Goal: Task Accomplishment & Management: Complete application form

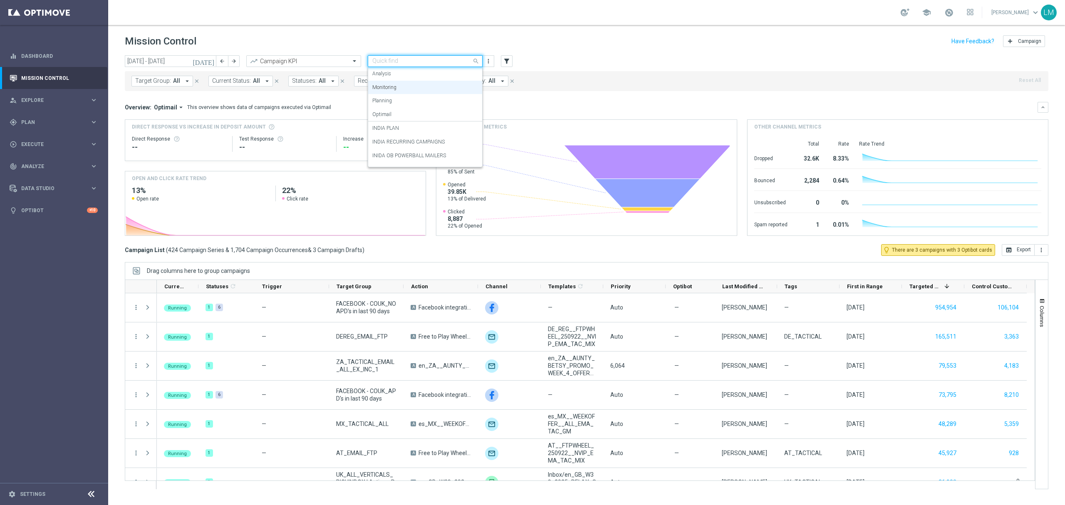
click at [416, 57] on div "Quick find Monitoring" at bounding box center [425, 61] width 115 height 12
click at [420, 142] on label "SOUTH AFRICA PLAN" at bounding box center [396, 145] width 49 height 7
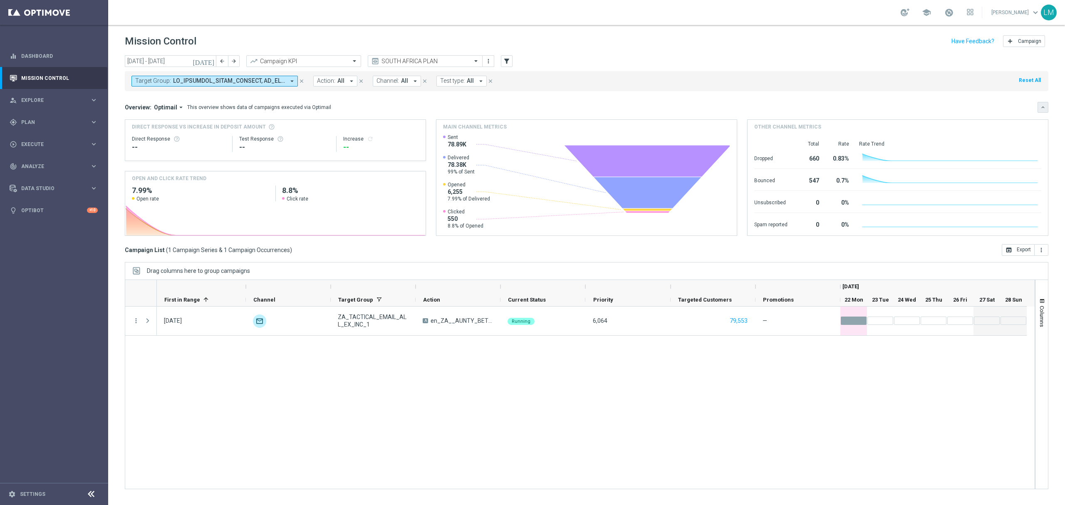
click at [1041, 107] on icon "keyboard_arrow_down" at bounding box center [1043, 107] width 6 height 6
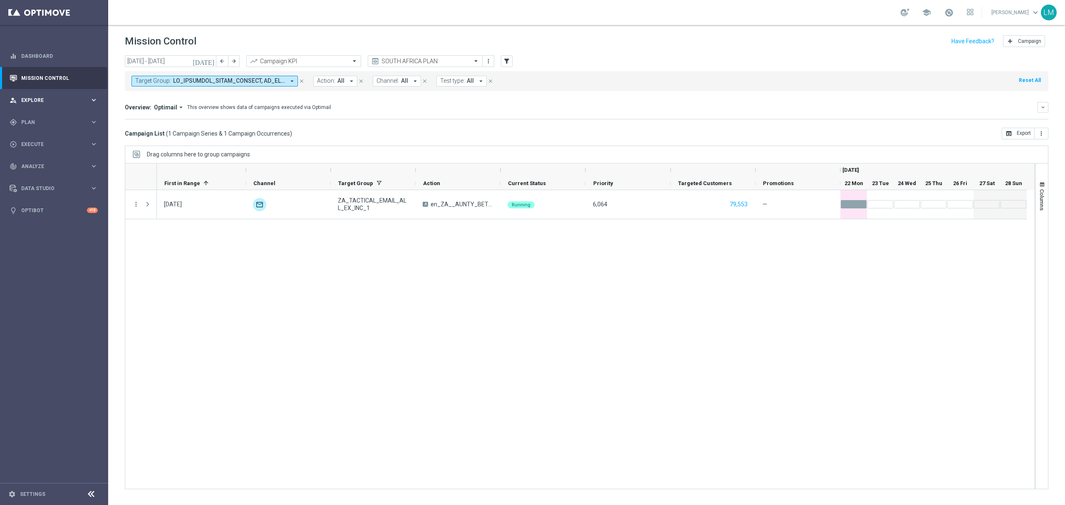
click at [67, 105] on div "person_search Explore keyboard_arrow_right" at bounding box center [53, 100] width 107 height 22
click at [64, 117] on link "Customer Explorer" at bounding box center [54, 117] width 65 height 7
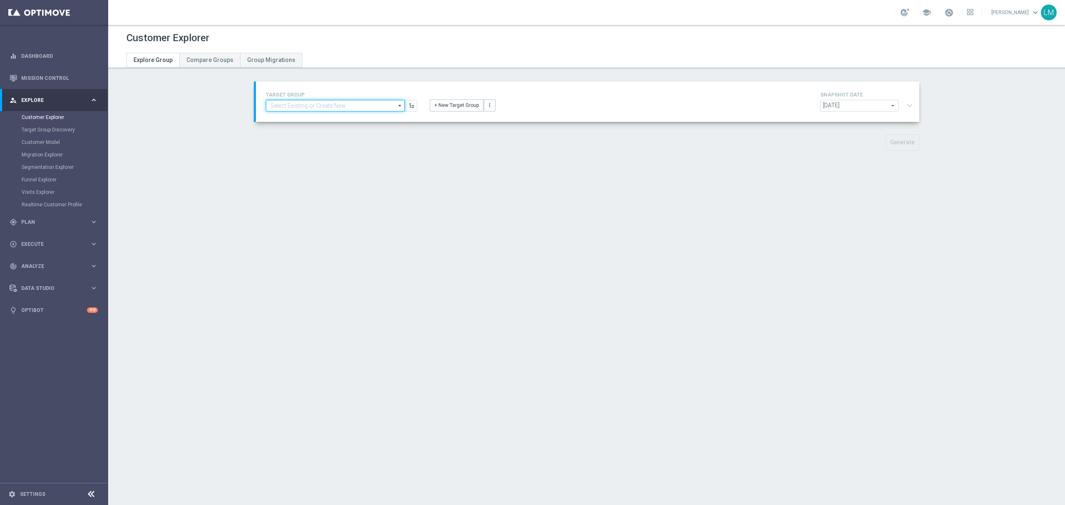
drag, startPoint x: 350, startPoint y: 109, endPoint x: 350, endPoint y: 114, distance: 5.0
click at [350, 110] on input at bounding box center [335, 106] width 139 height 12
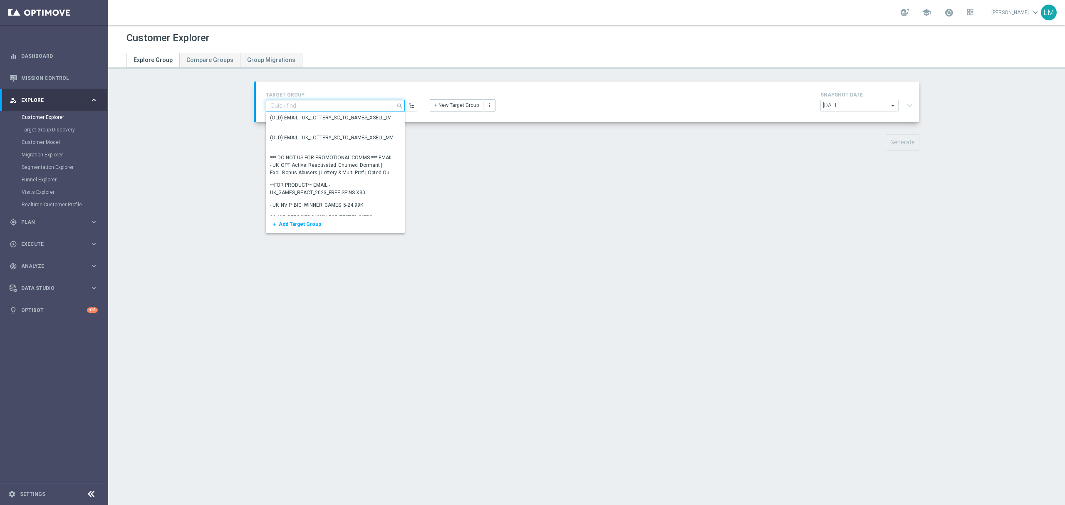
click at [315, 107] on input at bounding box center [335, 106] width 139 height 12
paste input "ZA_TACTICAL_EMAIL_INACTIVE_MB_REMINDER"
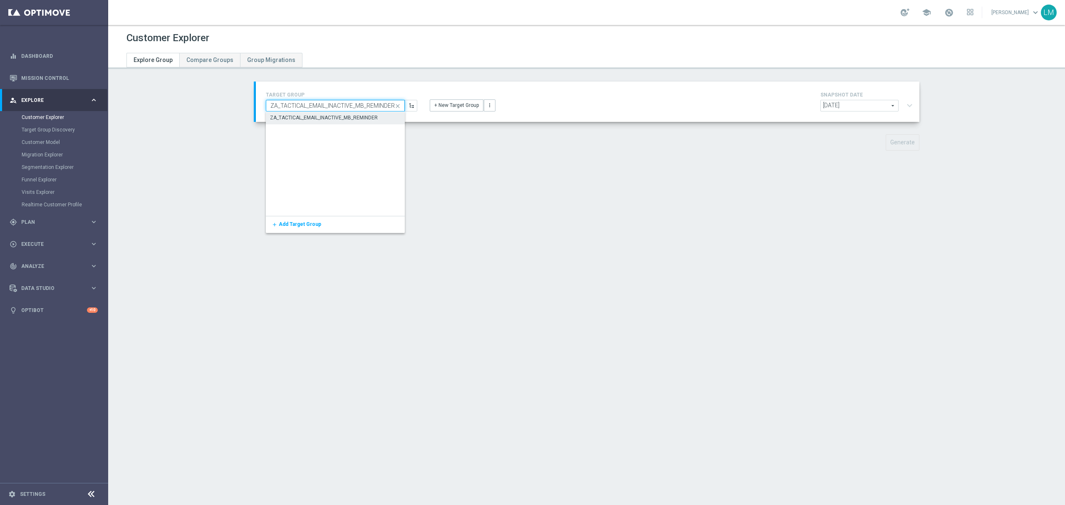
type input "ZA_TACTICAL_EMAIL_INACTIVE_MB_REMINDER"
click at [280, 117] on div "ZA_TACTICAL_EMAIL_INACTIVE_MB_REMINDER" at bounding box center [325, 117] width 108 height 7
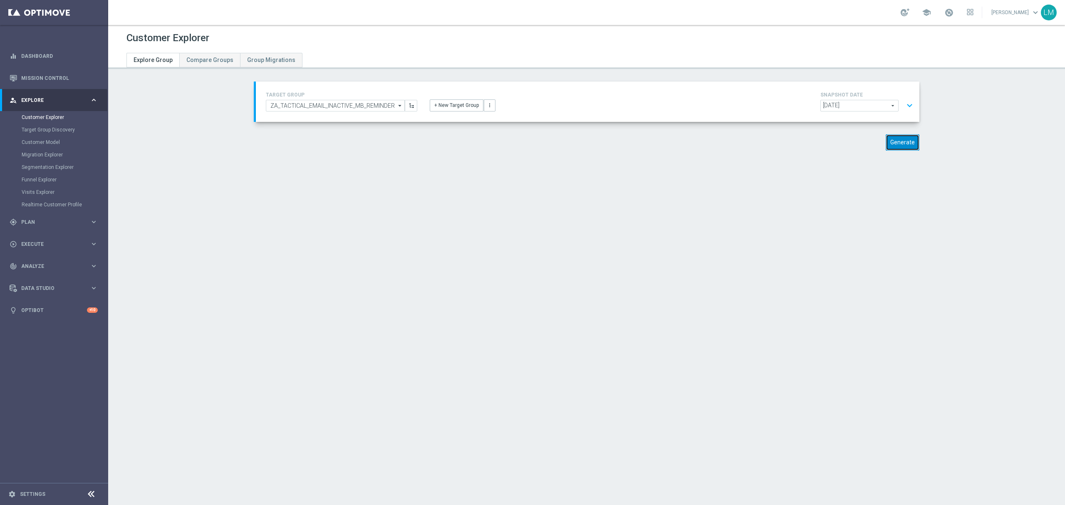
click at [894, 143] on button "Generate" at bounding box center [903, 142] width 34 height 16
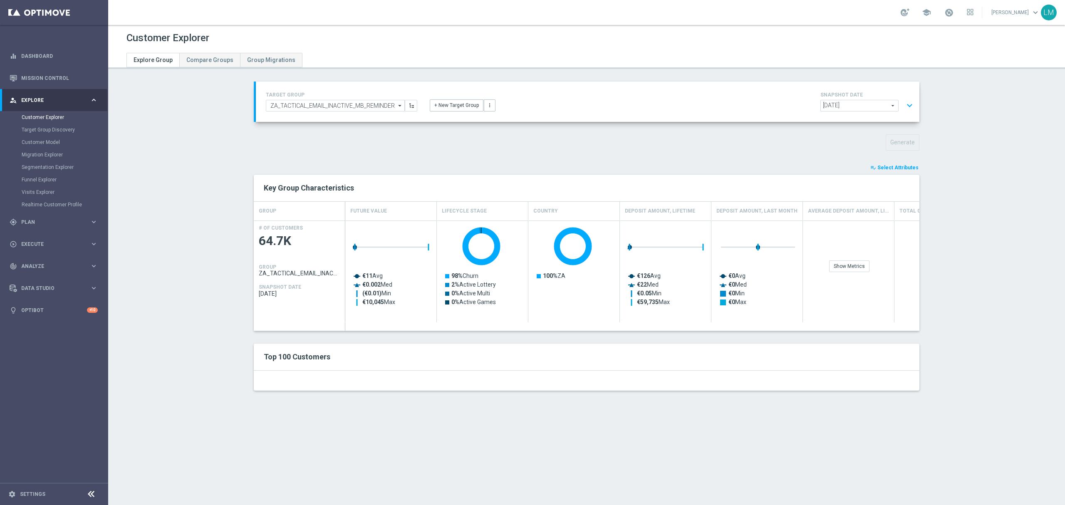
click at [909, 109] on button "expand_more" at bounding box center [910, 106] width 12 height 16
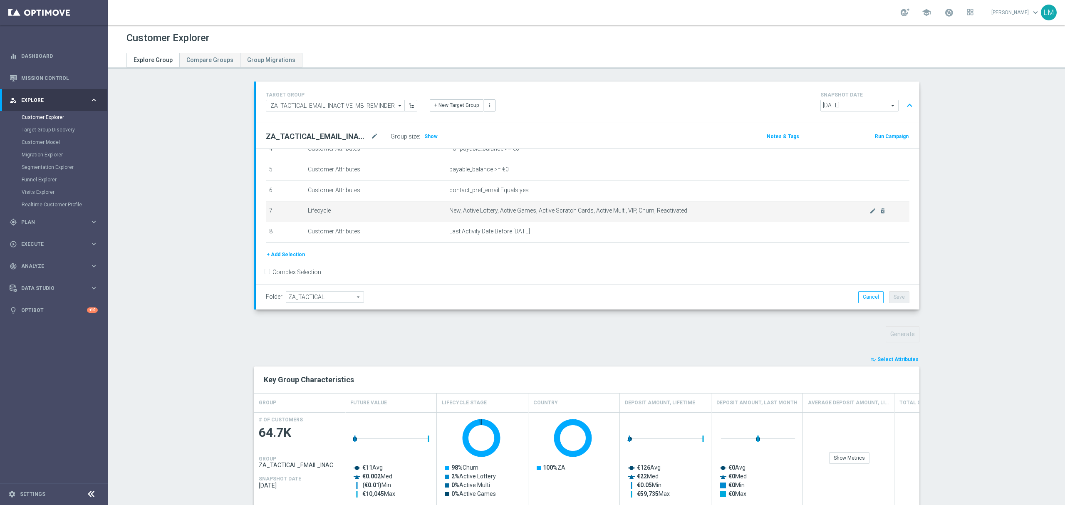
scroll to position [109, 0]
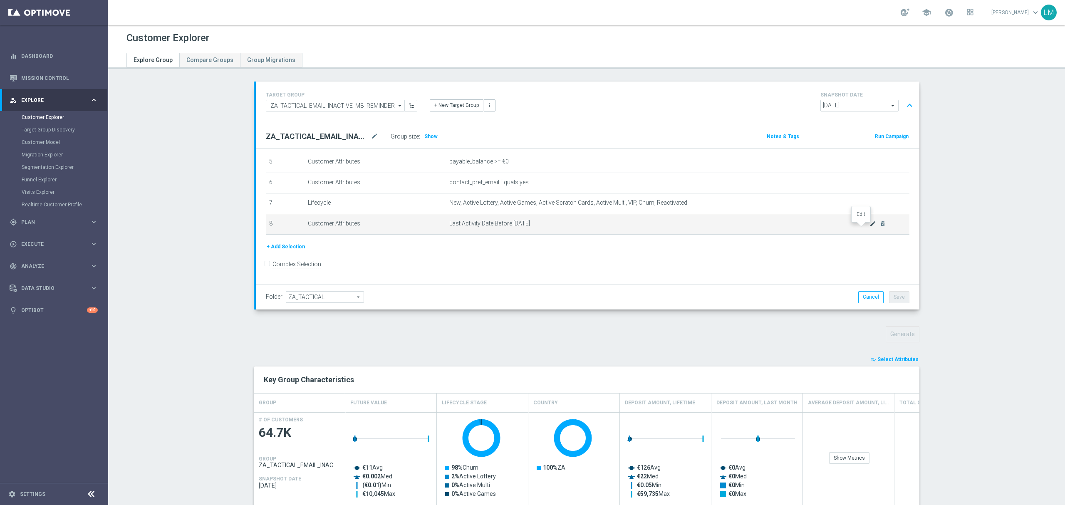
click at [870, 227] on icon "mode_edit" at bounding box center [873, 224] width 7 height 7
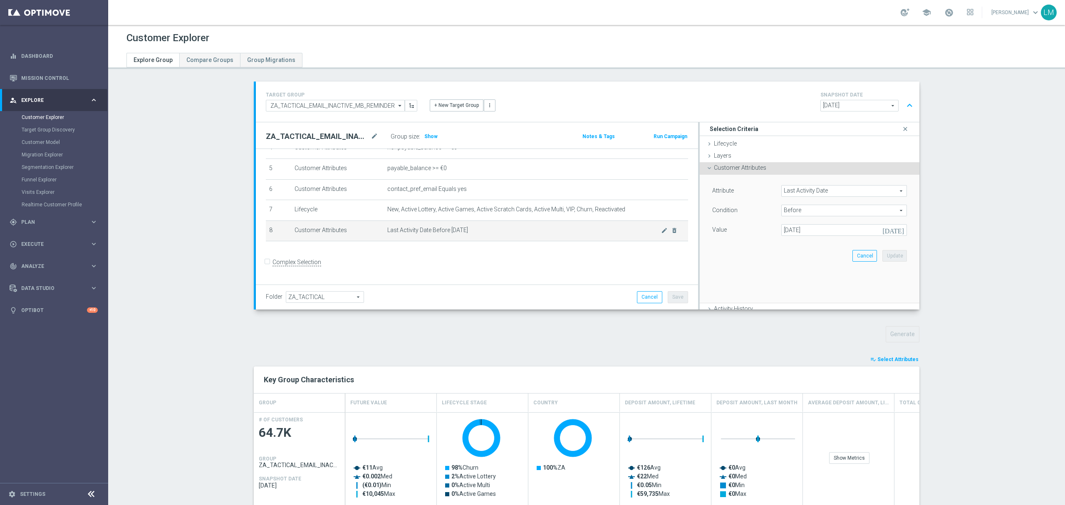
scroll to position [100, 0]
click at [888, 229] on icon "[DATE]" at bounding box center [895, 228] width 25 height 9
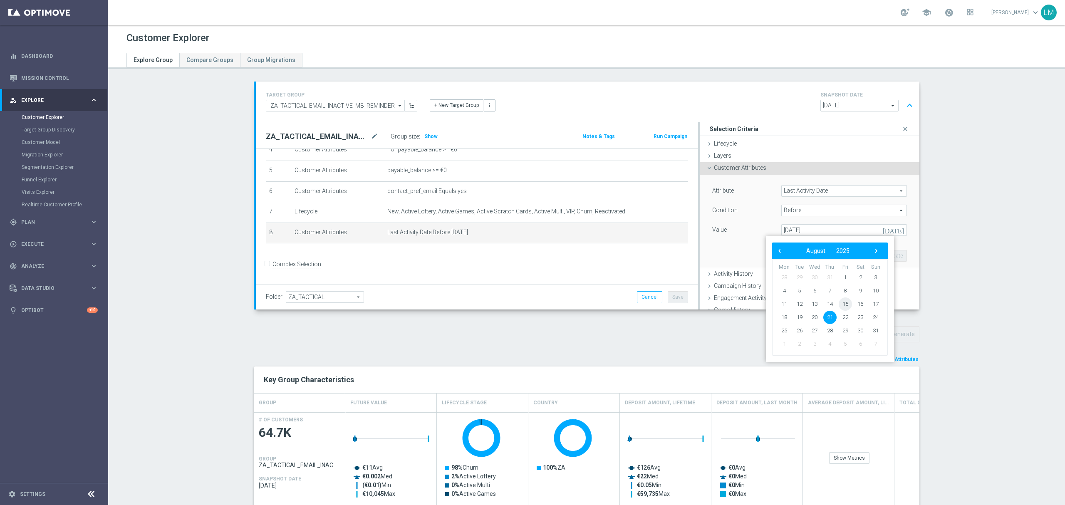
click at [847, 308] on span "15" at bounding box center [845, 304] width 13 height 13
type input "[DATE]"
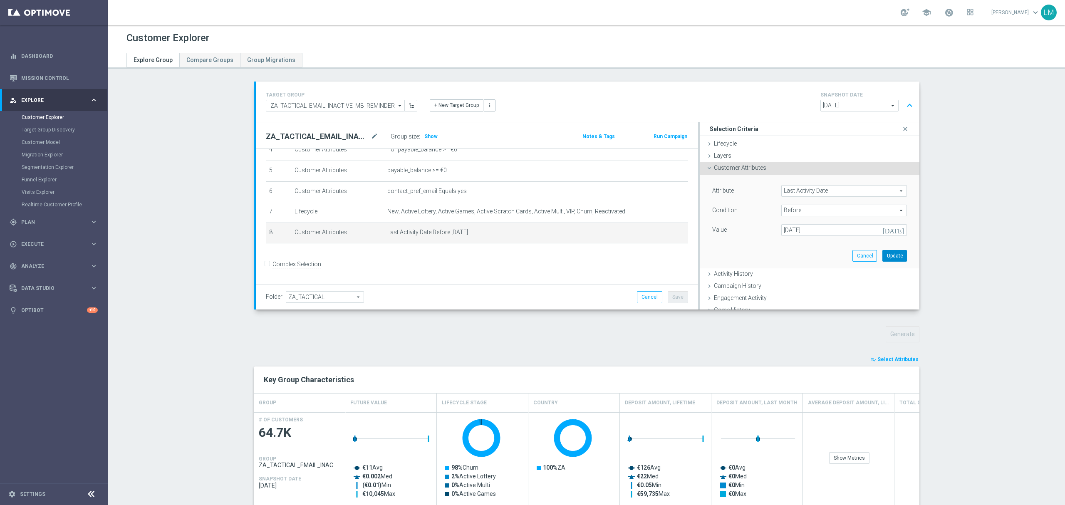
click at [884, 257] on button "Update" at bounding box center [895, 256] width 25 height 12
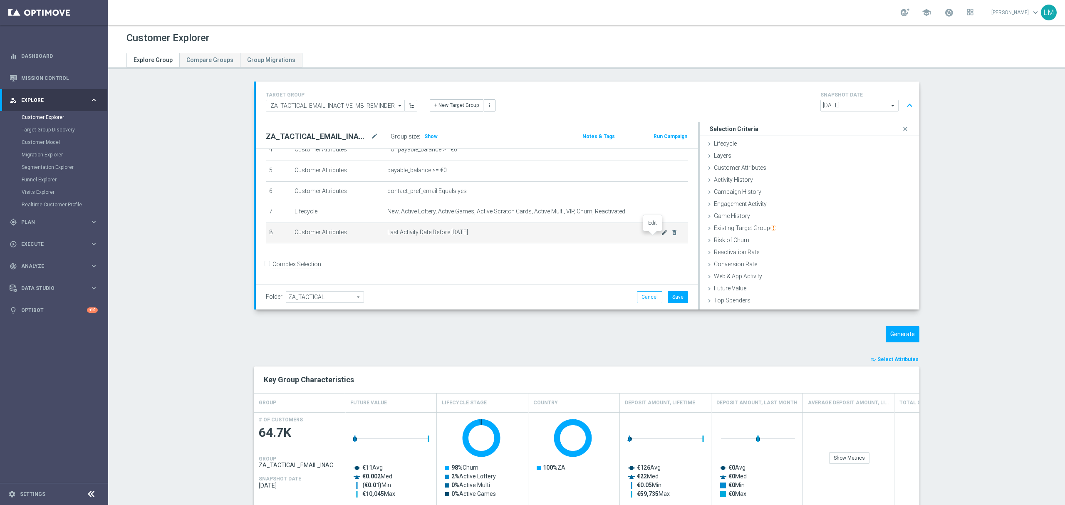
click at [661, 236] on icon "mode_edit" at bounding box center [664, 232] width 7 height 7
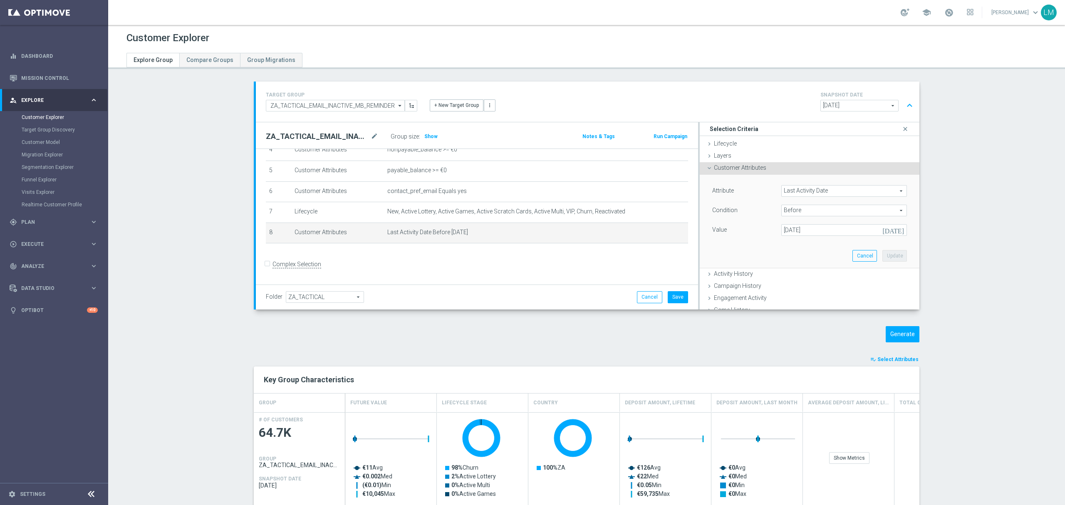
click at [886, 232] on icon "[DATE]" at bounding box center [895, 228] width 25 height 9
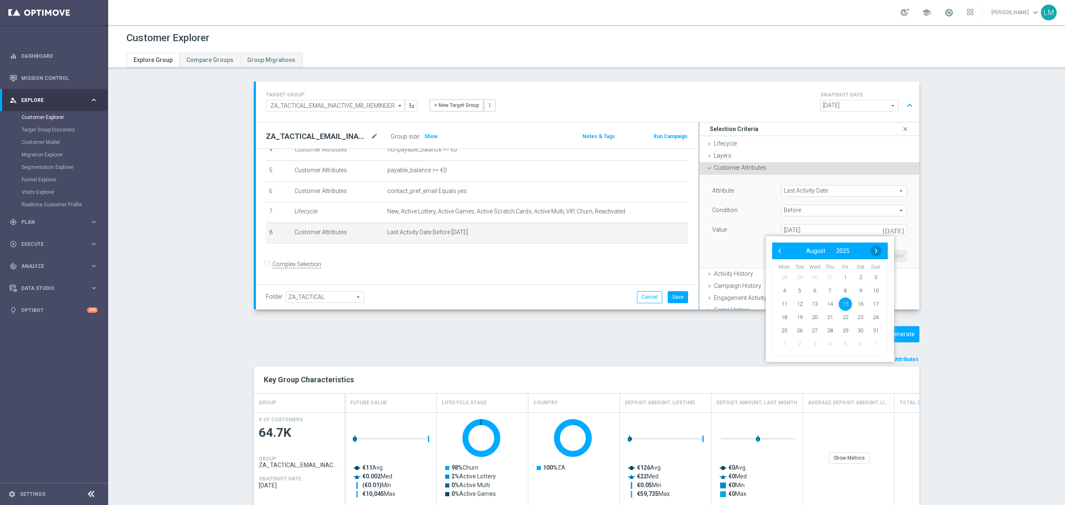
click at [876, 250] on span "›" at bounding box center [876, 251] width 11 height 11
click at [846, 309] on span "19" at bounding box center [845, 304] width 13 height 13
type input "[DATE]"
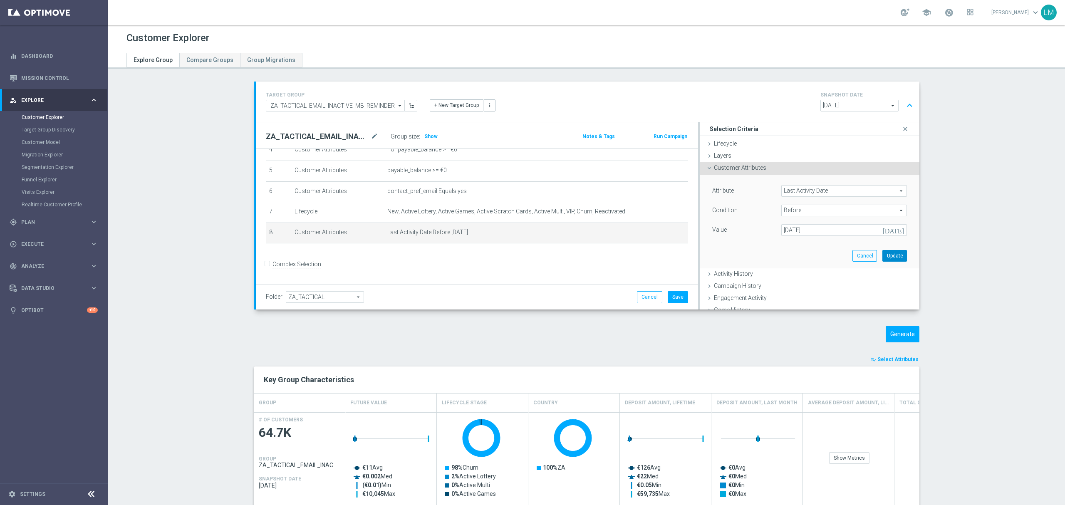
click at [883, 262] on button "Update" at bounding box center [895, 256] width 25 height 12
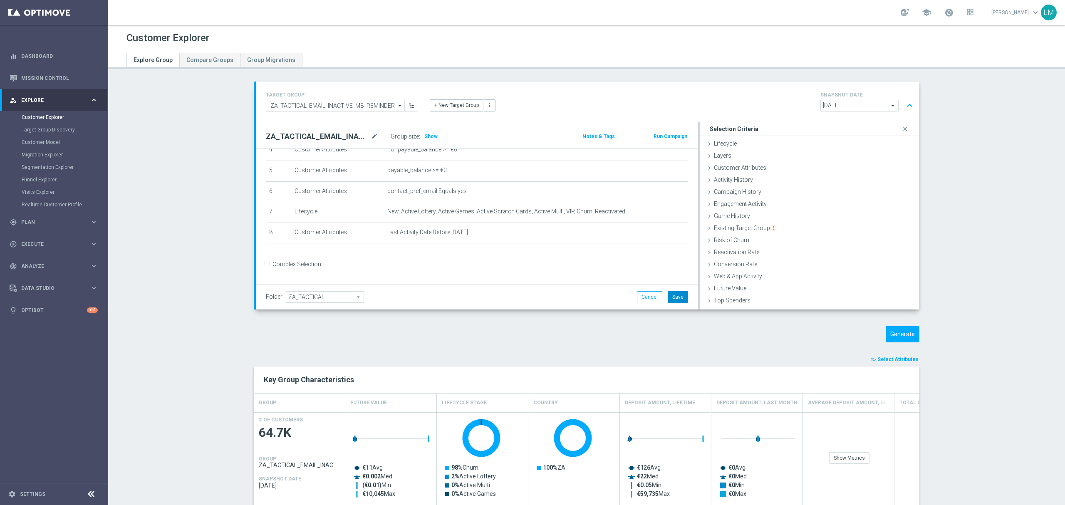
click at [678, 298] on button "Save" at bounding box center [678, 297] width 20 height 12
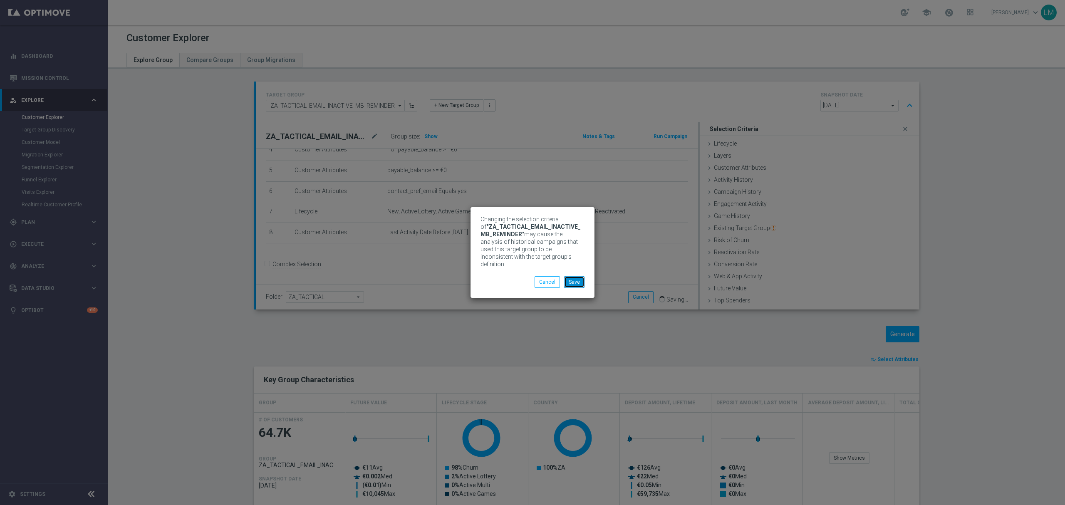
click at [583, 276] on button "Save" at bounding box center [574, 282] width 20 height 12
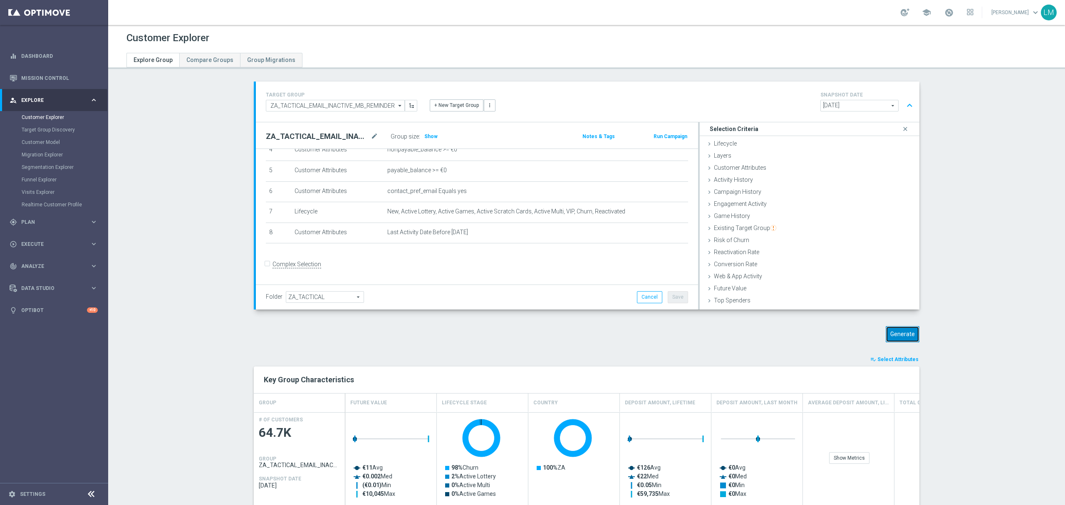
click at [905, 335] on button "Generate" at bounding box center [903, 334] width 34 height 16
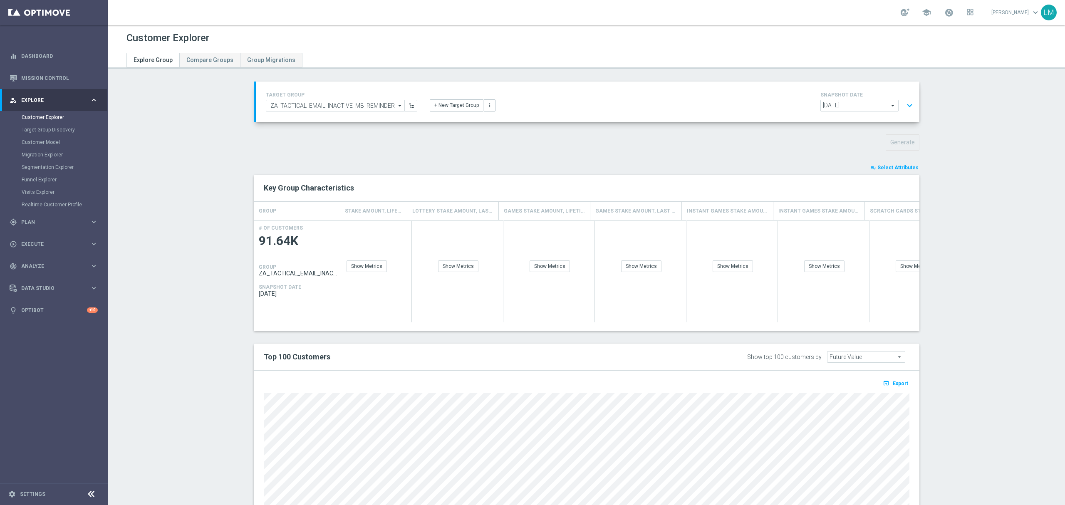
scroll to position [0, 1690]
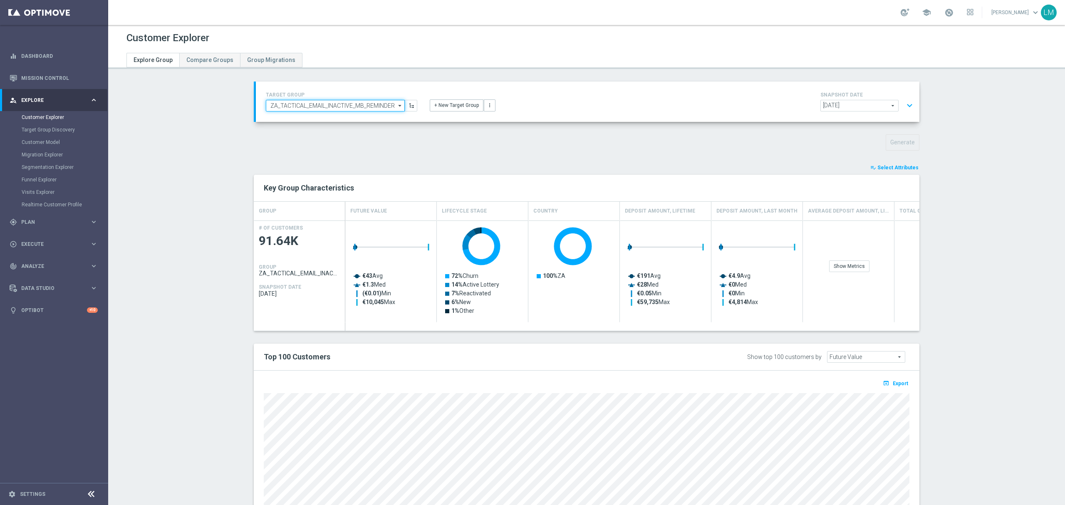
click at [347, 108] on input "ZA_TACTICAL_EMAIL_INACTIVE_MB_REMINDER" at bounding box center [335, 106] width 139 height 12
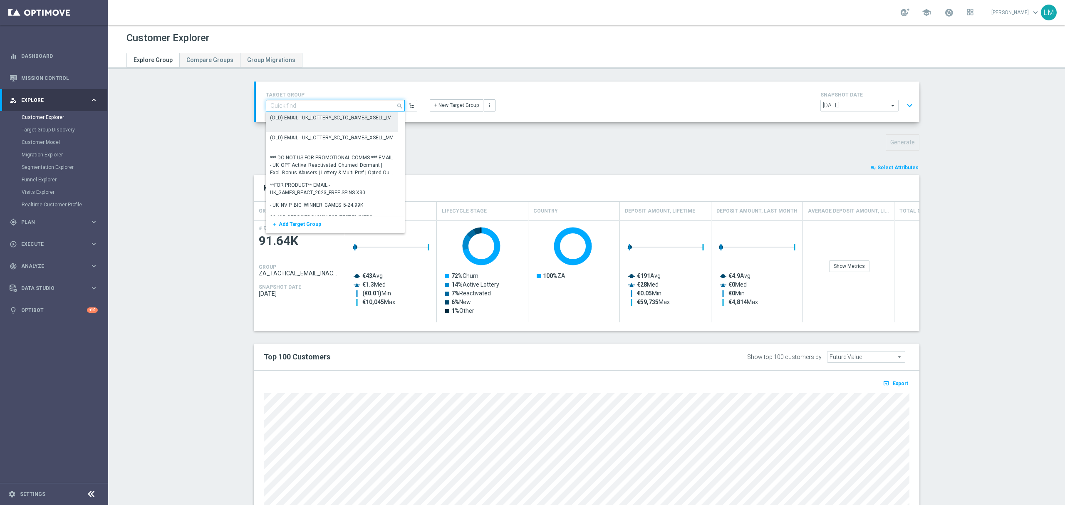
paste input "ZA_TACTICAL_EMAIL_HAS_PLAYED_CONSTANTLY_MEGAMILLIONS_SINCE_CHANGE"
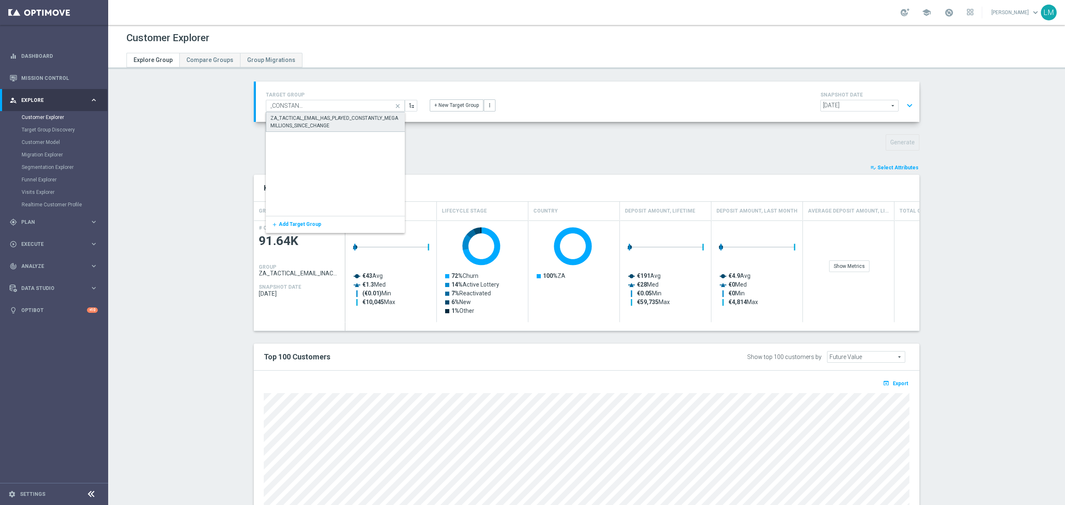
click at [319, 119] on div "ZA_TACTICAL_EMAIL_HAS_PLAYED_CONSTANTLY_MEGAMILLIONS_SINCE_CHANGE" at bounding box center [336, 121] width 130 height 15
type input "ZA_TACTICAL_EMAIL_HAS_PLAYED_CONSTANTLY_MEGAMILLIONS_SINCE_CHANGE"
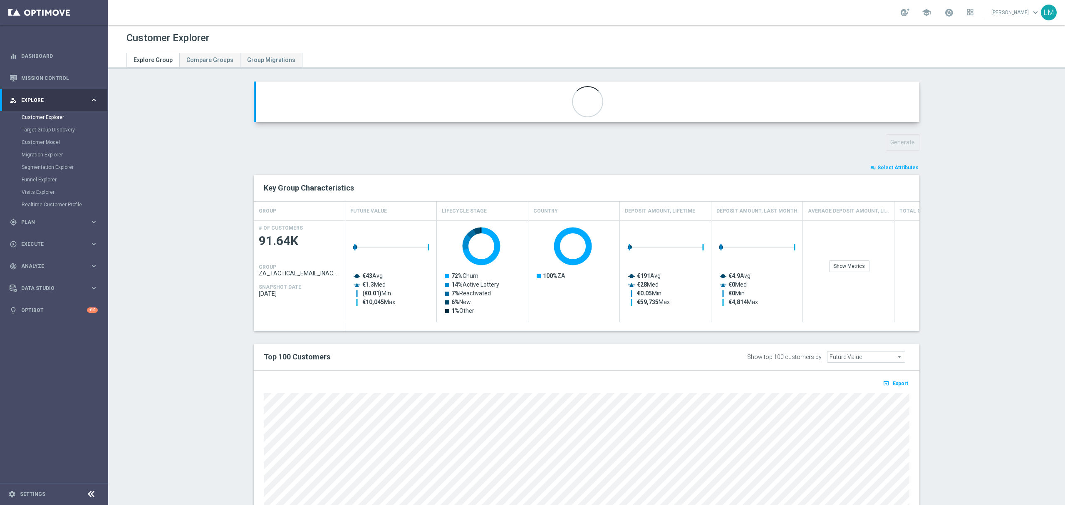
scroll to position [87, 0]
click at [886, 140] on button "Generate" at bounding box center [903, 142] width 34 height 16
click at [904, 105] on button "expand_more" at bounding box center [910, 106] width 12 height 16
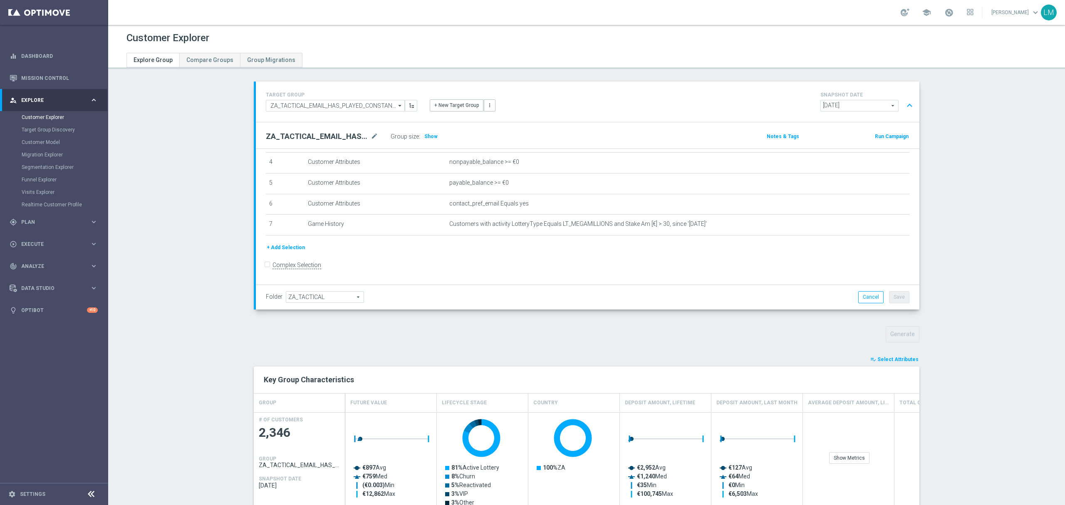
click at [297, 248] on button "+ Add Selection" at bounding box center [286, 247] width 40 height 9
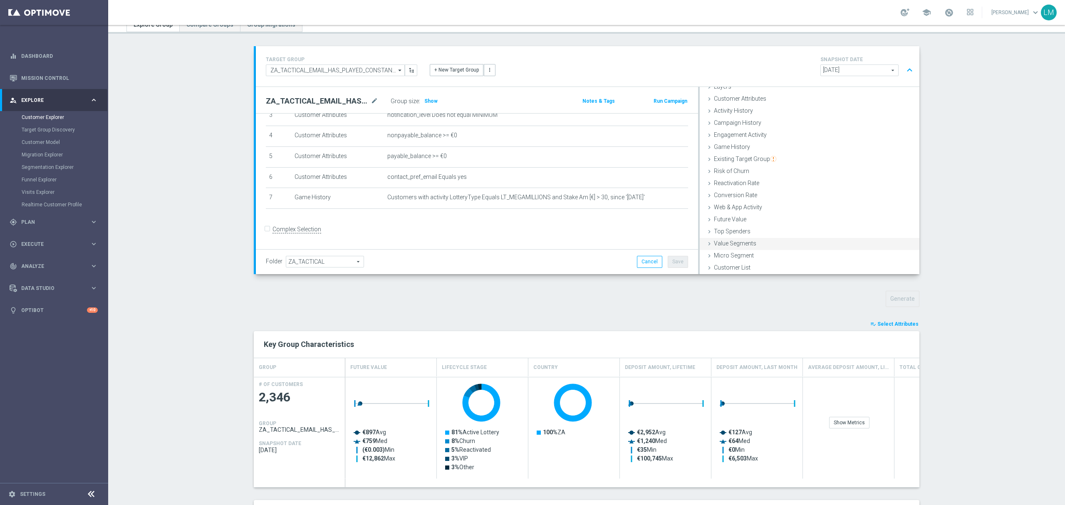
scroll to position [55, 0]
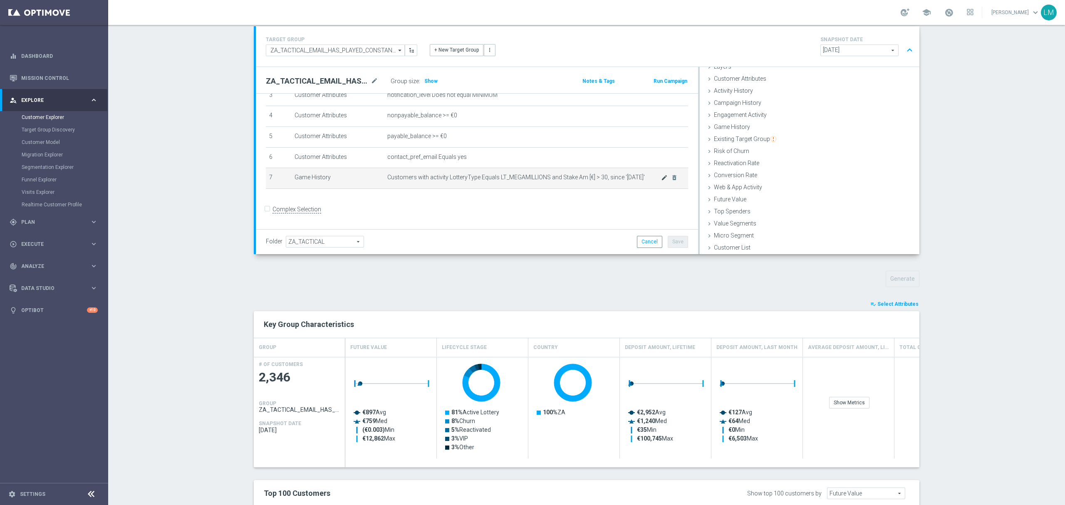
click at [651, 179] on div at bounding box center [653, 178] width 8 height 4
click at [661, 181] on icon "mode_edit" at bounding box center [664, 177] width 7 height 7
drag, startPoint x: 792, startPoint y: 153, endPoint x: 772, endPoint y: 154, distance: 20.8
click at [775, 154] on div "30" at bounding box center [801, 154] width 52 height 12
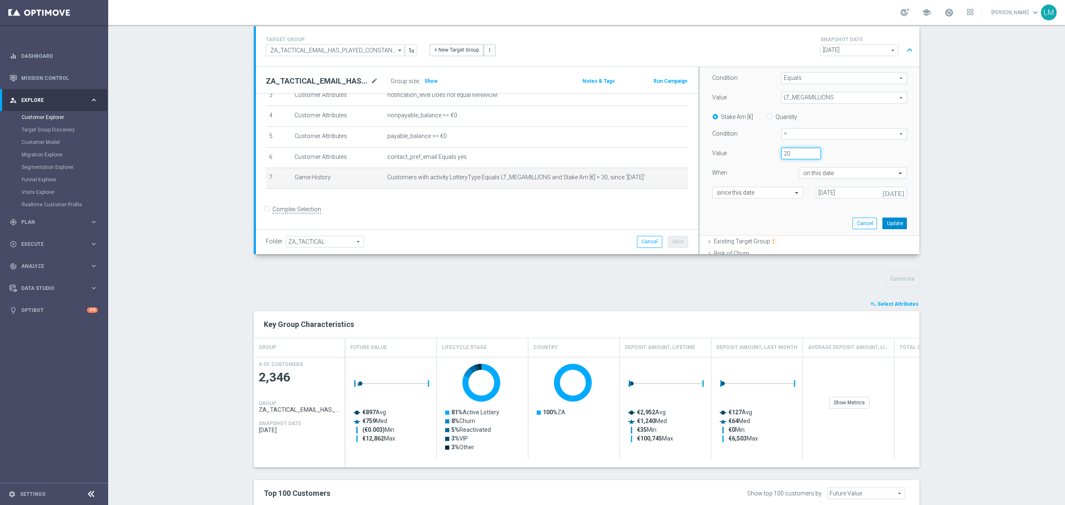
type input "20"
click at [883, 221] on button "Update" at bounding box center [895, 224] width 25 height 12
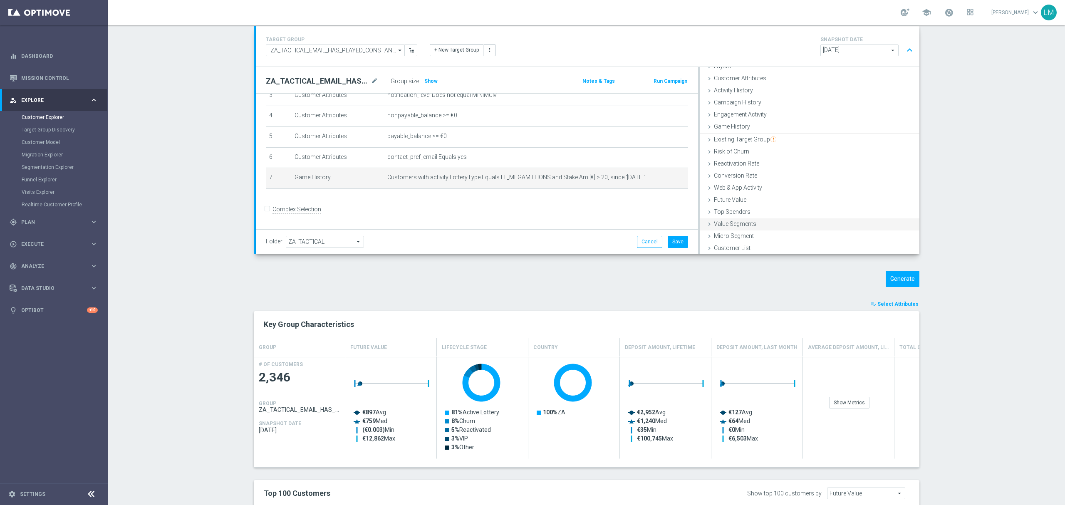
scroll to position [34, 0]
click at [891, 272] on button "Generate" at bounding box center [903, 279] width 34 height 16
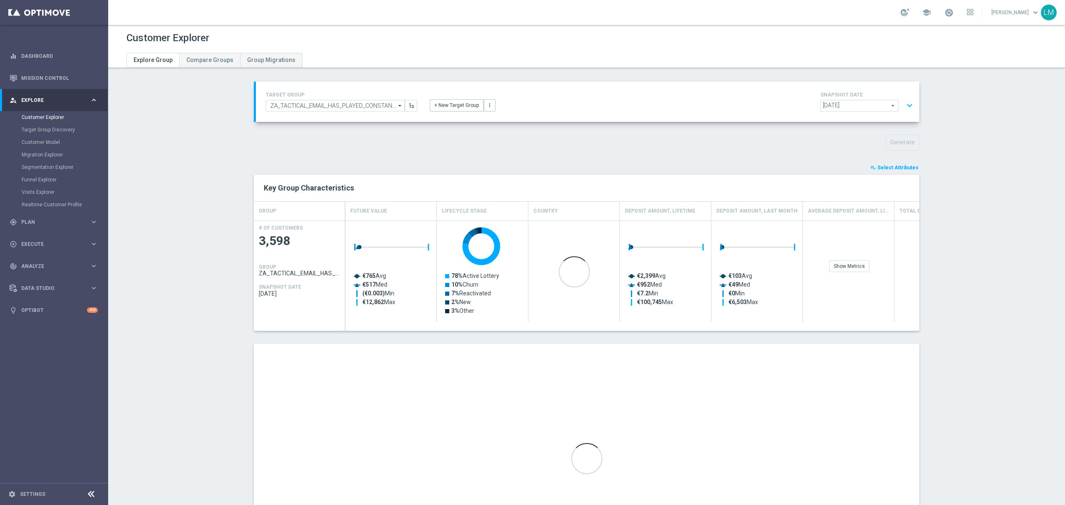
click at [907, 106] on button "expand_more" at bounding box center [910, 106] width 12 height 16
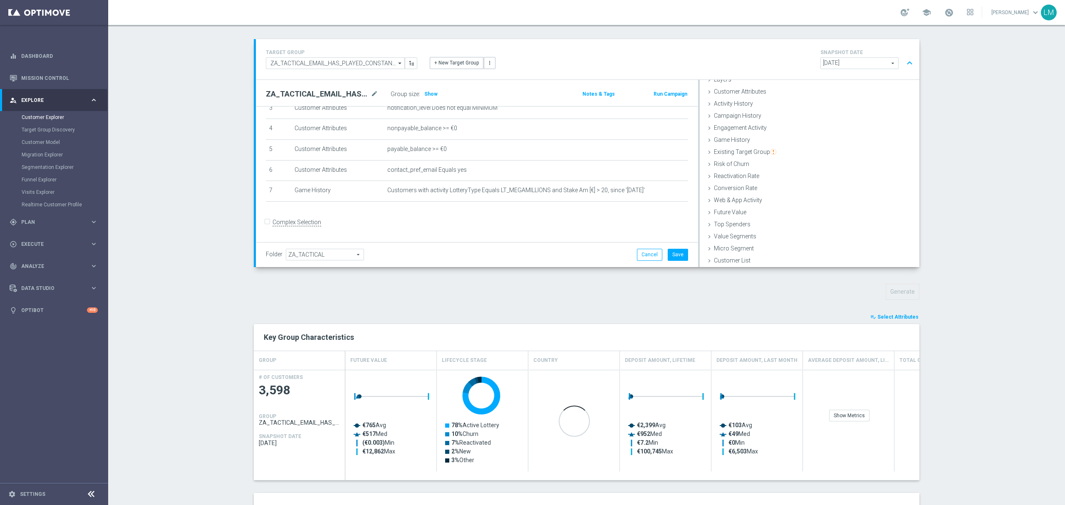
scroll to position [55, 0]
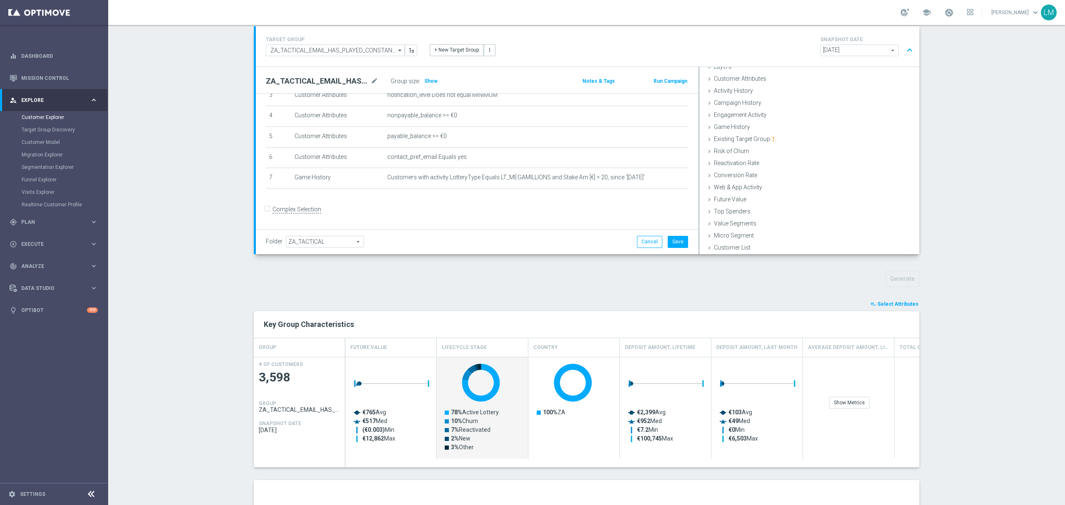
drag, startPoint x: 469, startPoint y: 458, endPoint x: 459, endPoint y: 465, distance: 12.9
click at [459, 465] on div "GROUP Future Value Lifecycle Stage Country Deposit Amount, Lifetime Deposit Amo…" at bounding box center [587, 402] width 666 height 129
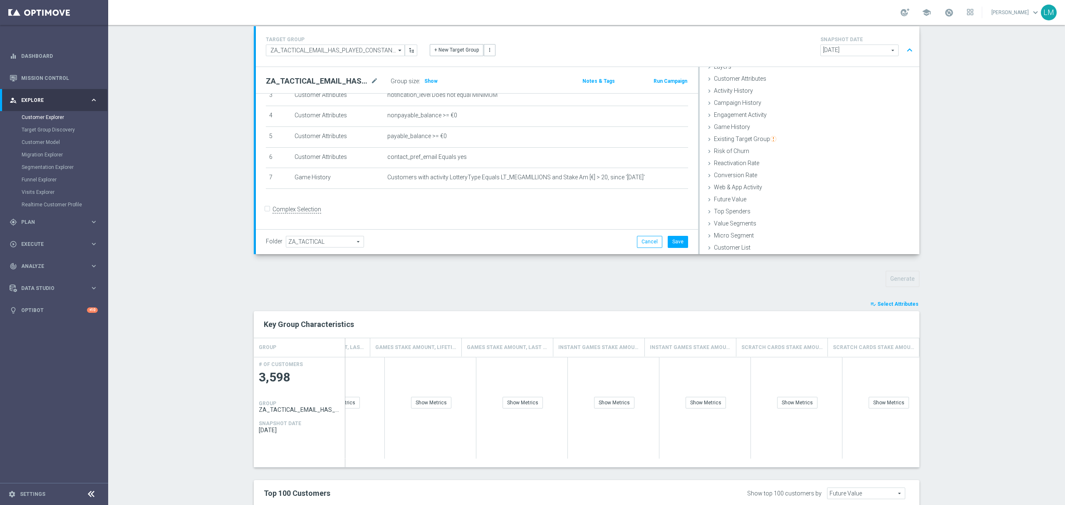
scroll to position [0, 1806]
click at [905, 304] on span "Select Attributes" at bounding box center [898, 304] width 41 height 6
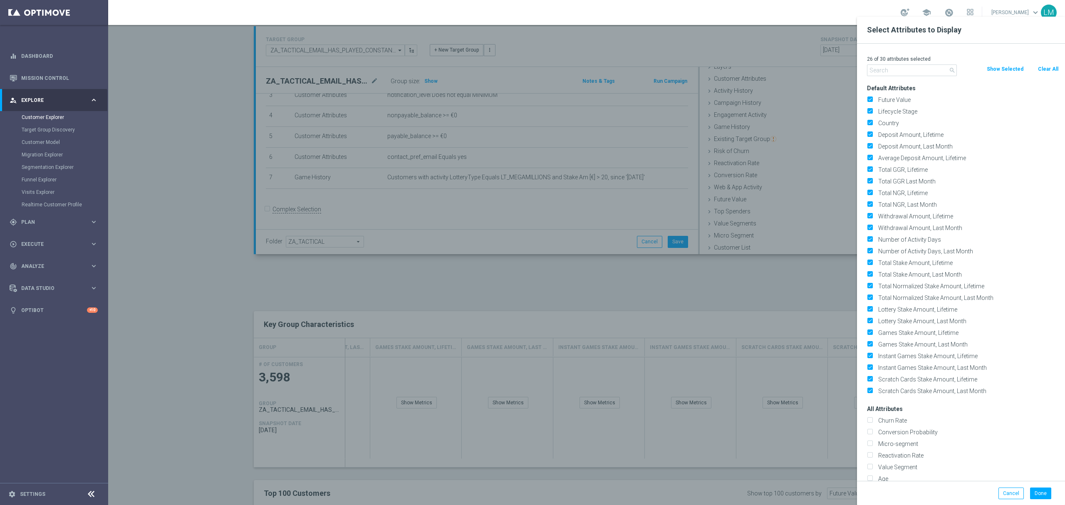
click at [938, 69] on input "text" at bounding box center [912, 71] width 90 height 12
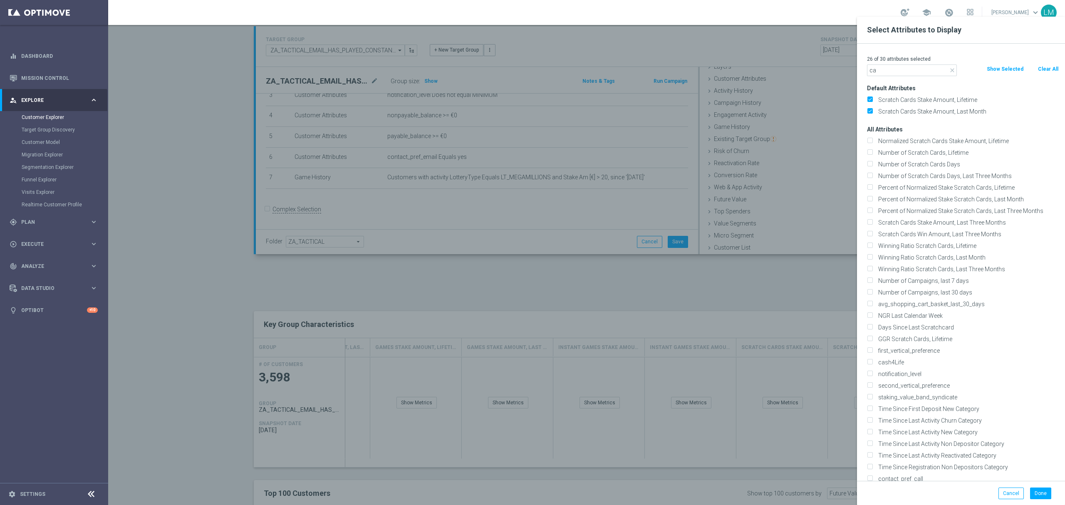
type input "c"
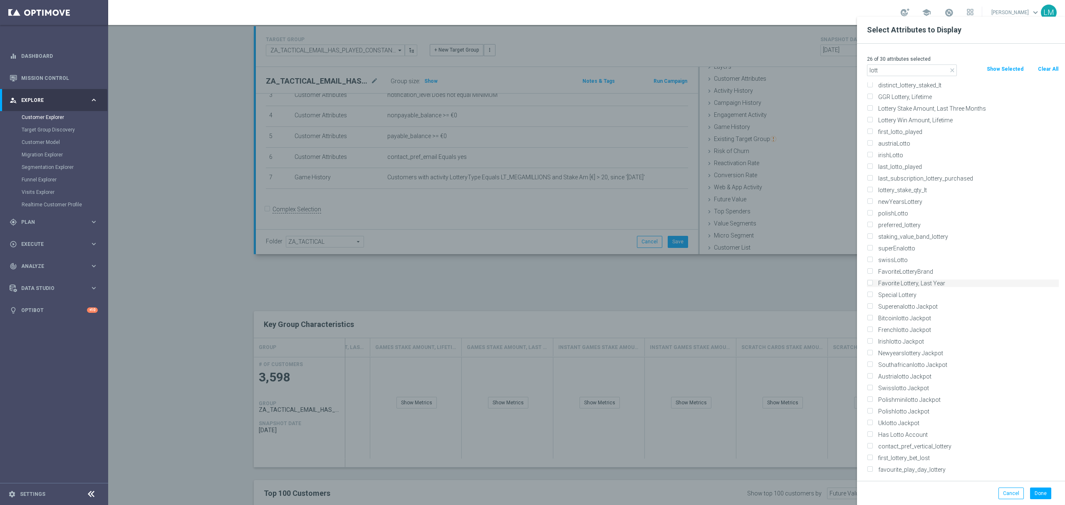
scroll to position [175, 0]
click at [883, 67] on input "lott" at bounding box center [912, 71] width 90 height 12
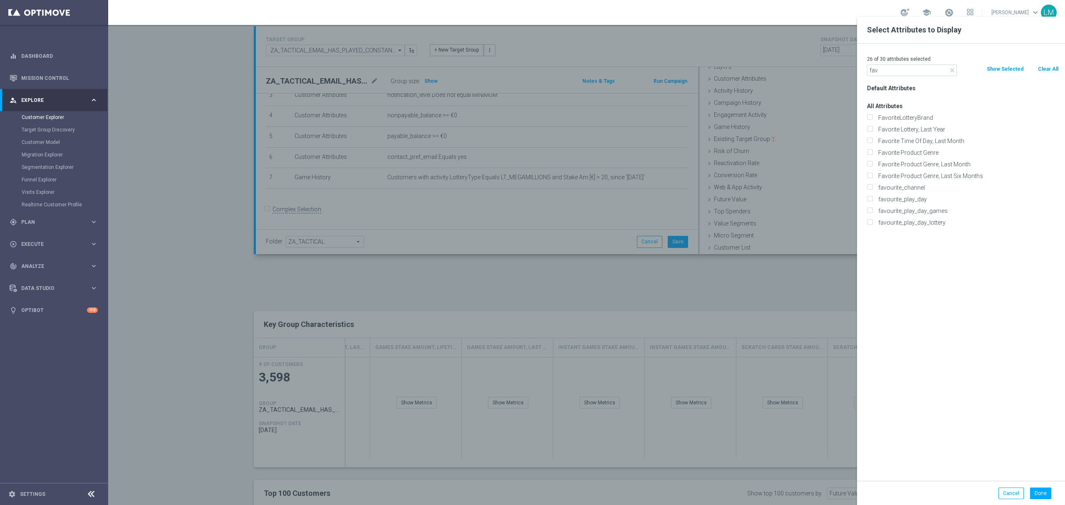
type input "fav"
click at [937, 122] on div "FavoriteLotteryBrand" at bounding box center [963, 118] width 204 height 12
click at [937, 118] on label "FavoriteLotteryBrand" at bounding box center [968, 117] width 184 height 7
click at [873, 118] on input "FavoriteLotteryBrand" at bounding box center [869, 118] width 5 height 5
checkbox input "true"
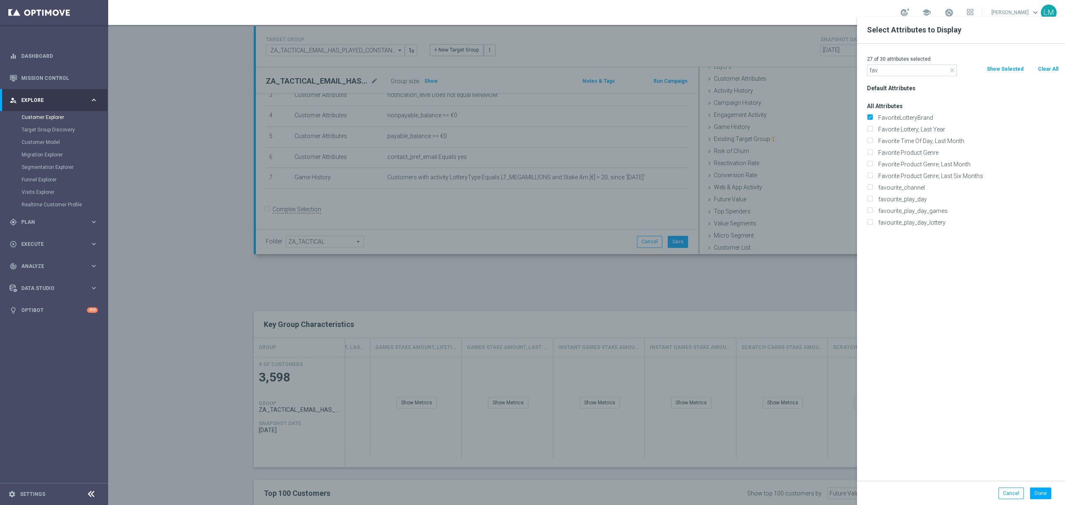
click at [1040, 501] on div "Done Cancel" at bounding box center [961, 493] width 208 height 25
click at [1043, 491] on button "Done" at bounding box center [1040, 494] width 21 height 12
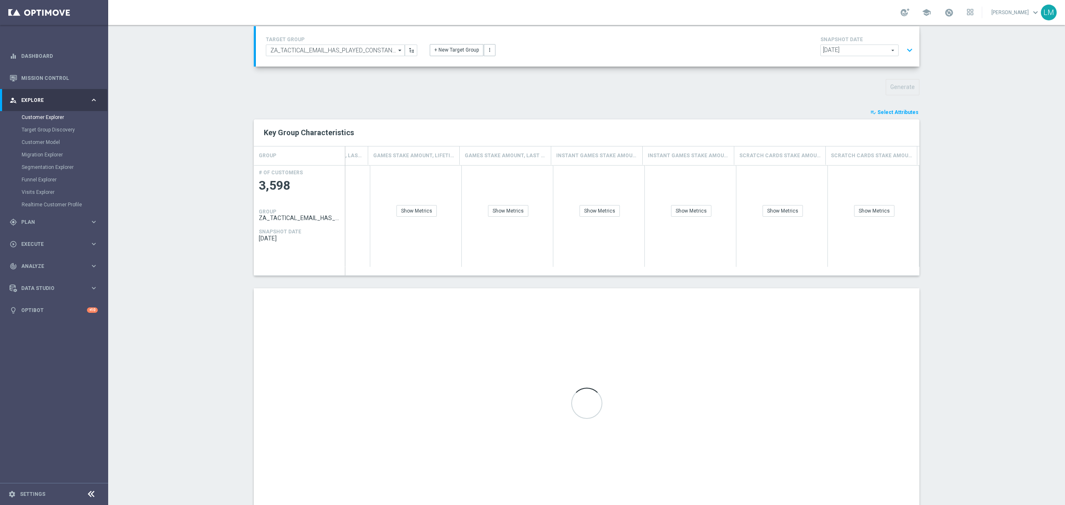
scroll to position [0, 1898]
click at [892, 212] on div "Show Breakdown" at bounding box center [878, 211] width 49 height 12
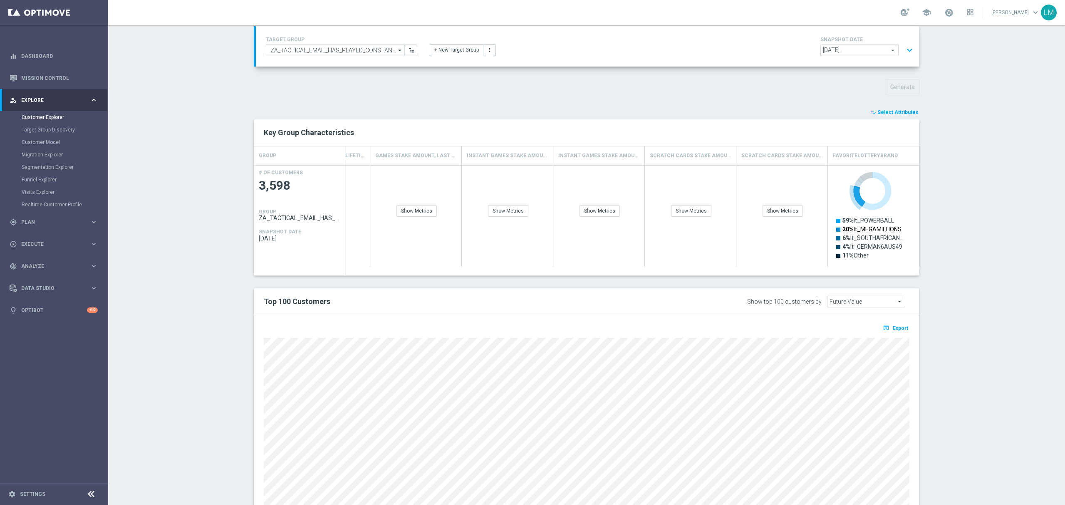
scroll to position [0, 0]
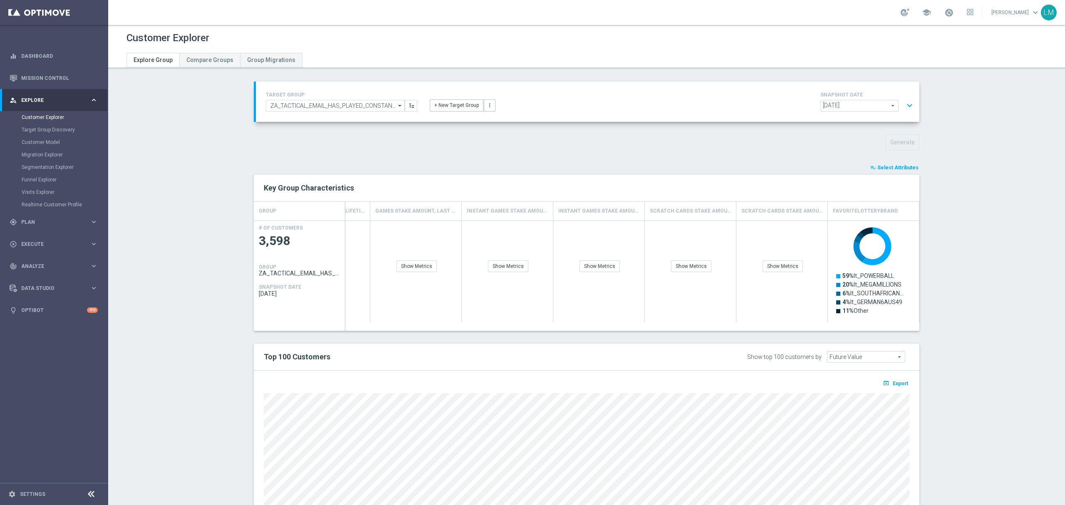
click at [906, 109] on button "expand_more" at bounding box center [910, 106] width 12 height 16
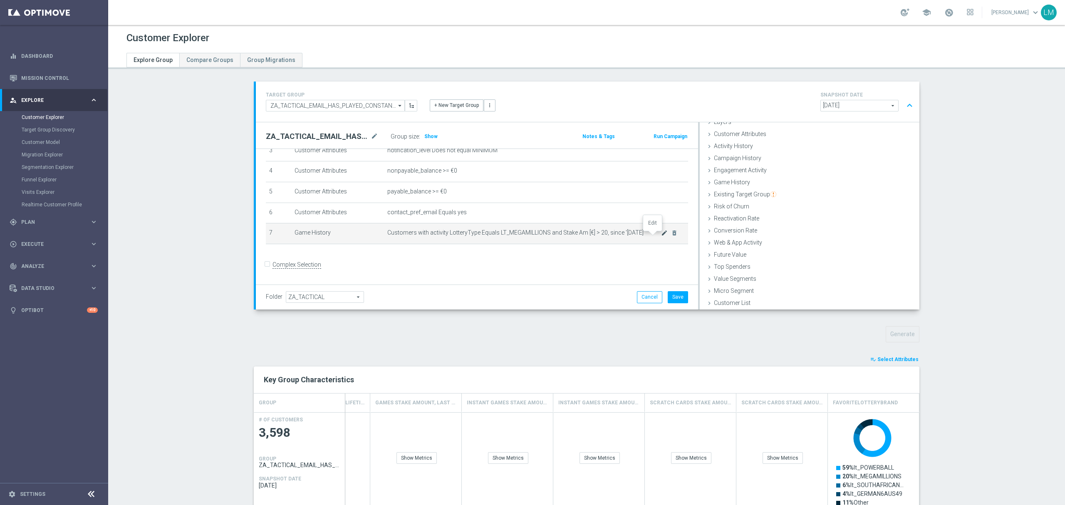
click at [661, 236] on icon "mode_edit" at bounding box center [664, 233] width 7 height 7
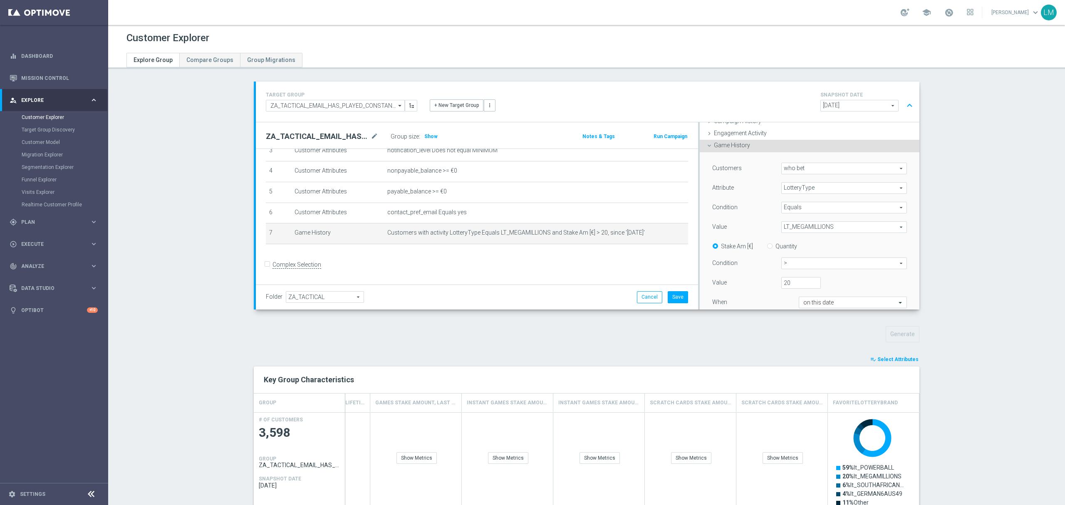
scroll to position [90, 0]
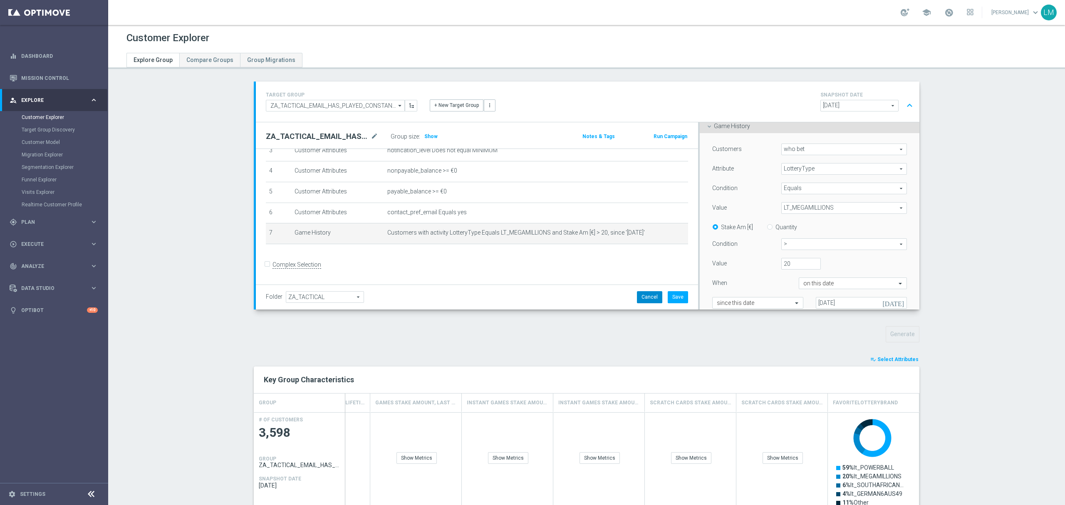
click at [652, 298] on button "Cancel" at bounding box center [649, 297] width 25 height 12
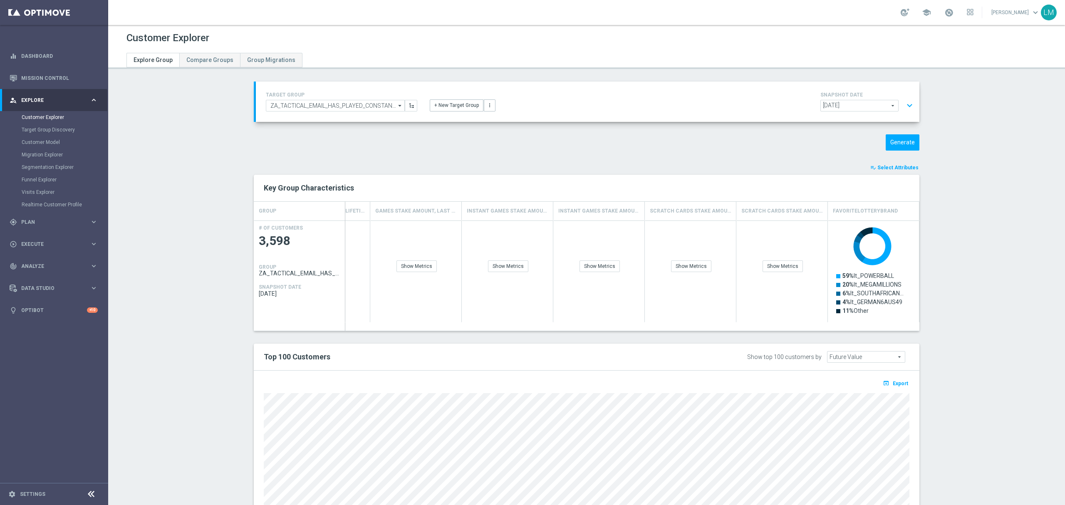
click at [904, 107] on button "expand_more" at bounding box center [910, 106] width 12 height 16
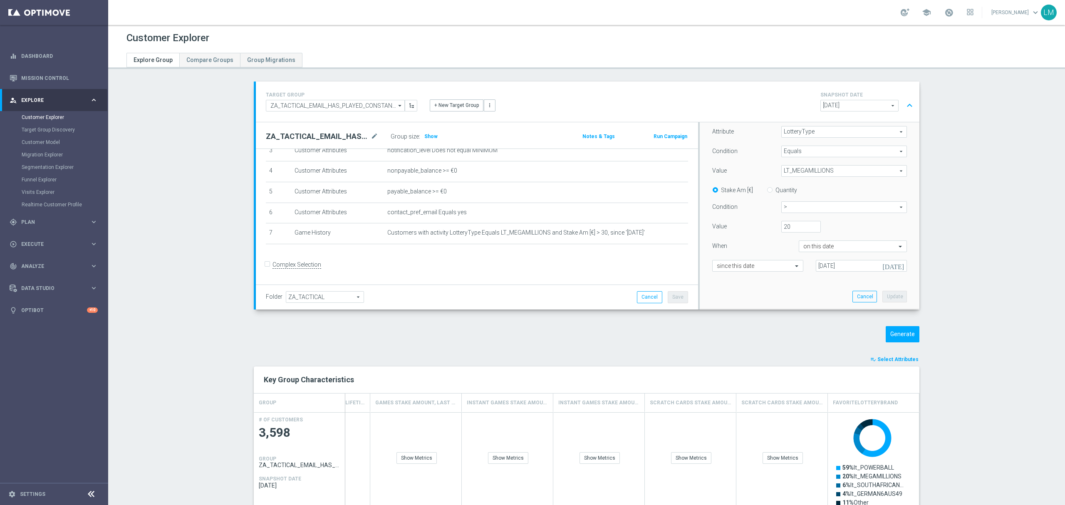
scroll to position [145, 0]
click at [794, 206] on input "20" at bounding box center [801, 209] width 39 height 12
type input "30"
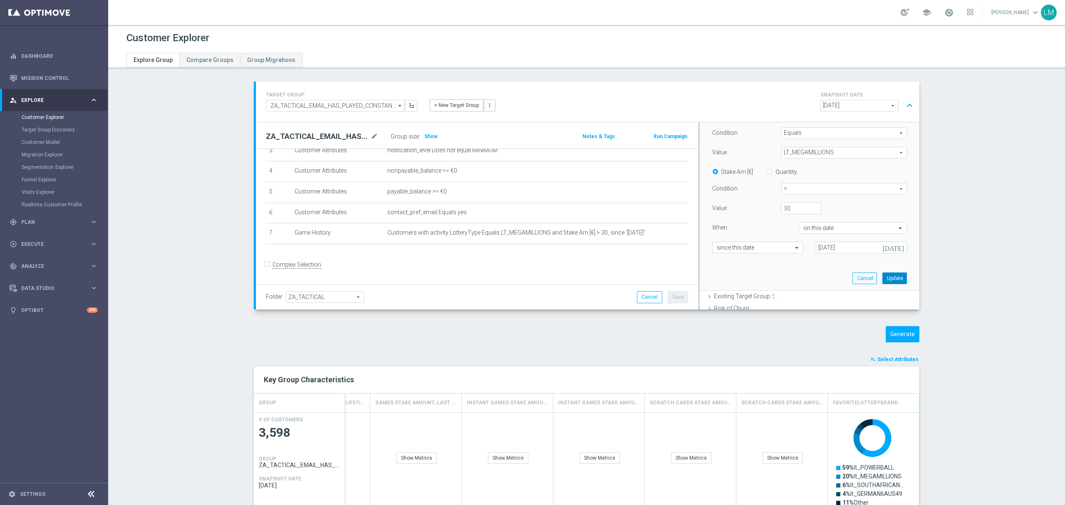
click at [883, 280] on button "Update" at bounding box center [895, 279] width 25 height 12
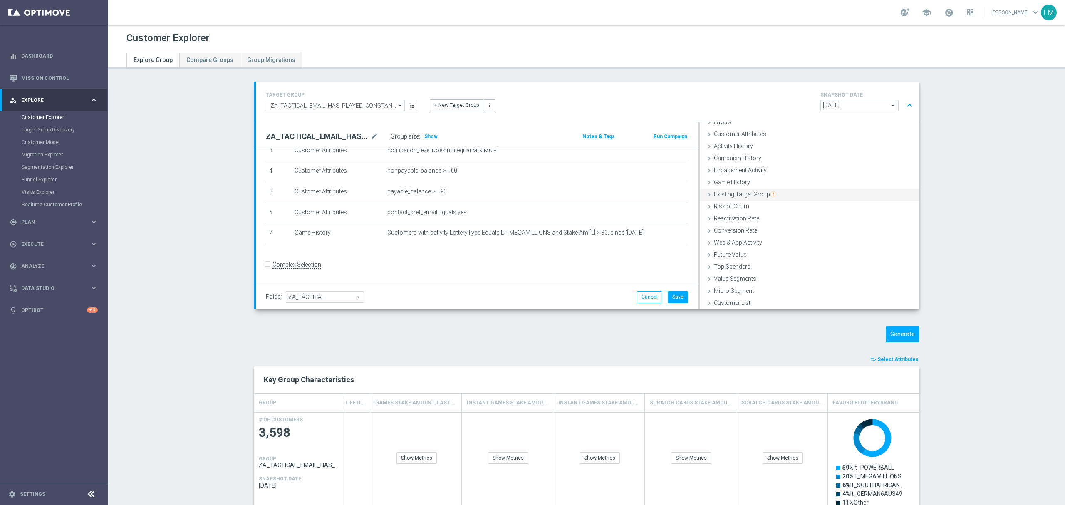
scroll to position [55, 0]
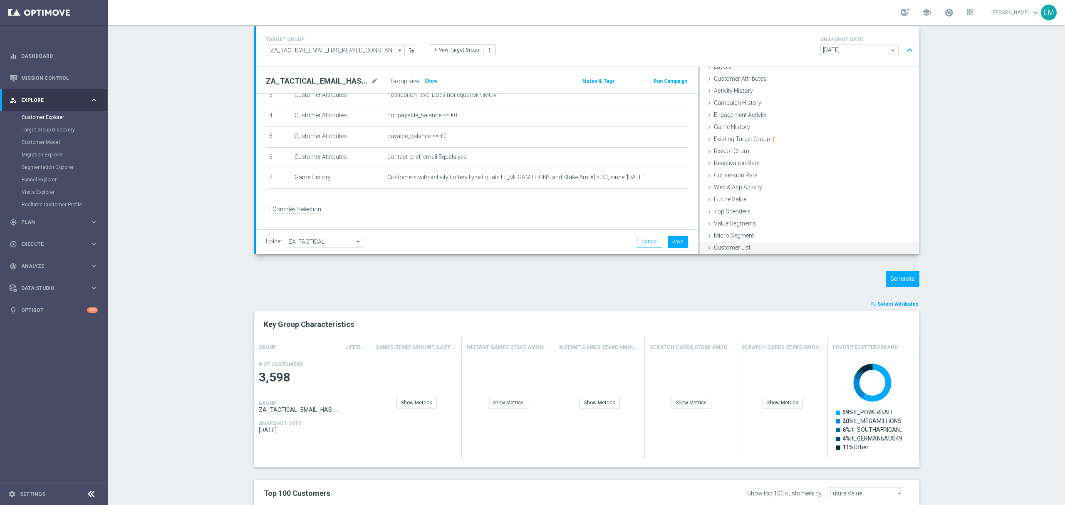
click at [733, 246] on span "Customer List" at bounding box center [732, 247] width 37 height 7
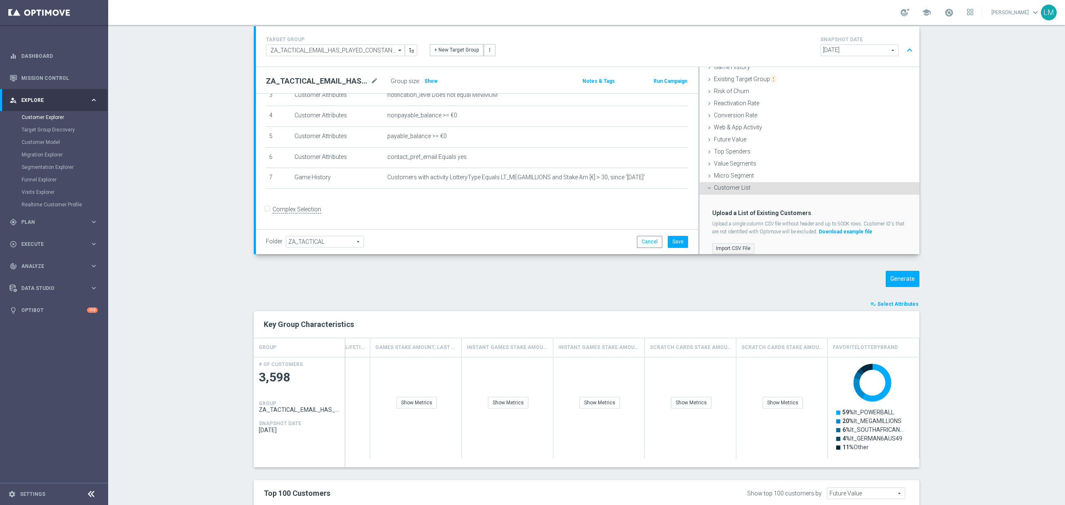
click at [717, 245] on label "Import CSV File" at bounding box center [733, 248] width 42 height 10
click at [0, 0] on input "Import CSV File" at bounding box center [0, 0] width 0 height 0
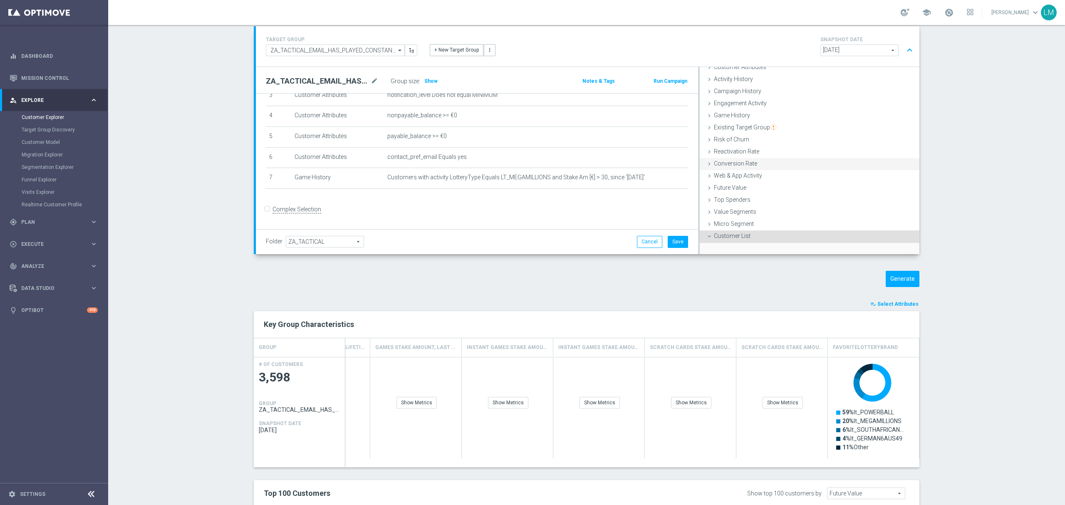
scroll to position [0, 0]
click at [720, 174] on span "Existing Target Group" at bounding box center [745, 172] width 62 height 7
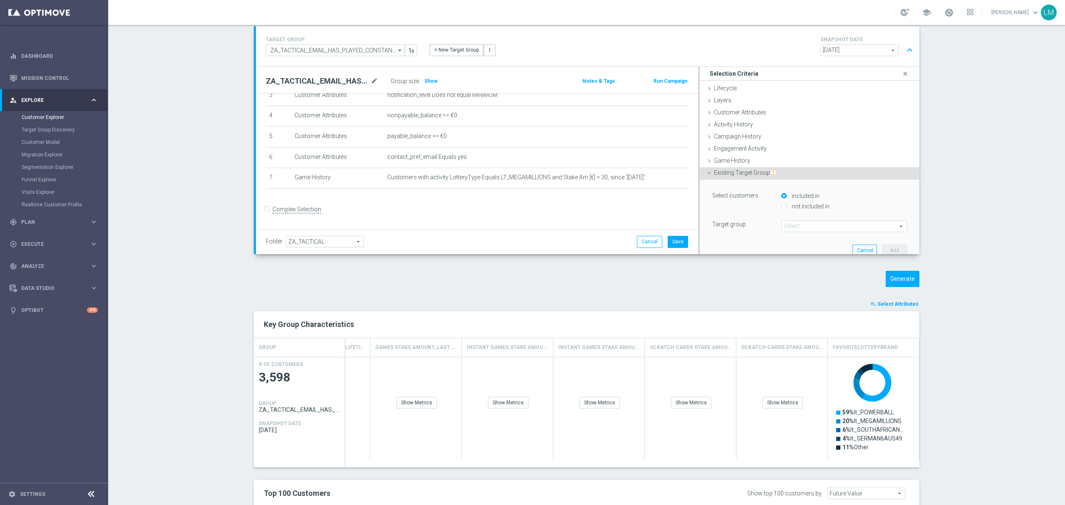
click at [720, 174] on span "Existing Target Group" at bounding box center [745, 172] width 62 height 7
click at [748, 161] on div "Game History done selection updated" at bounding box center [810, 161] width 220 height 12
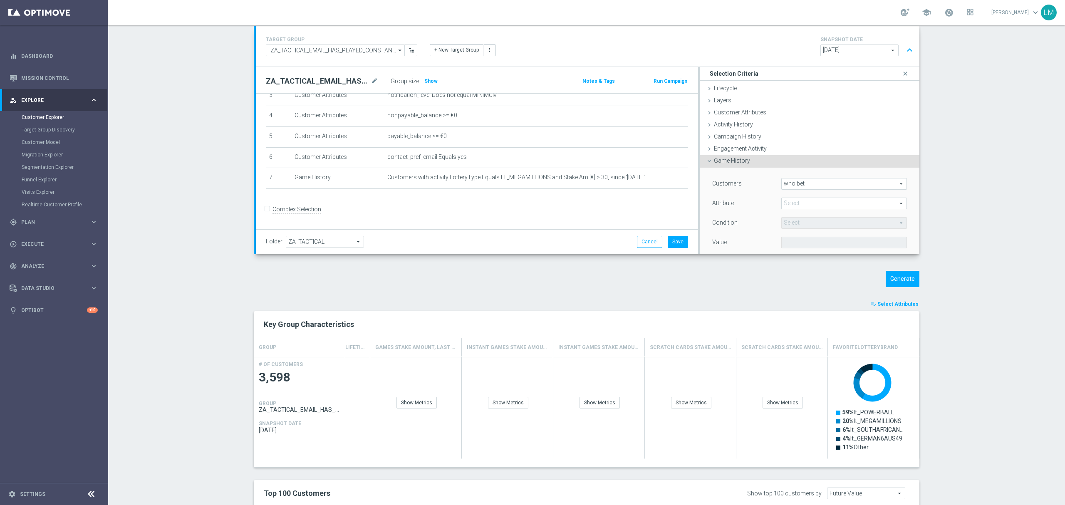
click at [748, 161] on div "Game History done selection updated" at bounding box center [810, 161] width 220 height 12
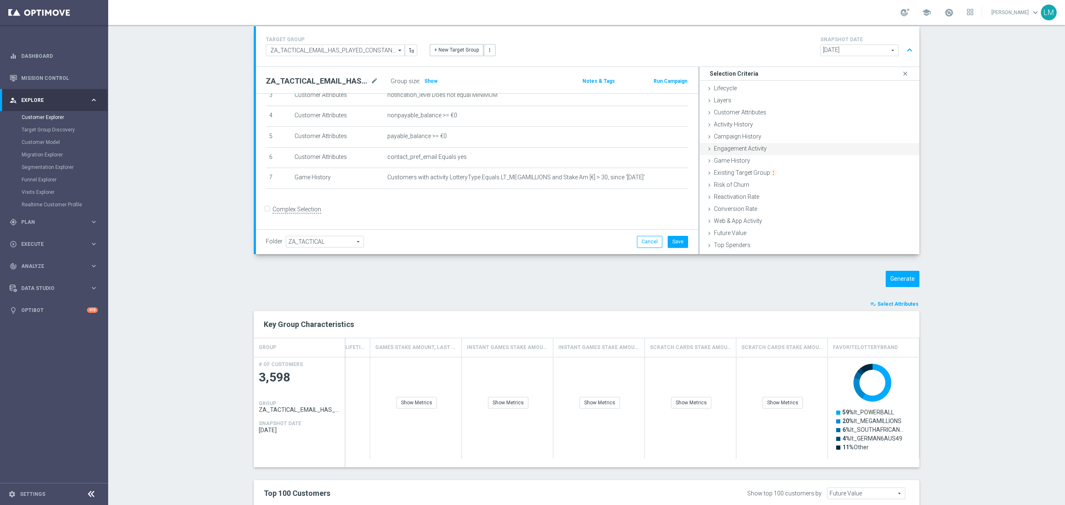
click at [740, 148] on span "Engagement Activity" at bounding box center [740, 148] width 53 height 7
click at [724, 144] on div "Engagement Activity done" at bounding box center [810, 149] width 220 height 12
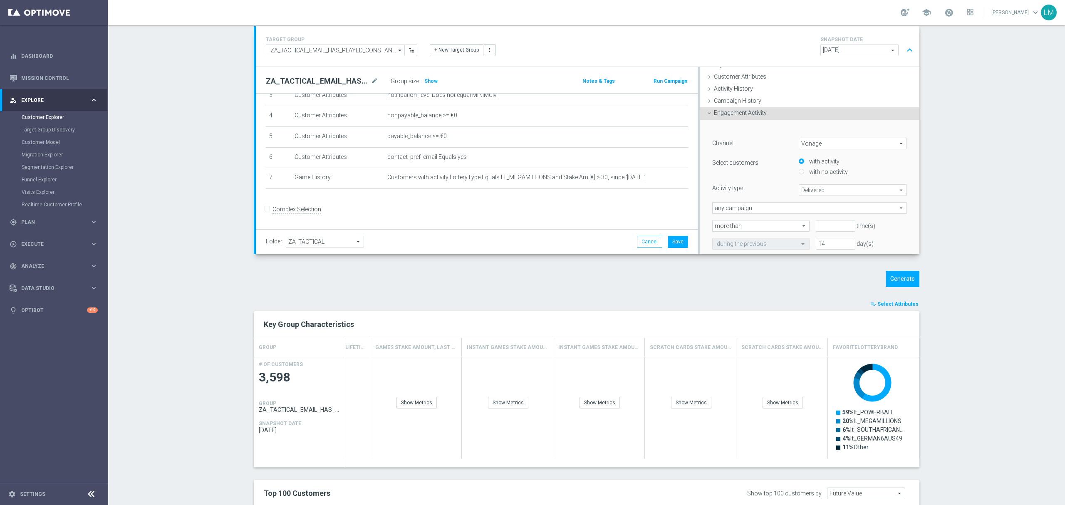
scroll to position [55, 0]
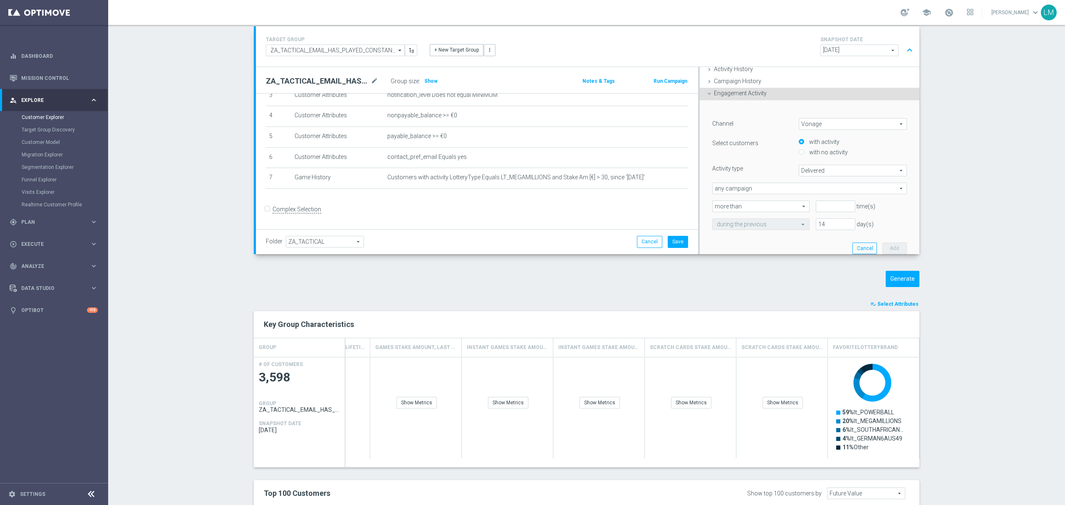
click at [807, 127] on span "Vonage" at bounding box center [852, 124] width 107 height 11
click at [812, 155] on span "Optimail" at bounding box center [853, 157] width 99 height 7
type input "Optimail"
click at [801, 167] on span "Bounced" at bounding box center [852, 170] width 107 height 11
click at [804, 195] on span "Clicked" at bounding box center [853, 193] width 99 height 7
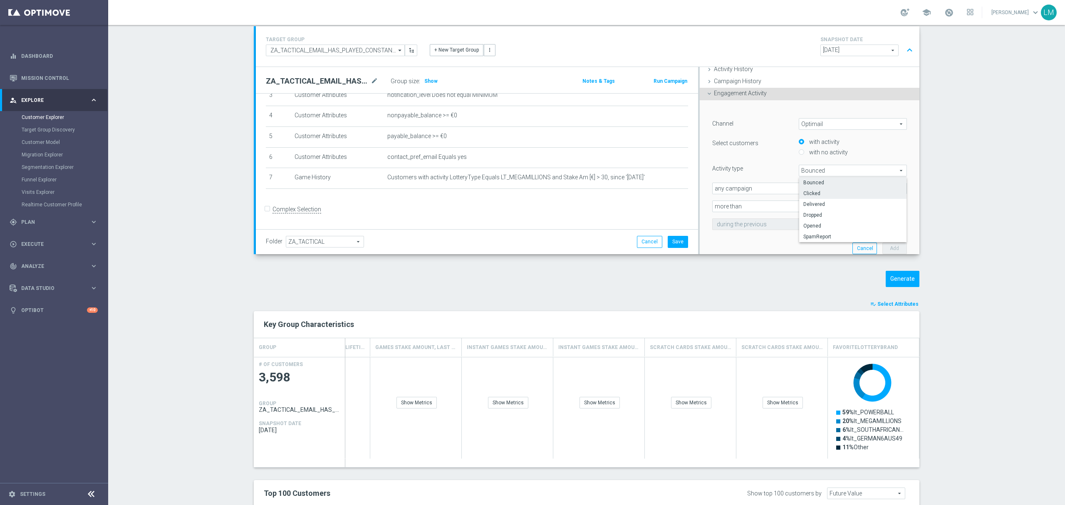
type input "Clicked"
click at [807, 154] on label "with no activity" at bounding box center [827, 152] width 41 height 7
click at [801, 154] on input "with no activity" at bounding box center [801, 152] width 5 height 5
radio input "true"
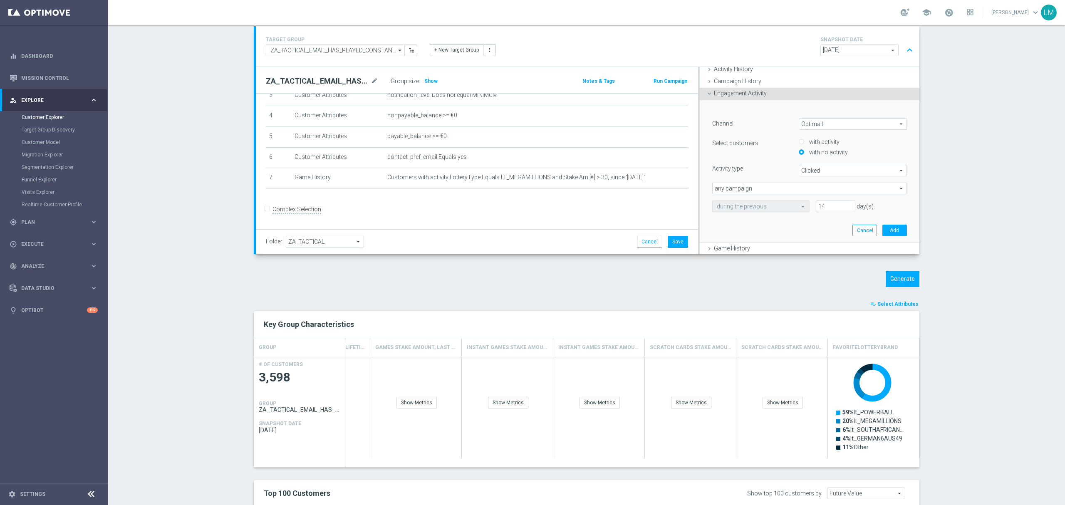
click at [802, 186] on span "any campaign" at bounding box center [810, 188] width 194 height 11
click at [747, 222] on span "one or more actions" at bounding box center [810, 222] width 186 height 7
type input "one or more actions"
click at [758, 206] on span at bounding box center [810, 206] width 194 height 11
click at [747, 206] on input "search" at bounding box center [809, 207] width 195 height 12
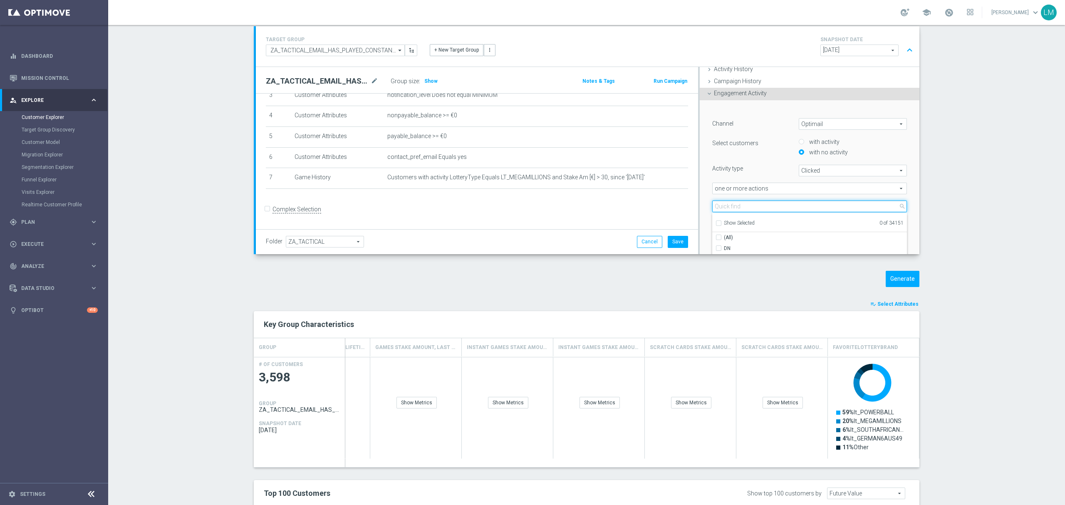
paste input "en_ZA__MEGAMILLIONS_GAMES_XSELL__EMT_ALL_EM_TAC_LT"
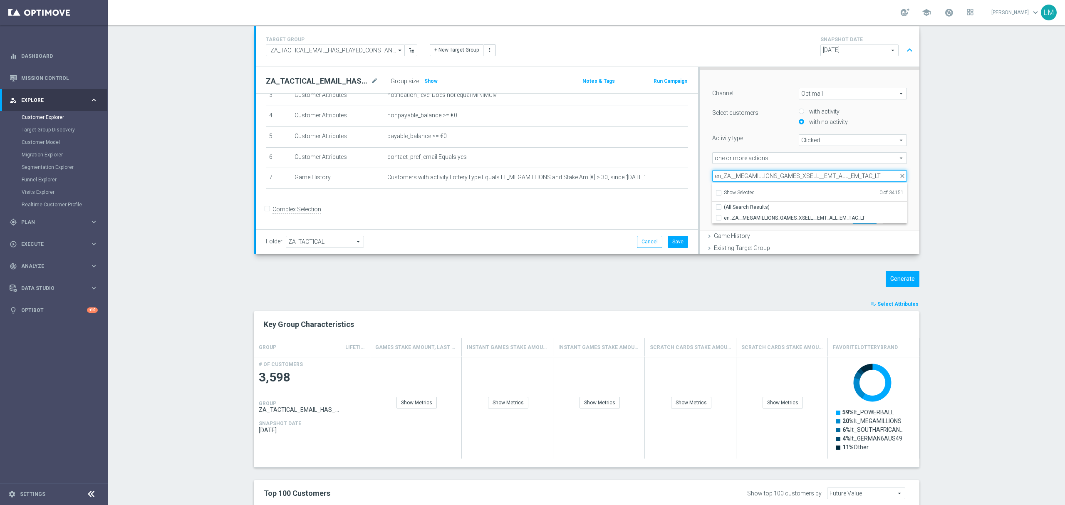
scroll to position [111, 0]
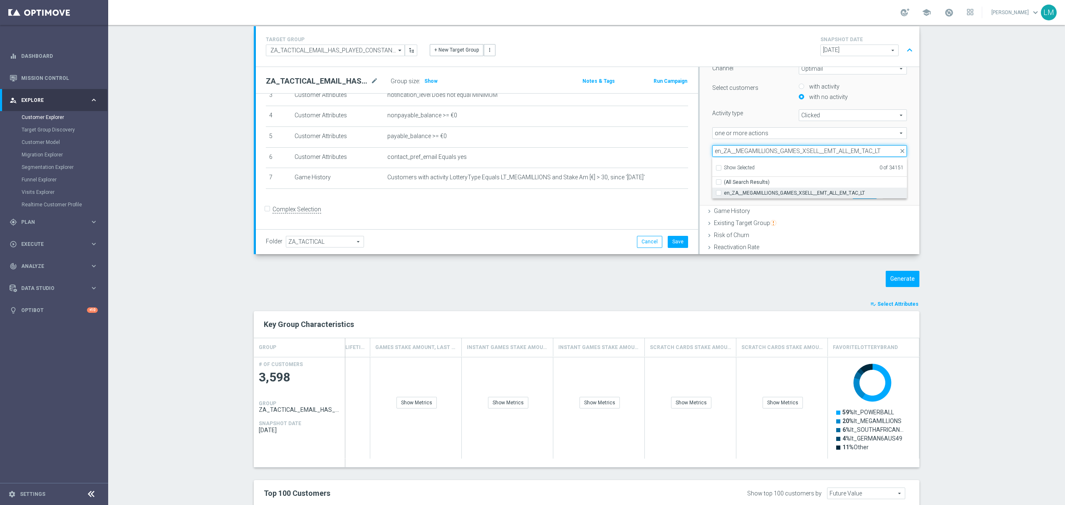
type input "en_ZA__MEGAMILLIONS_GAMES_XSELL__EMT_ALL_EM_TAC_LT"
click at [756, 191] on span "en_ZA__MEGAMILLIONS_GAMES_XSELL__EMT_ALL_EM_TAC_LT" at bounding box center [815, 193] width 183 height 7
click at [724, 191] on input "en_ZA__MEGAMILLIONS_GAMES_XSELL__EMT_ALL_EM_TAC_LT" at bounding box center [721, 192] width 5 height 5
checkbox input "true"
type input "en_ZA__MEGAMILLIONS_GAMES_XSELL__EMT_ALL_EM_TAC_LT"
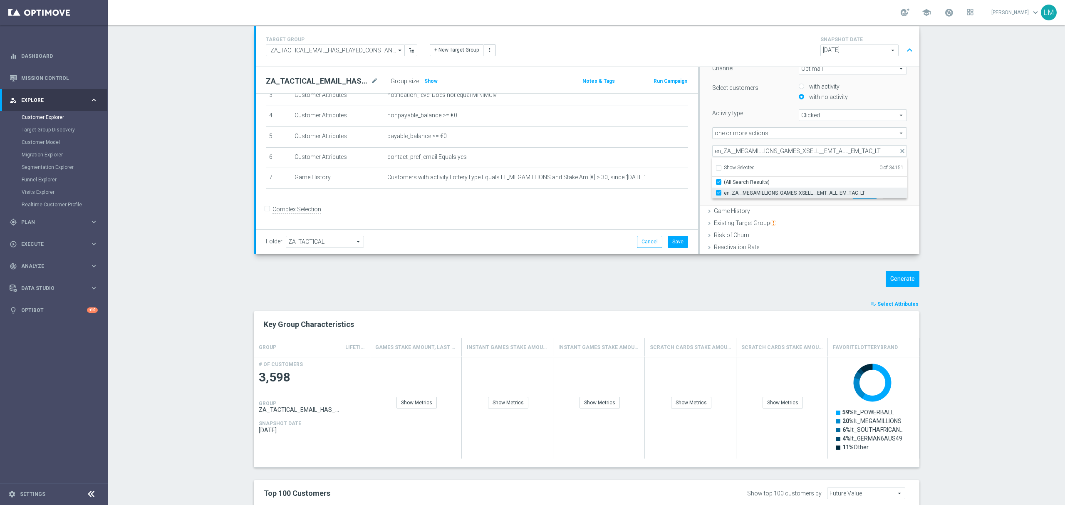
checkbox input "true"
click at [706, 147] on div "en_ZA__MEGAMILLIONS_GAMES_XSELL__EMT_ALL_EM_TAC_LT en_ZA__MEGAMILLIONS_GAMES_XS…" at bounding box center [809, 151] width 207 height 12
click at [886, 191] on button "Add" at bounding box center [895, 193] width 25 height 12
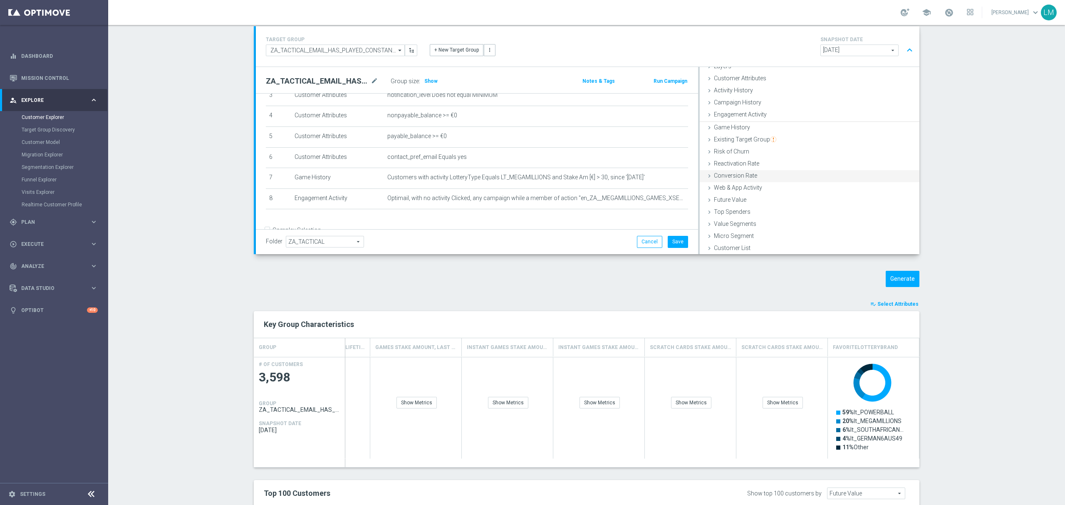
scroll to position [34, 0]
click at [893, 278] on button "Generate" at bounding box center [903, 279] width 34 height 16
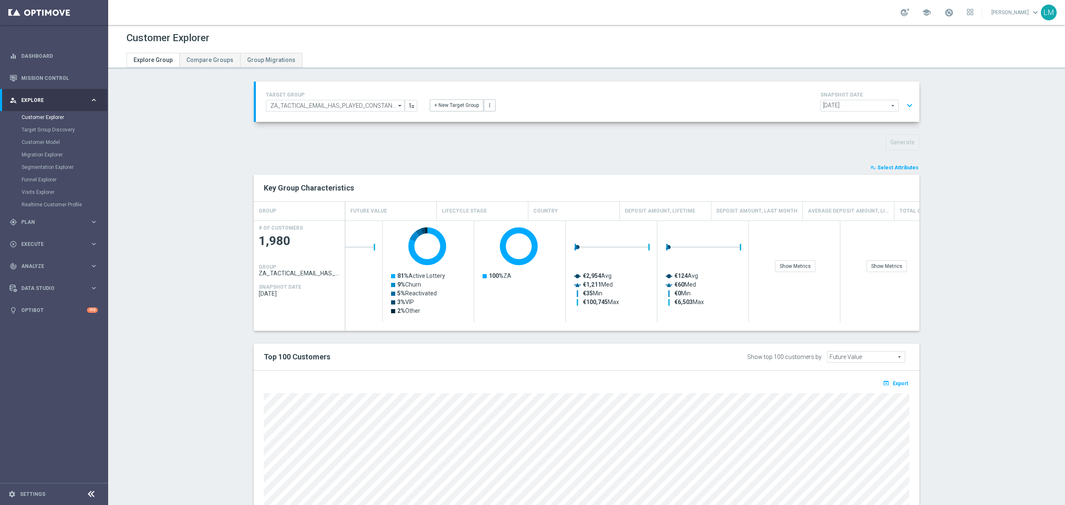
scroll to position [0, 0]
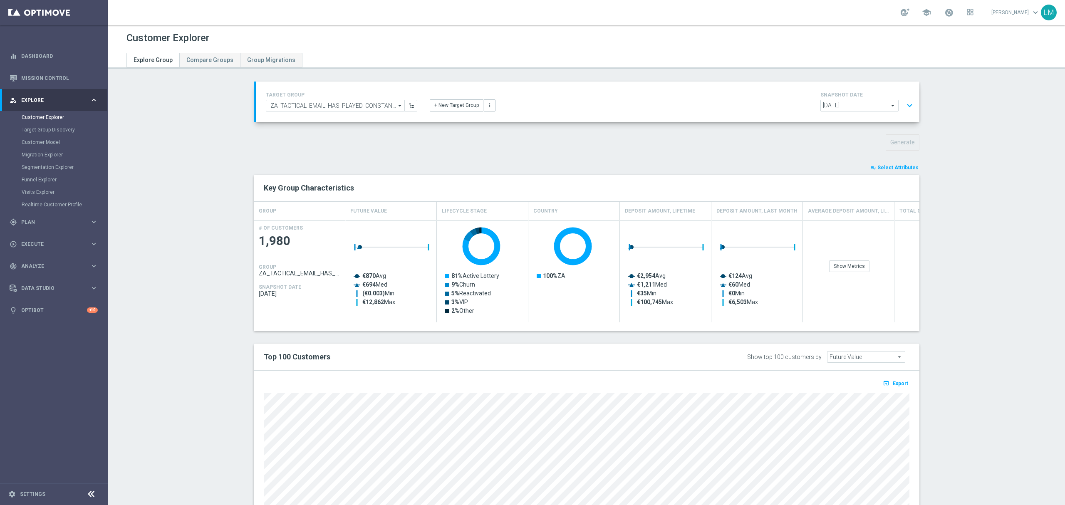
click at [911, 105] on button "expand_more" at bounding box center [910, 106] width 12 height 16
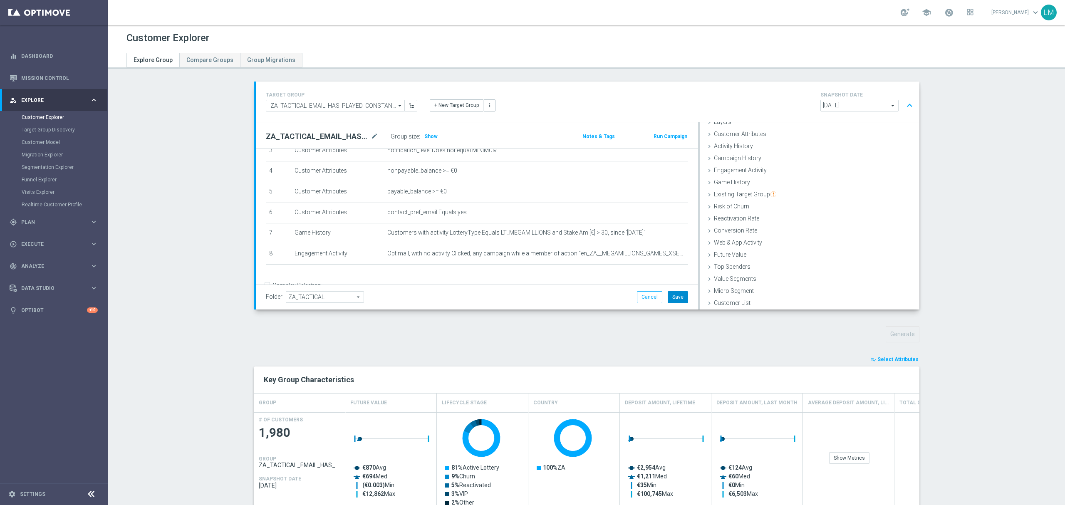
click at [669, 295] on button "Save" at bounding box center [678, 297] width 20 height 12
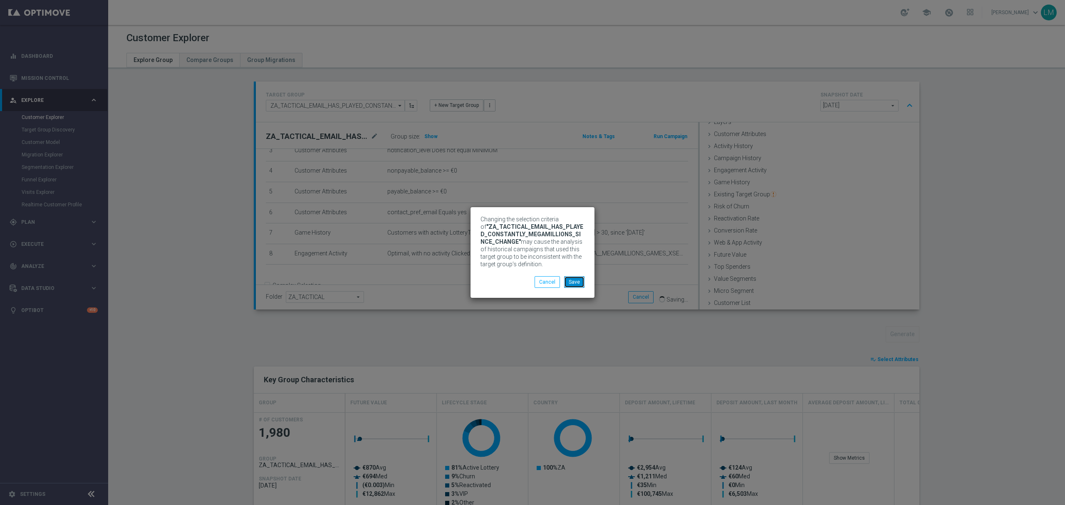
click at [575, 281] on button "Save" at bounding box center [574, 282] width 20 height 12
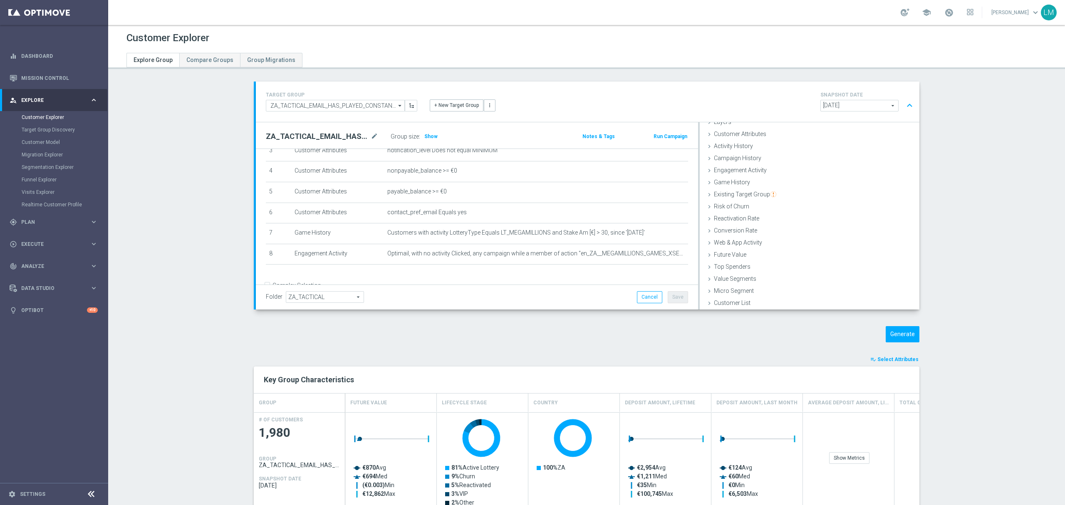
click at [325, 98] on div "TARGET GROUP ZA_TACTICAL_EMAIL_HAS_PLAYED_CONSTANTLY_MEGAMILLIONS_SINCE_CHANGE …" at bounding box center [342, 101] width 164 height 22
click at [332, 109] on input "ZA_TACTICAL_EMAIL_HAS_PLAYED_CONSTANTLY_MEGAMILLIONS_SINCE_CHANGE" at bounding box center [335, 106] width 139 height 12
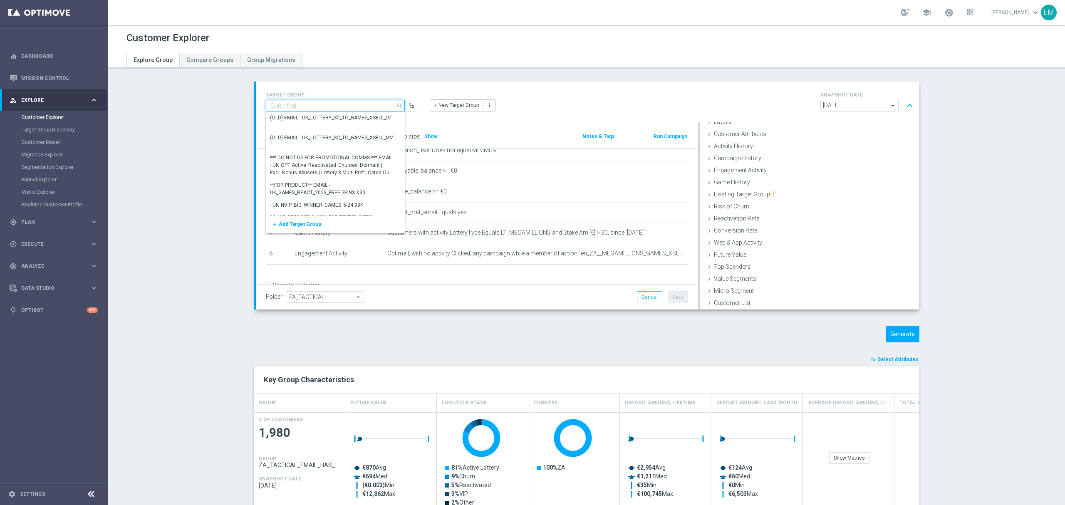
paste input "ZA_TACTICAL_EMAIL_ALL_WITH_TG_EXCLUSIONS"
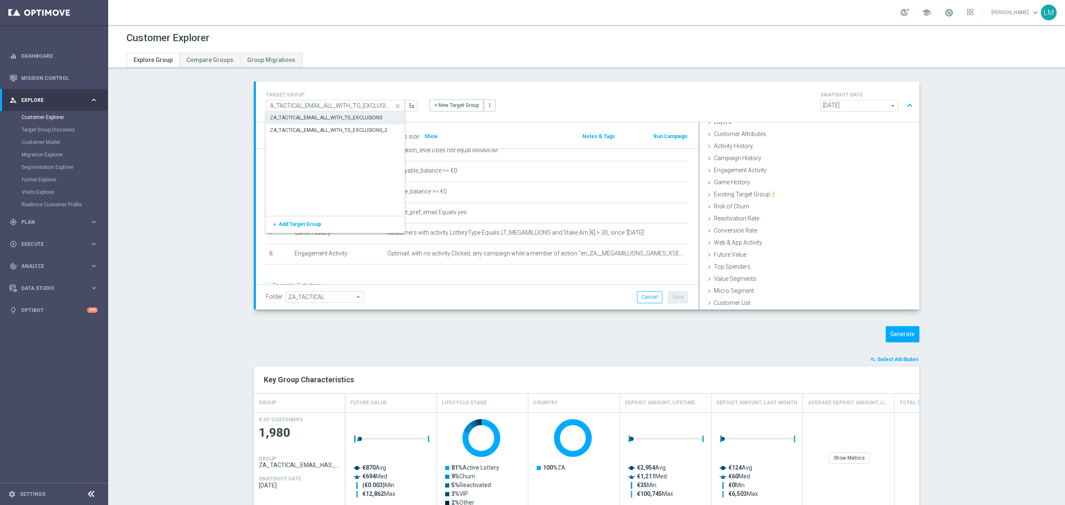
click at [327, 122] on div "ZA_TACTICAL_EMAIL_ALL_WITH_TG_EXCLUSIONS" at bounding box center [335, 118] width 139 height 12
type input "ZA_TACTICAL_EMAIL_ALL_WITH_TG_EXCLUSIONS"
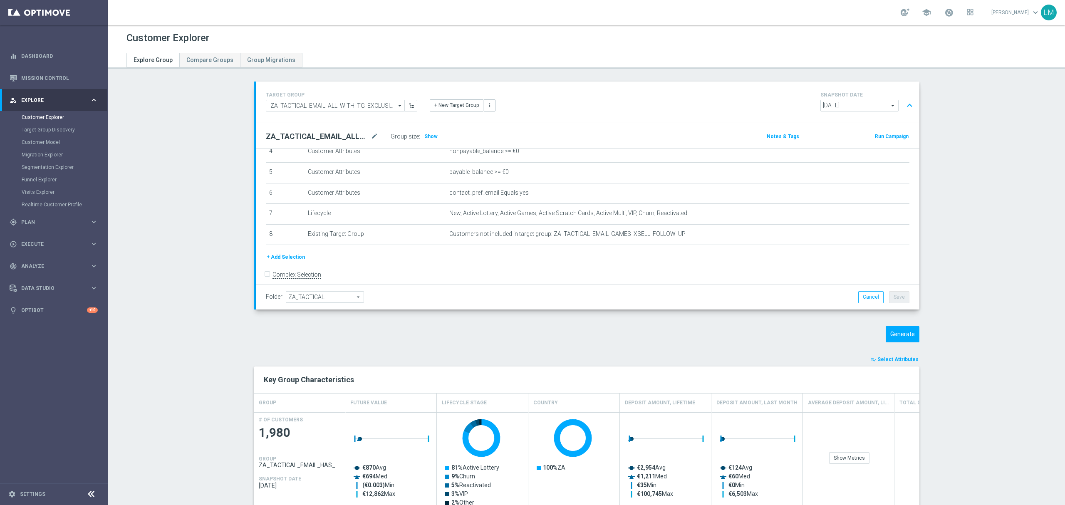
scroll to position [109, 0]
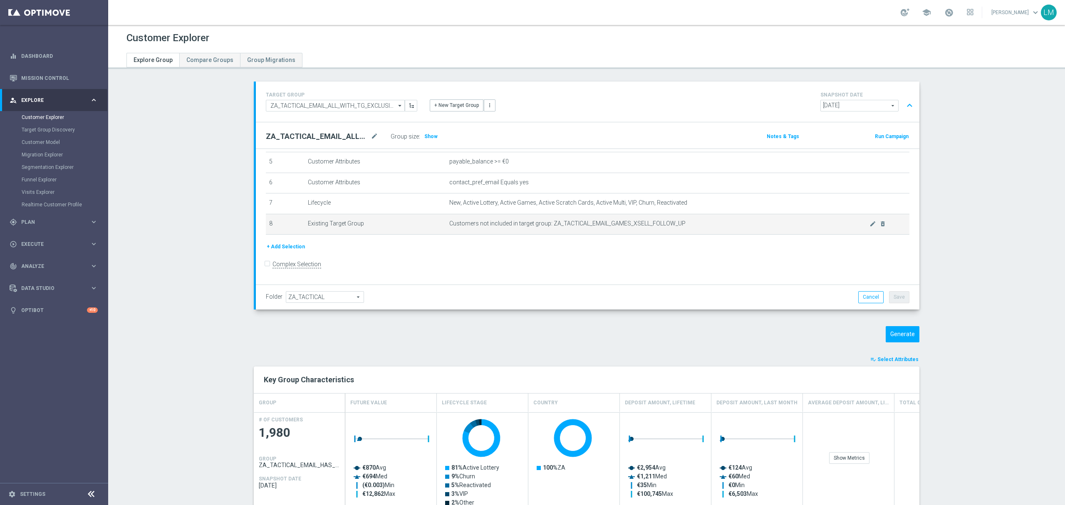
click at [856, 227] on span "Customers not included in target group: ZA_TACTICAL_EMAIL_GAMES_XSELL_FOLLOW_UP" at bounding box center [659, 223] width 420 height 7
click at [870, 227] on icon "mode_edit" at bounding box center [873, 224] width 7 height 7
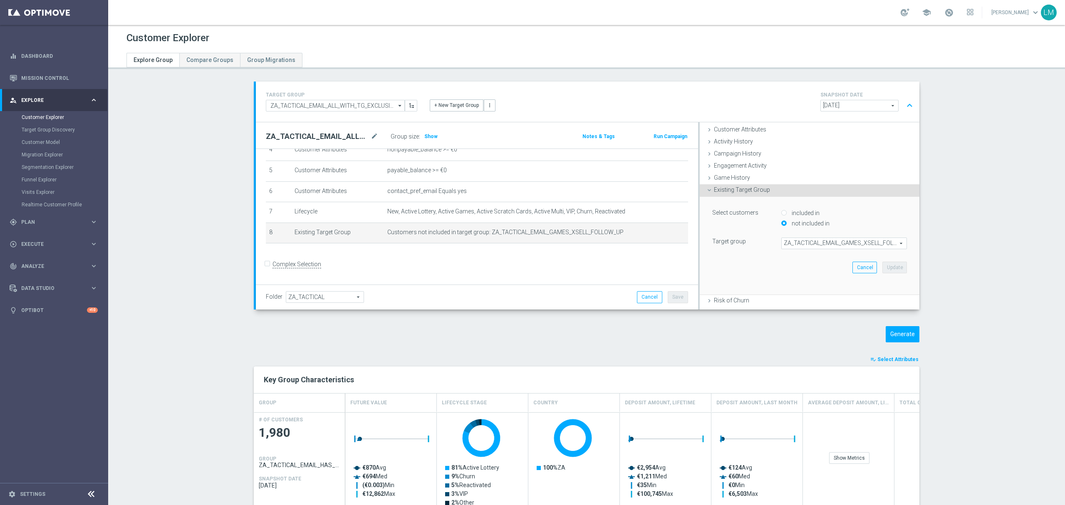
scroll to position [34, 0]
click at [794, 247] on span "ZA_TACTICAL_EMAIL_GAMES_XSELL_FOLLOW_UP" at bounding box center [844, 248] width 125 height 11
click at [794, 247] on input "search" at bounding box center [845, 248] width 126 height 12
click at [802, 250] on input "search" at bounding box center [845, 248] width 126 height 12
paste input "ZA_TACTICAL_EMAIL_HAS_PLAYED_CONSTANTLY_MEGAMILLIONS_SINCE_CHANGE"
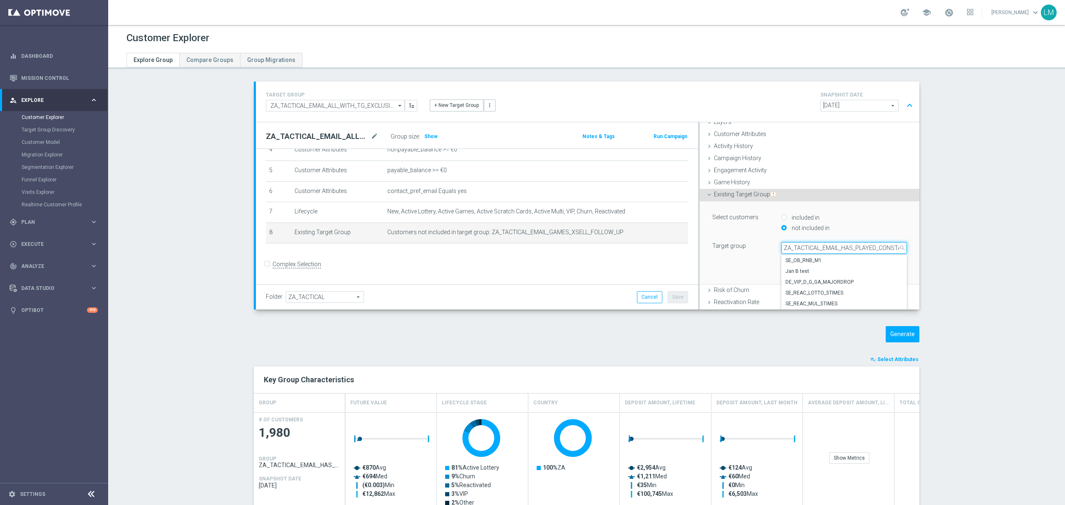
scroll to position [0, 109]
type input "ZA_TACTICAL_EMAIL_HAS_PLAYED_CONSTANTLY_MEGAMILLIONS_SINCE_CHANGE"
click at [805, 258] on span "ZA_TACTICAL_EMAIL_HAS_PLAYED_CONSTANTLY_MEGAMILLIONS_SINCE_CHANGE" at bounding box center [844, 260] width 117 height 7
type input "ZA_TACTICAL_EMAIL_HAS_PLAYED_CONSTANTLY_MEGAMILLIONS_SINCE_CHANGE"
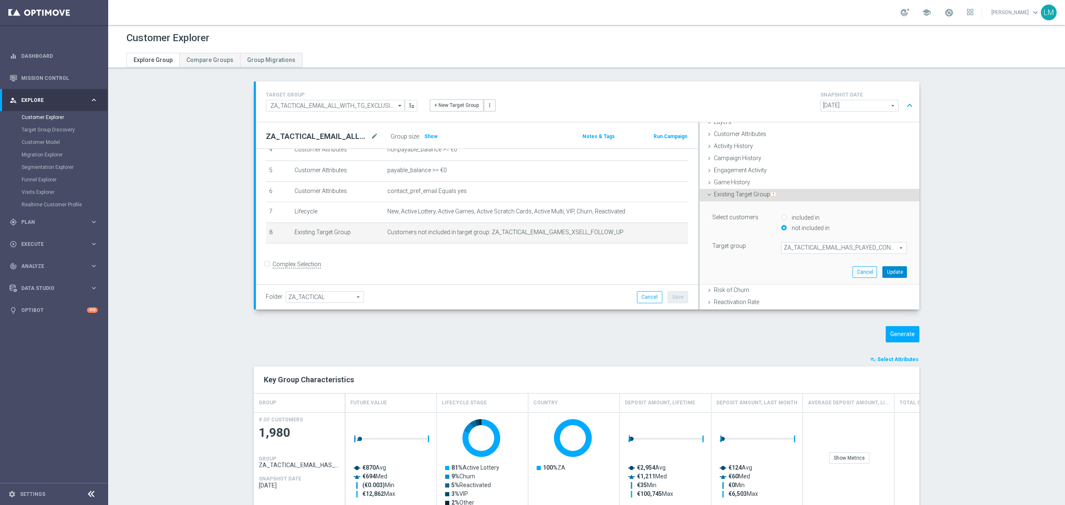
click at [883, 276] on button "Update" at bounding box center [895, 272] width 25 height 12
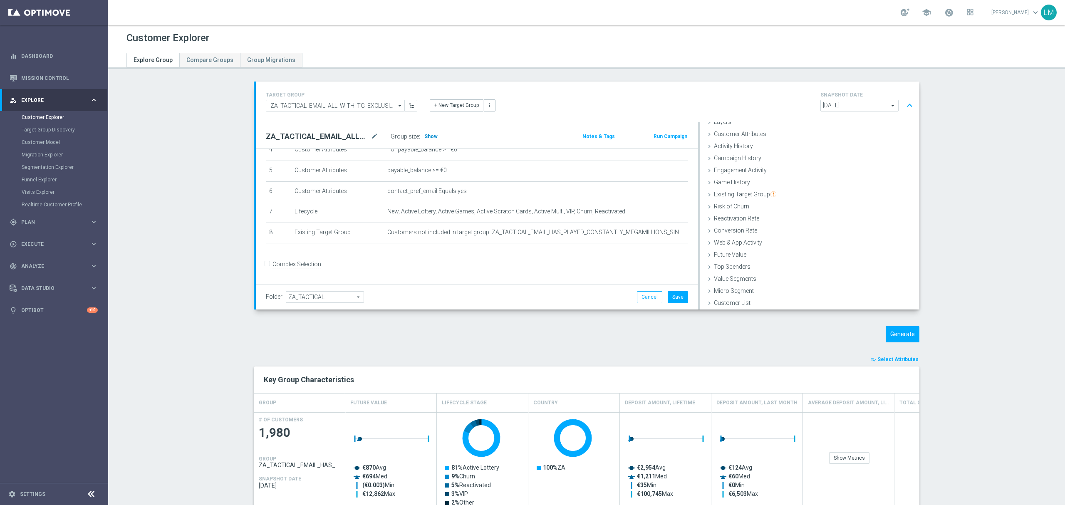
click at [424, 137] on span "Show" at bounding box center [430, 137] width 13 height 6
click at [670, 300] on button "Save" at bounding box center [678, 297] width 20 height 12
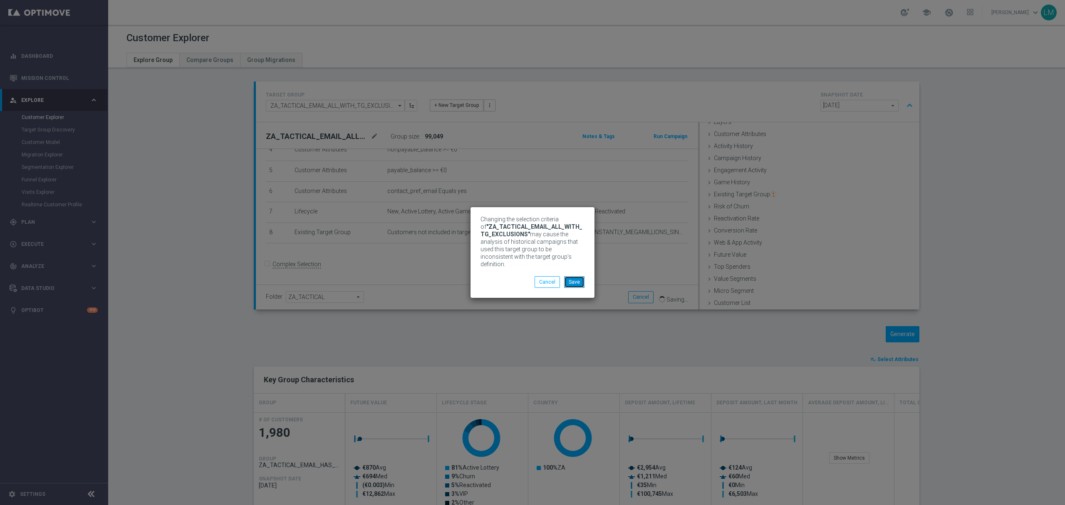
click at [573, 278] on button "Save" at bounding box center [574, 282] width 20 height 12
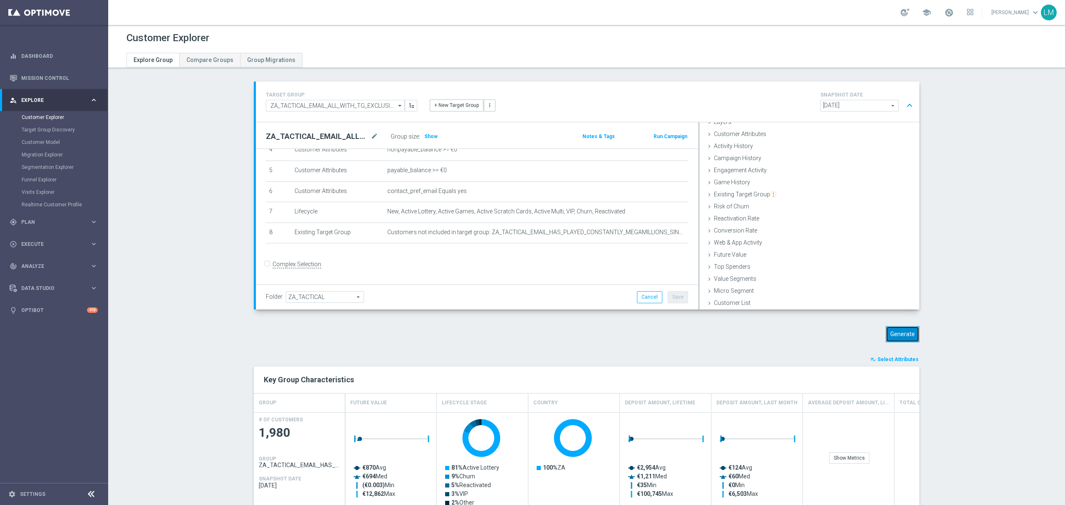
click at [892, 332] on button "Generate" at bounding box center [903, 334] width 34 height 16
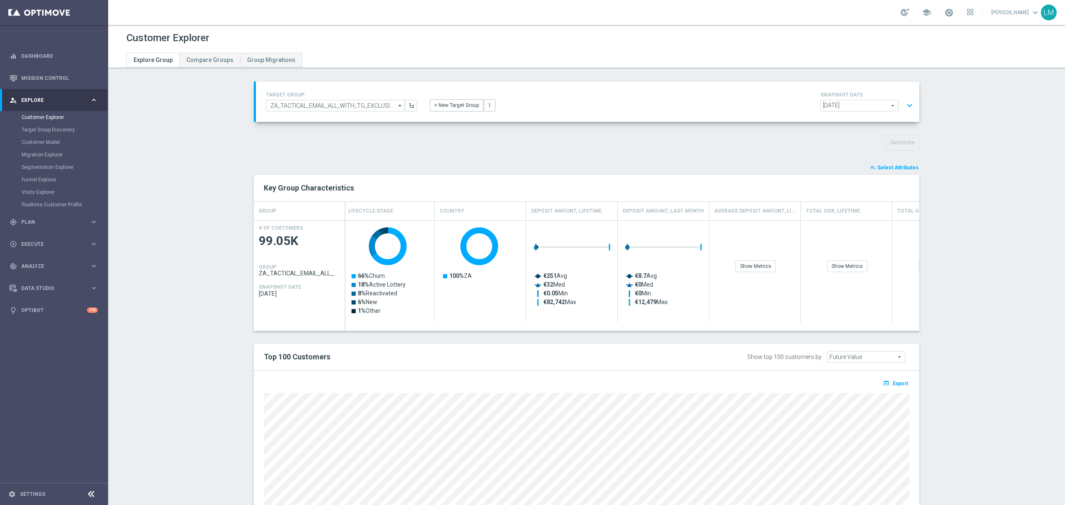
scroll to position [0, 97]
click at [904, 107] on button "expand_more" at bounding box center [910, 106] width 12 height 16
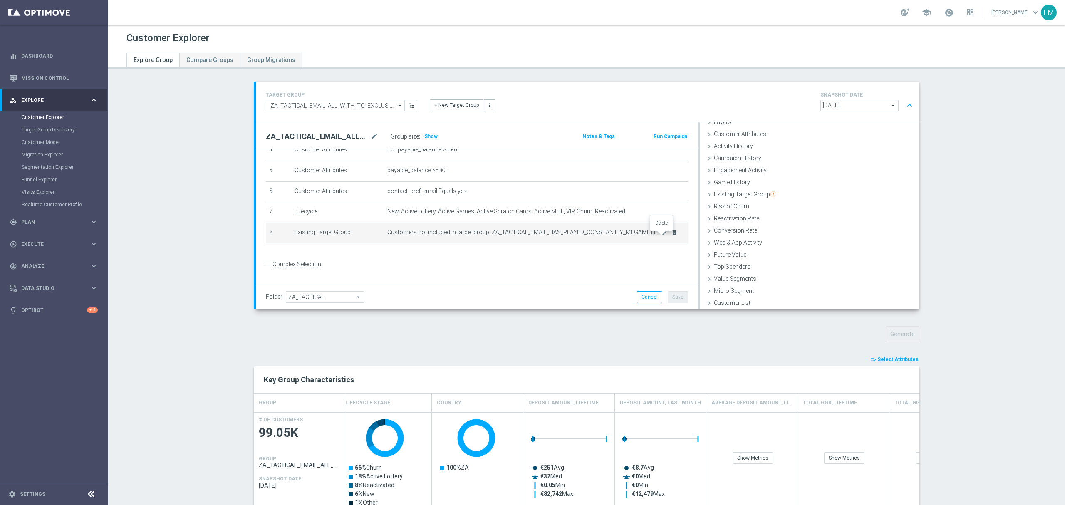
click at [671, 236] on icon "delete_forever" at bounding box center [674, 232] width 7 height 7
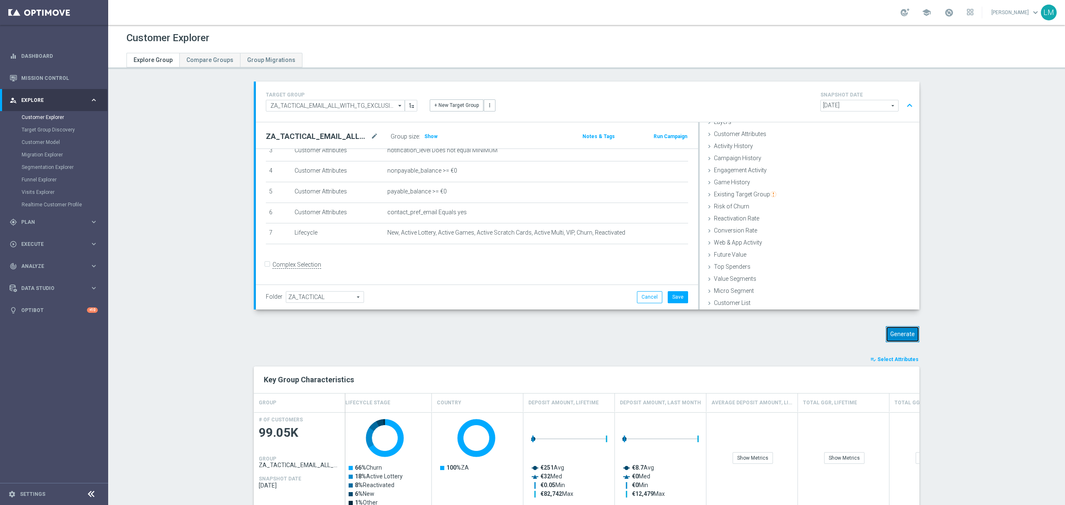
click at [912, 340] on button "Generate" at bounding box center [903, 334] width 34 height 16
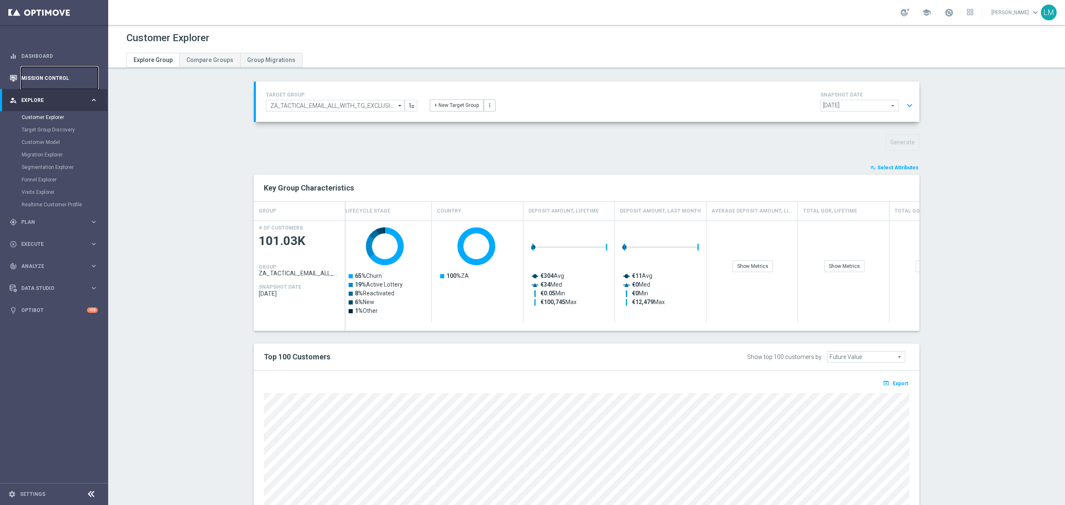
click at [59, 79] on link "Mission Control" at bounding box center [59, 78] width 77 height 22
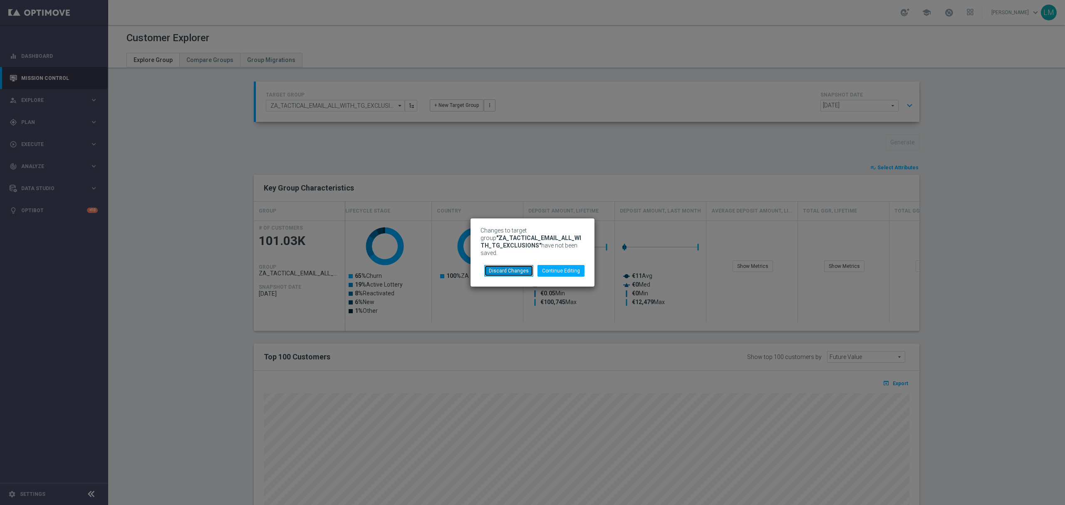
click at [521, 267] on button "Discard Changes" at bounding box center [508, 271] width 49 height 12
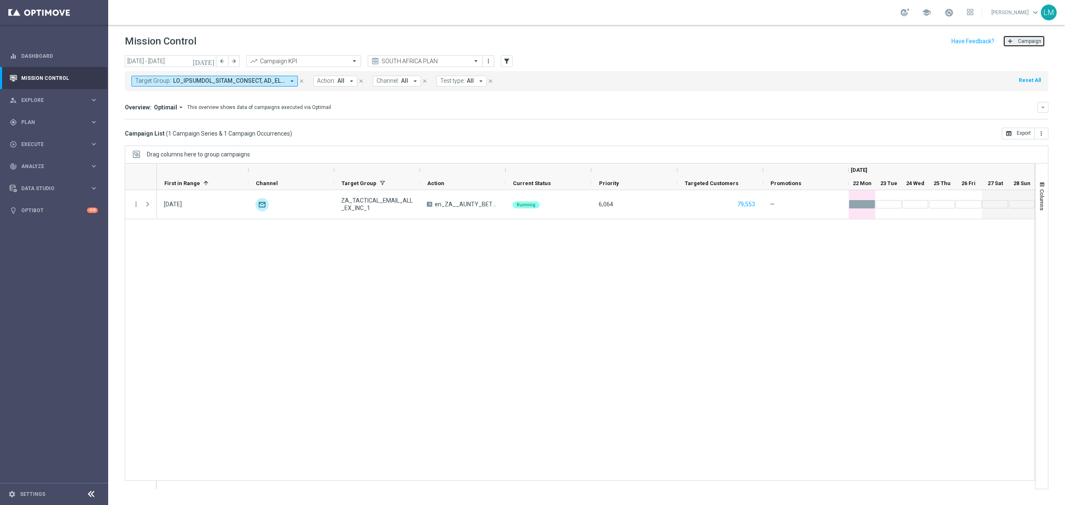
click at [1004, 37] on button "add Campaign" at bounding box center [1024, 41] width 42 height 12
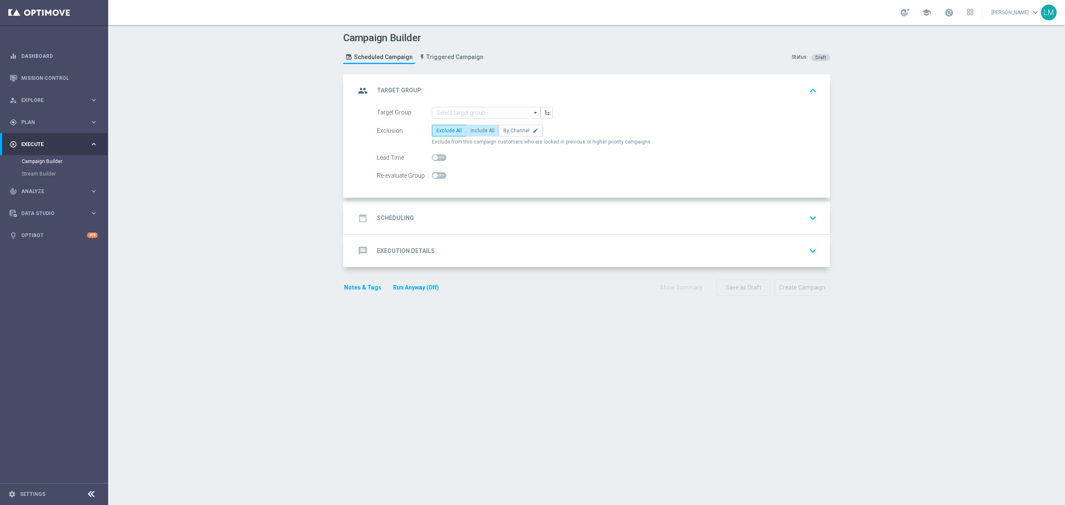
click at [469, 135] on label "Include All" at bounding box center [482, 131] width 33 height 12
click at [471, 135] on input "Include All" at bounding box center [473, 131] width 5 height 5
radio input "true"
click at [481, 112] on input at bounding box center [486, 113] width 109 height 12
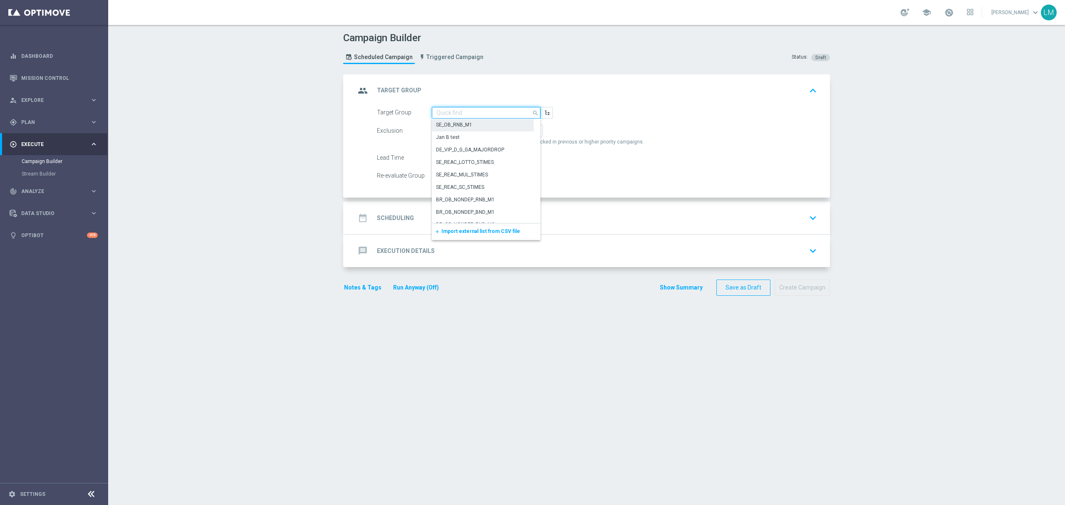
paste input "ZA_TACTICAL_EMAIL_HAS_PLAYED_CONSTANTLY_MEGAMILLIONS_SINCE_CHANGE"
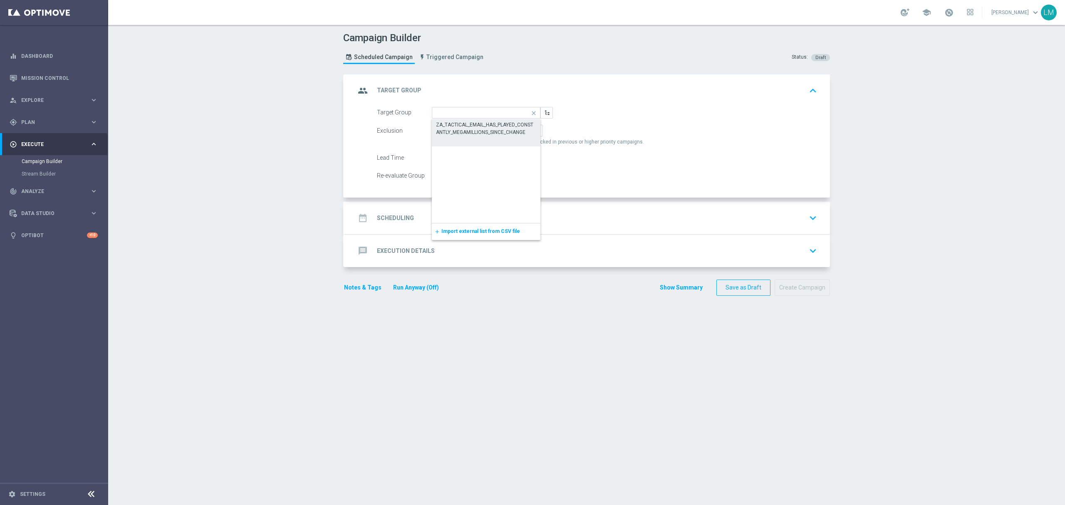
click at [476, 140] on div "ZA_TACTICAL_EMAIL_HAS_PLAYED_CONSTANTLY_MEGAMILLIONS_SINCE_CHANGE" at bounding box center [486, 132] width 109 height 27
click at [495, 128] on div "ZA_TACTICAL_EMAIL_HAS_PLAYED_CONSTANTLY_MEGAMILLIONS_SINCE_CHANGE" at bounding box center [487, 129] width 100 height 15
type input "ZA_TACTICAL_EMAIL_HAS_PLAYED_CONSTANTLY_MEGAMILLIONS_SINCE_CHANGE"
click at [483, 213] on div "date_range Scheduling keyboard_arrow_down" at bounding box center [587, 218] width 465 height 16
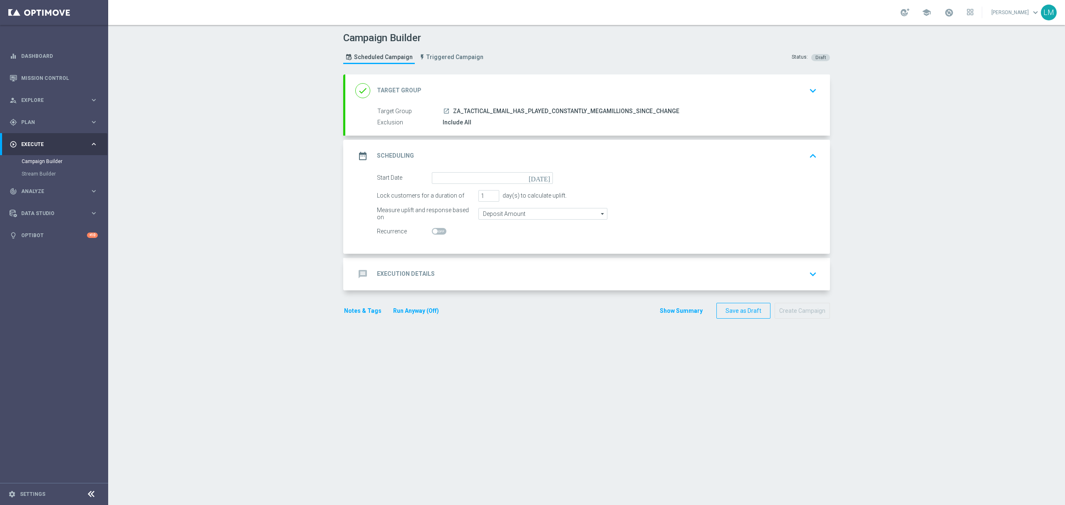
click at [545, 171] on div "date_range Scheduling keyboard_arrow_up" at bounding box center [587, 156] width 485 height 32
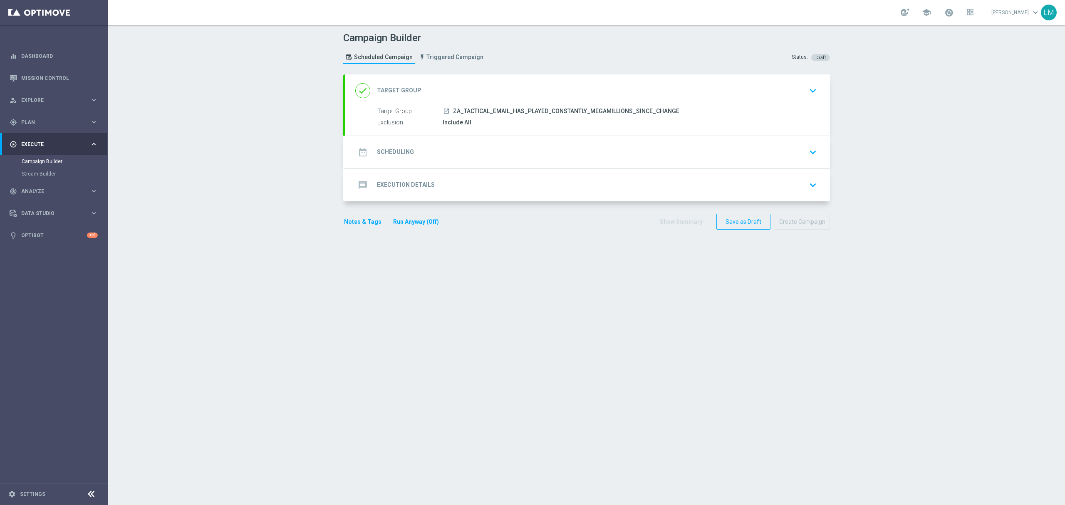
click at [523, 147] on div "date_range Scheduling keyboard_arrow_down" at bounding box center [587, 152] width 465 height 16
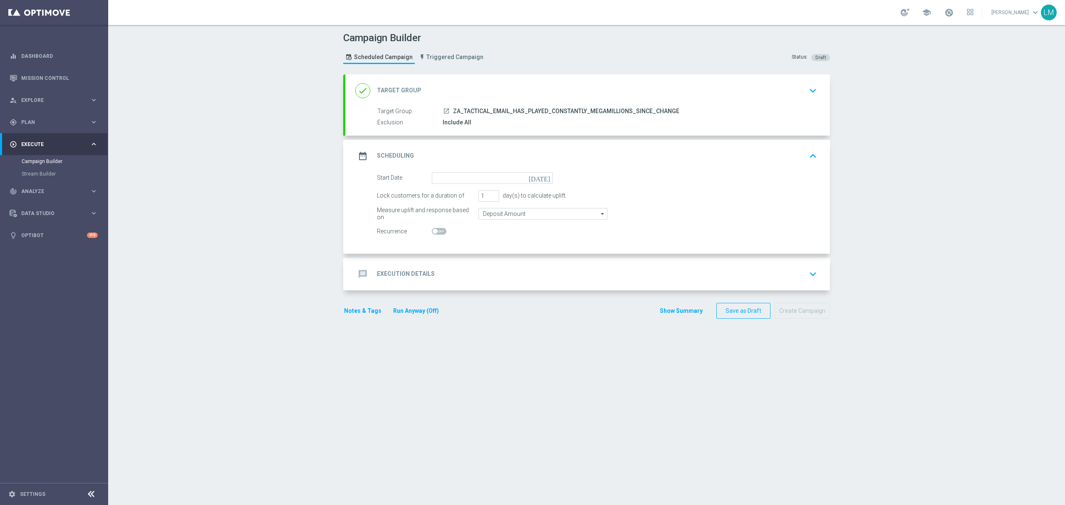
click at [541, 171] on div "date_range Scheduling keyboard_arrow_up" at bounding box center [587, 156] width 485 height 32
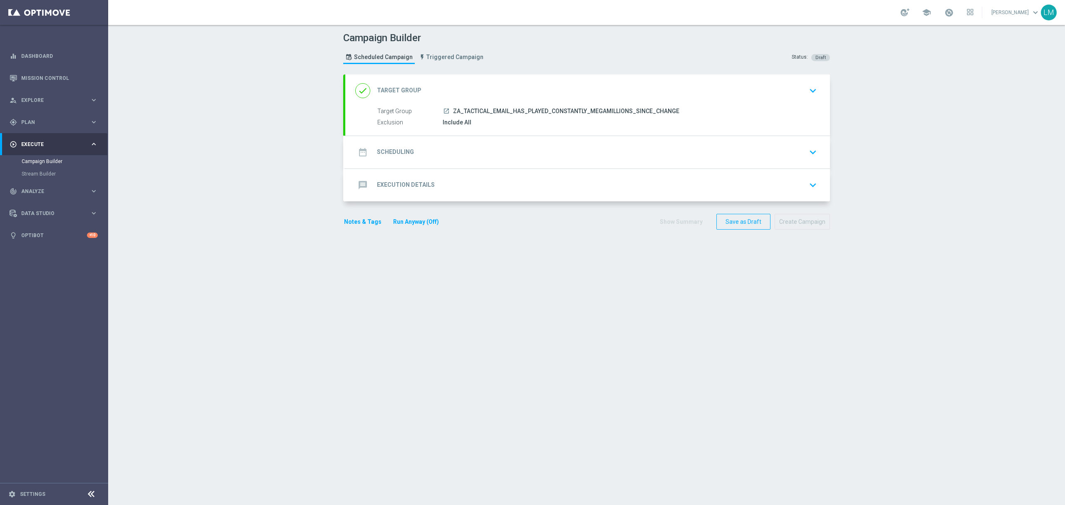
click at [548, 149] on div "date_range Scheduling keyboard_arrow_down Start Date [DATE] Lock customers for …" at bounding box center [587, 152] width 485 height 32
click at [548, 157] on div "date_range Scheduling keyboard_arrow_down" at bounding box center [587, 152] width 465 height 16
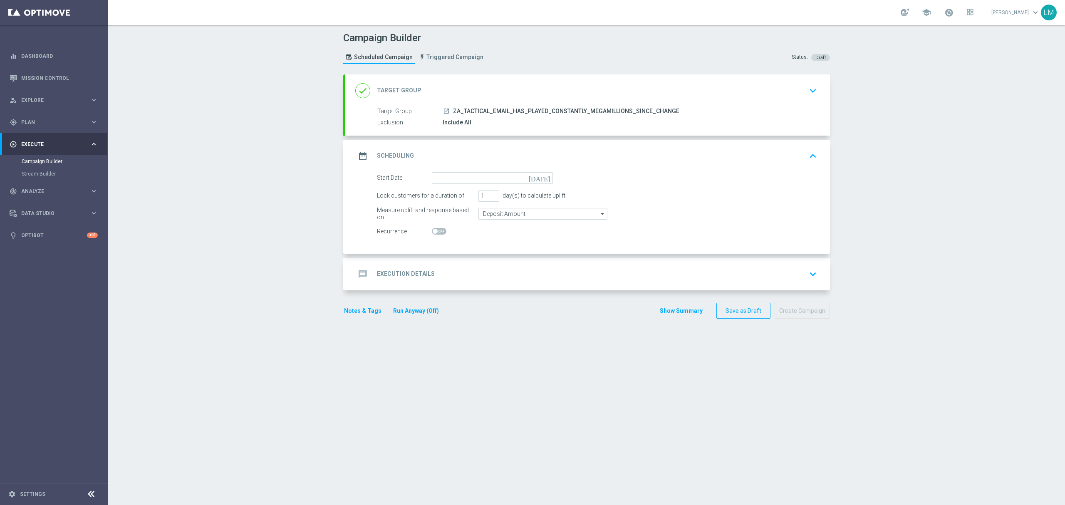
click at [540, 176] on icon "[DATE]" at bounding box center [541, 176] width 25 height 9
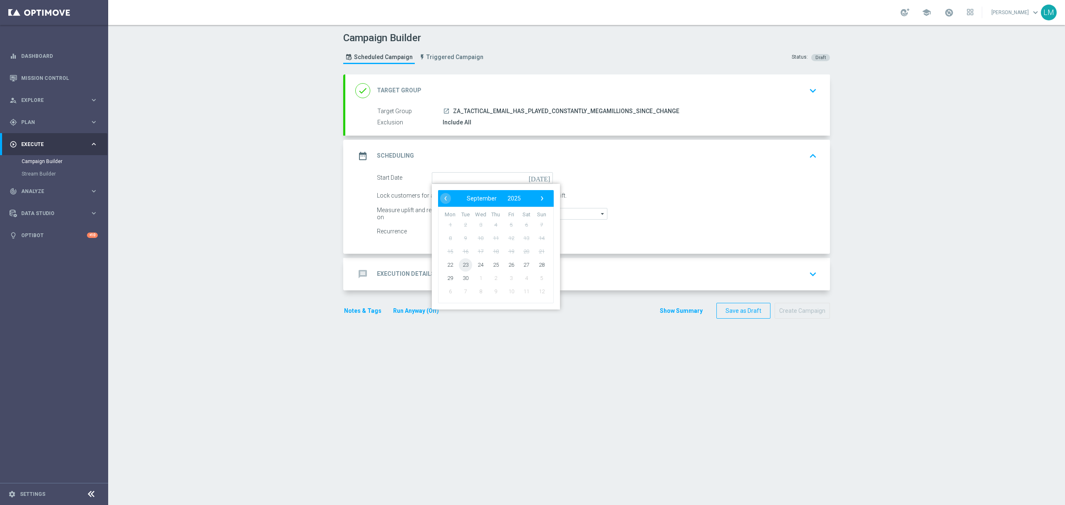
click at [459, 265] on span "23" at bounding box center [465, 264] width 13 height 13
type input "[DATE]"
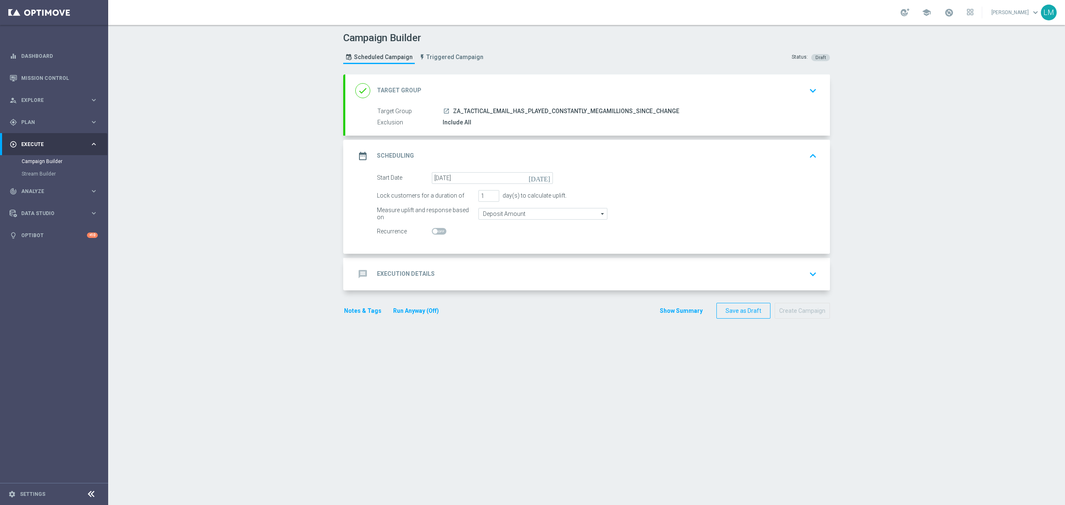
click at [460, 269] on div "message Execution Details keyboard_arrow_down" at bounding box center [587, 274] width 465 height 16
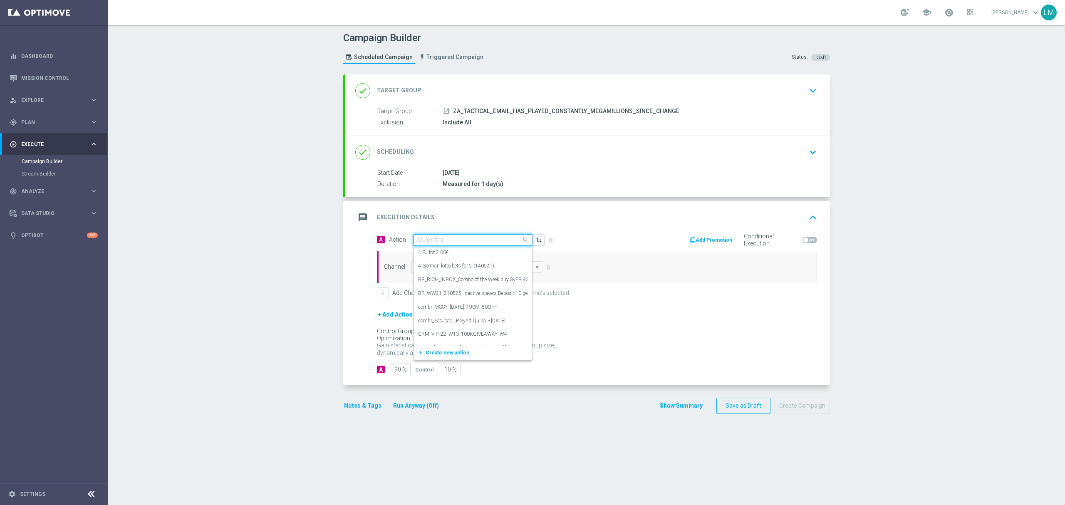
click at [462, 246] on div "Quick find" at bounding box center [473, 240] width 119 height 12
paste input "en_ZA__MEGAMILLIONS_GAMES_XSELL__EMT_ALL_EM_TAC_LT"
type input "en_ZA__MEGAMILLIONS_GAMES_XSELL__EMT_ALL_EM_TAC_LT"
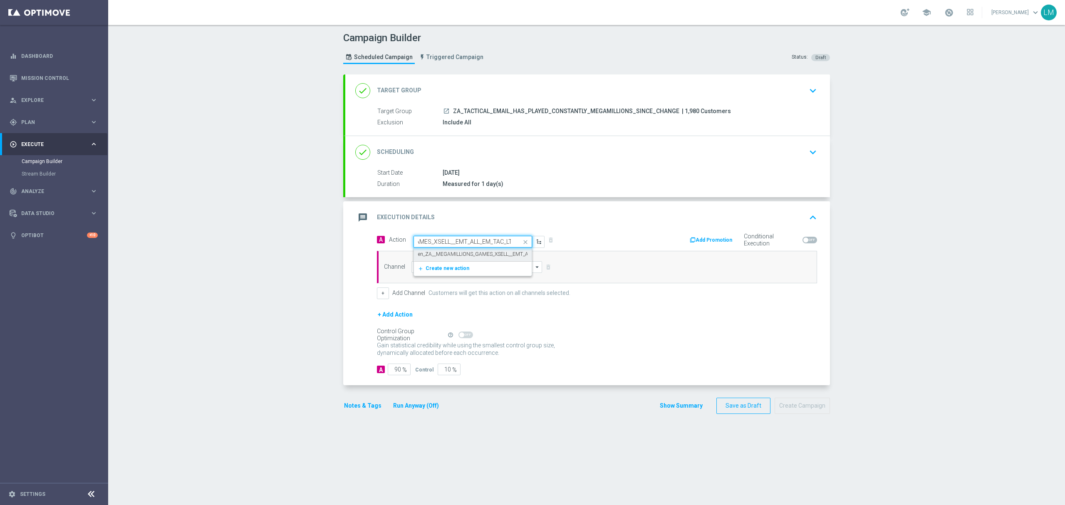
click at [440, 250] on div "en_ZA__MEGAMILLIONS_GAMES_XSELL__EMT_ALL_EM_TAC_LT edit" at bounding box center [472, 255] width 109 height 14
click at [494, 263] on input at bounding box center [477, 267] width 131 height 12
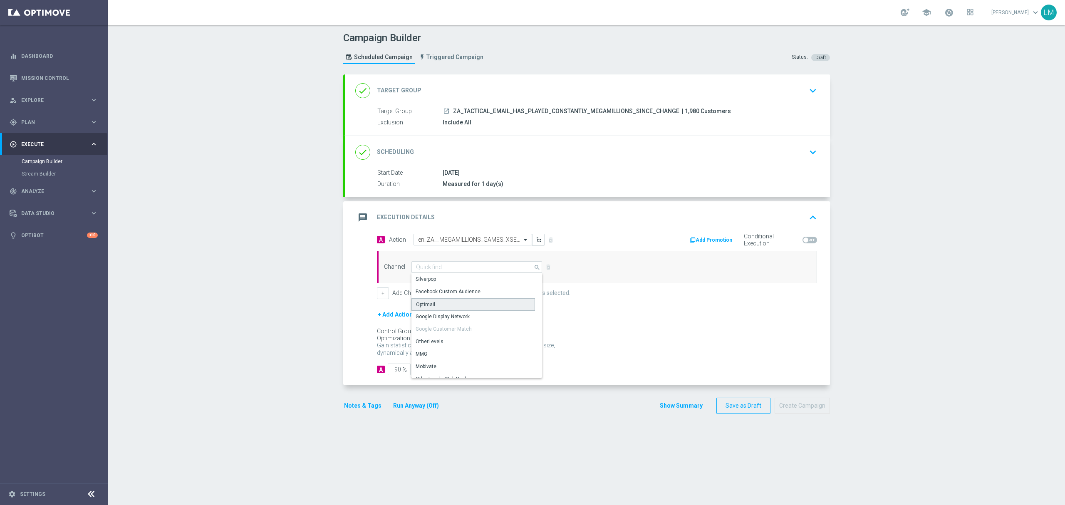
click at [441, 302] on div "Optimail" at bounding box center [474, 304] width 124 height 12
type input "Optimail"
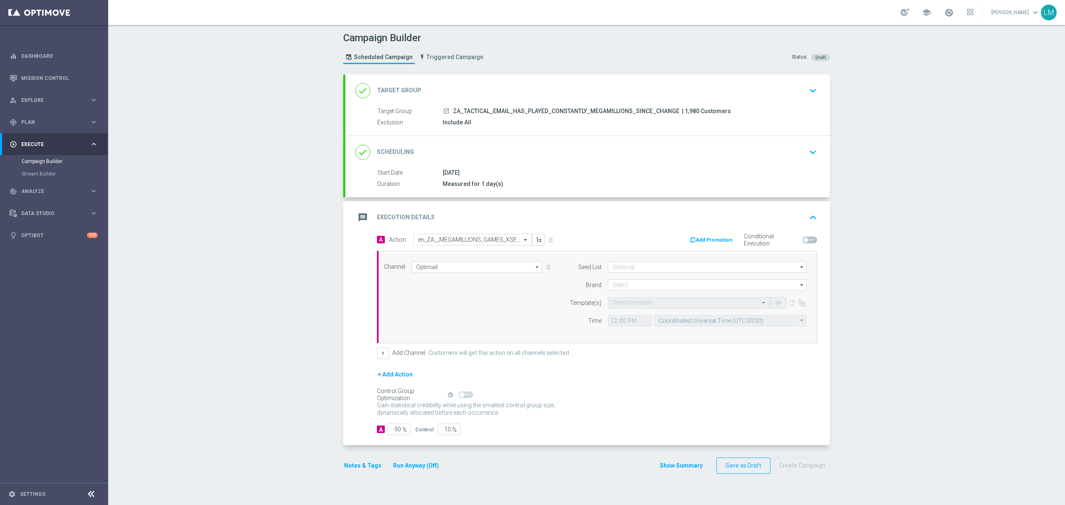
click at [444, 375] on div "+ Add Action" at bounding box center [597, 380] width 440 height 21
click at [438, 432] on input "10" at bounding box center [449, 430] width 23 height 12
type input "5"
type input "95"
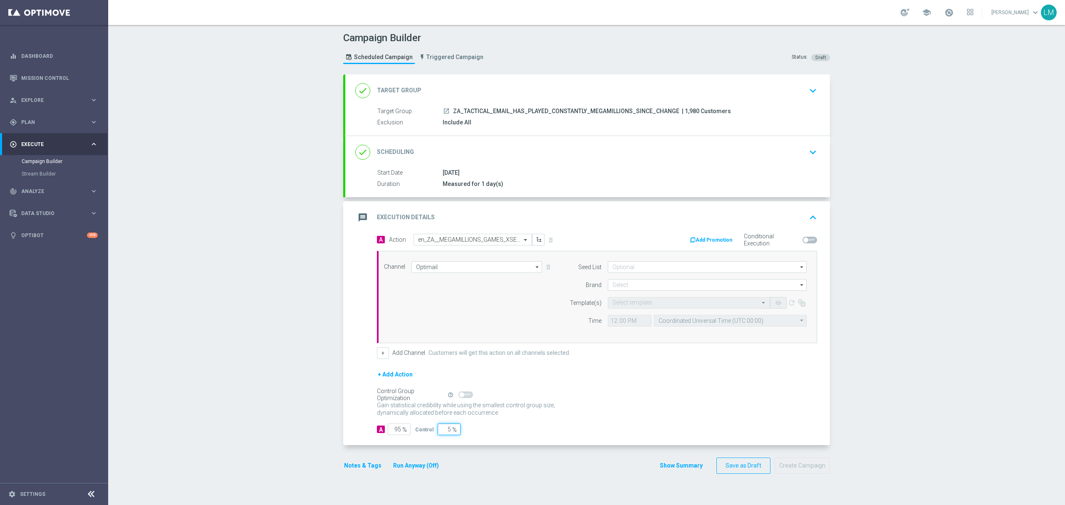
type input "5"
click at [618, 288] on input at bounding box center [707, 285] width 199 height 12
click at [630, 312] on div "lottoland" at bounding box center [707, 310] width 199 height 12
type input "lottoland"
click at [633, 306] on input "text" at bounding box center [681, 303] width 136 height 7
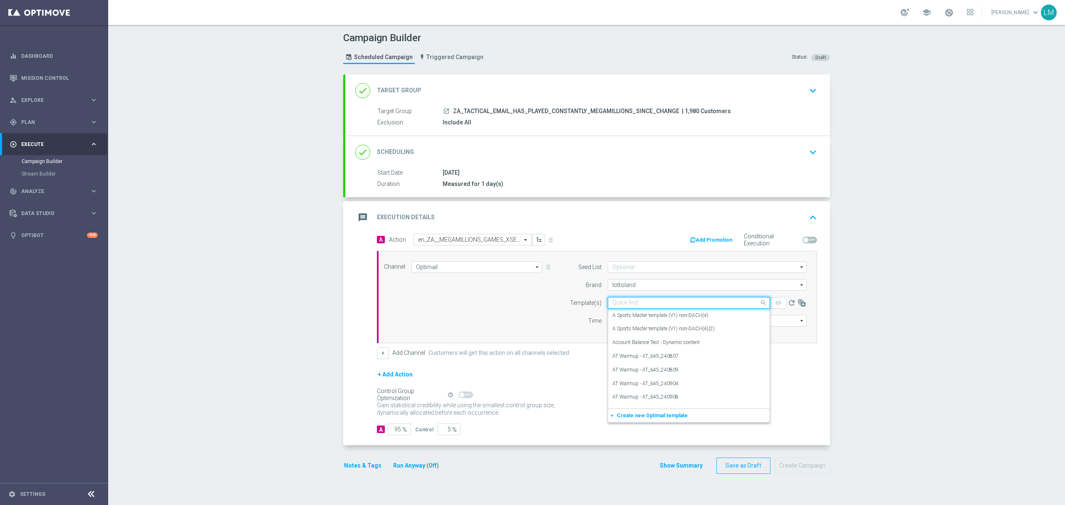
paste input "en_ZA__MEGAMILLIONS_GAMES_XSELL__EMT_ALL_EM_TAC_LT"
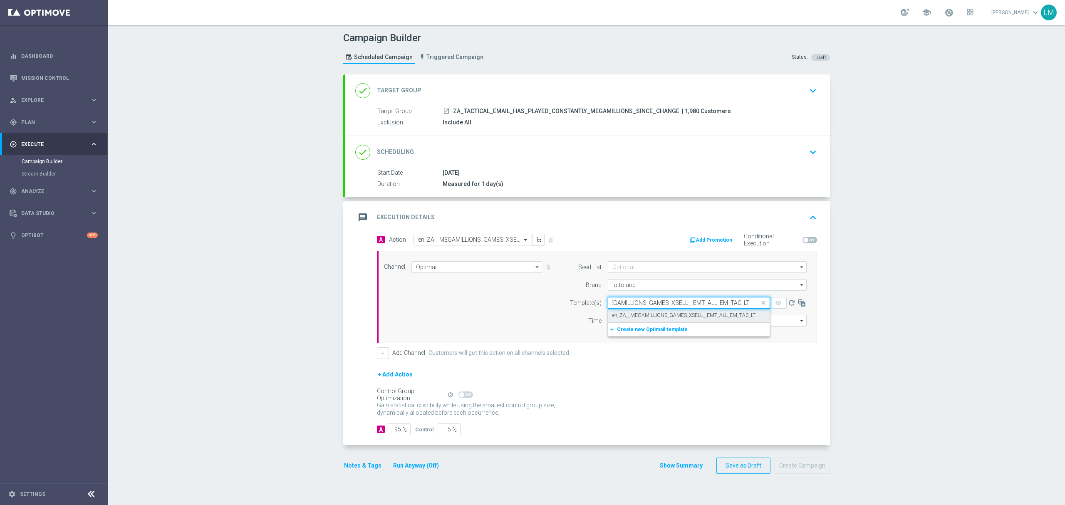
click at [633, 312] on label "en_ZA__MEGAMILLIONS_GAMES_XSELL__EMT_ALL_EM_TAC_LT" at bounding box center [684, 315] width 143 height 7
type input "en_ZA__MEGAMILLIONS_GAMES_XSELL__EMT_ALL_EM_TAC_LT"
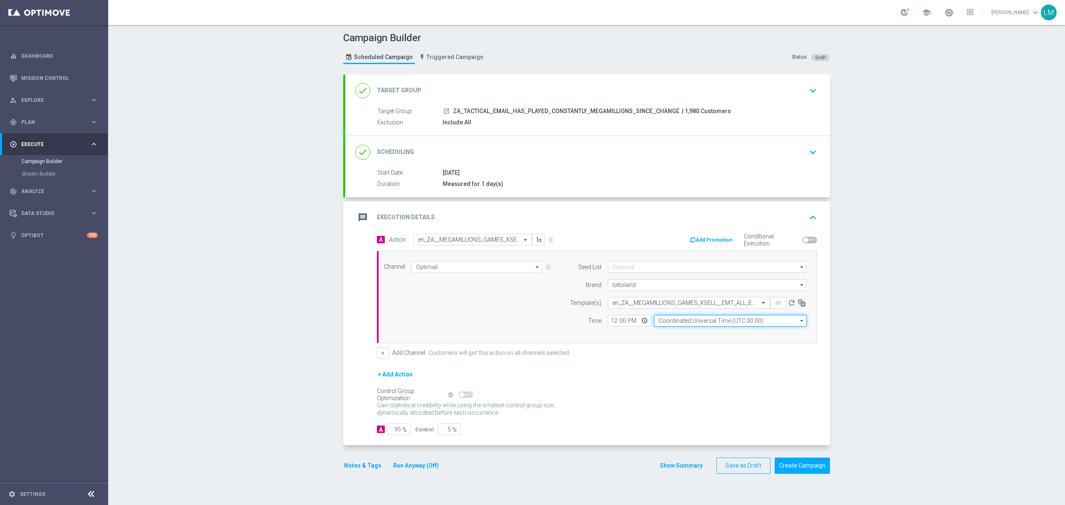
click at [661, 323] on input "Coordinated Universal Time (UTC 00:00)" at bounding box center [730, 321] width 153 height 12
click at [666, 335] on div "Central European Time ([GEOGRAPHIC_DATA]) (UTC +02:00)" at bounding box center [726, 332] width 136 height 7
type input "Central European Time ([GEOGRAPHIC_DATA]) (UTC +02:00)"
click at [638, 324] on input "12:00" at bounding box center [630, 321] width 44 height 12
click at [307, 289] on div "Campaign Builder Scheduled Campaign Triggered Campaign Status: Draft done Targe…" at bounding box center [586, 265] width 957 height 480
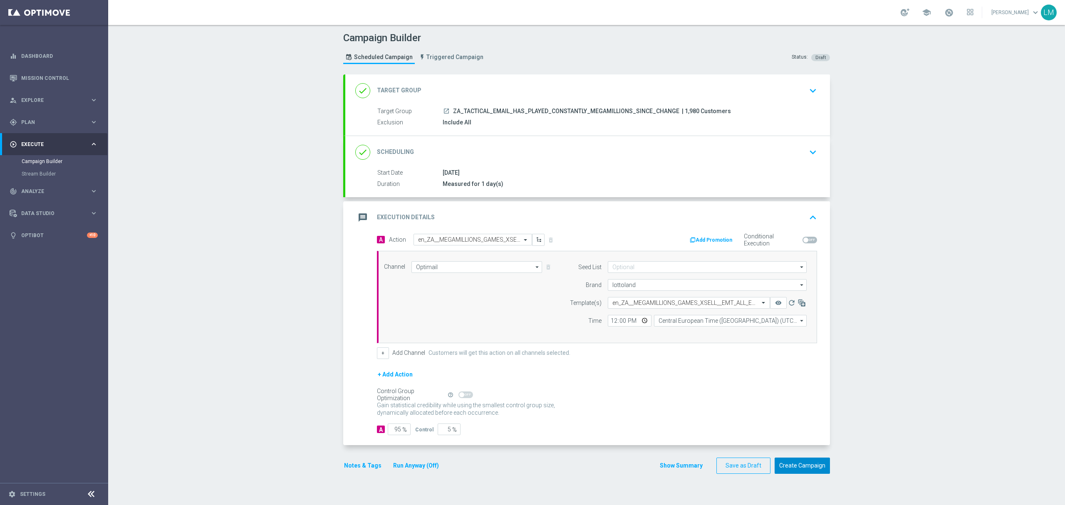
click at [784, 463] on button "Create Campaign" at bounding box center [802, 466] width 55 height 16
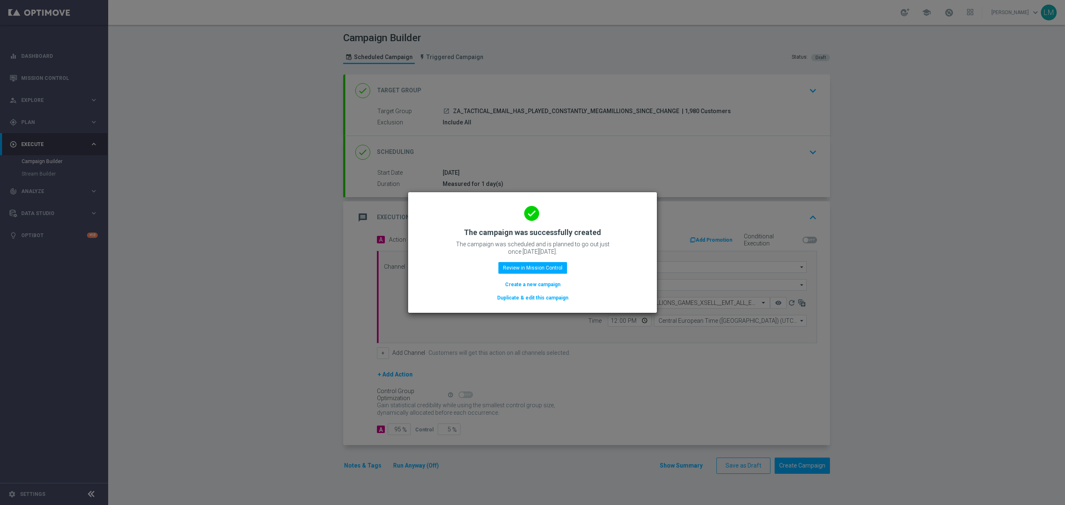
click at [550, 282] on button "Create a new campaign" at bounding box center [532, 284] width 57 height 9
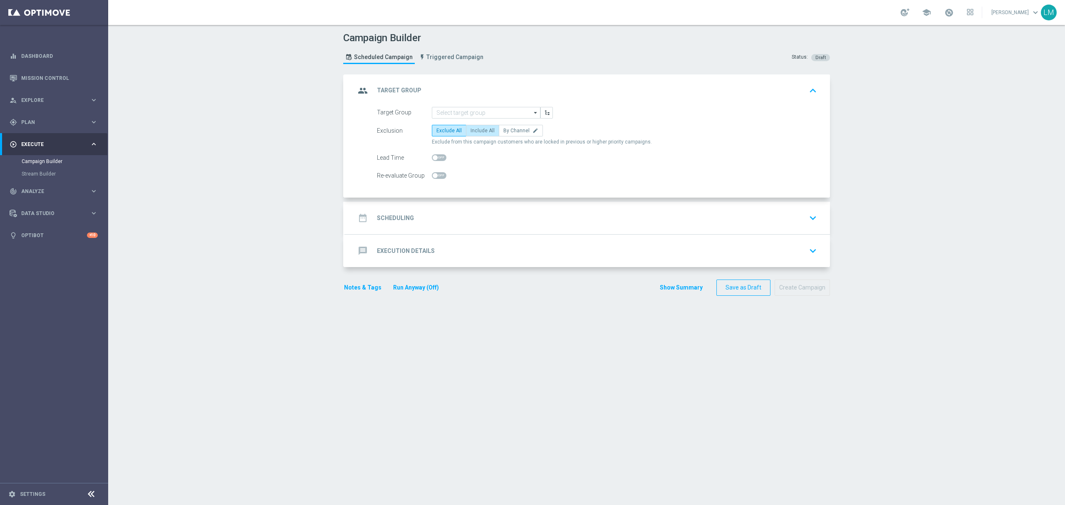
click at [475, 133] on span "Include All" at bounding box center [483, 131] width 24 height 6
click at [475, 133] on input "Include All" at bounding box center [473, 131] width 5 height 5
radio input "true"
click at [474, 117] on input at bounding box center [486, 113] width 109 height 12
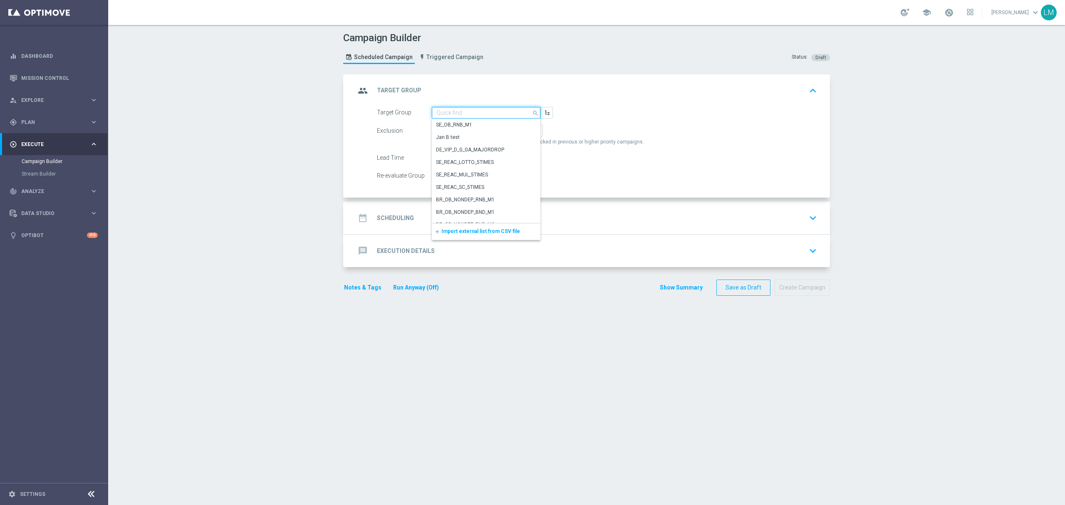
paste input "ZA_TACTICAL_EMAIL_ALL_WITH_TG_EXCLUSIONS"
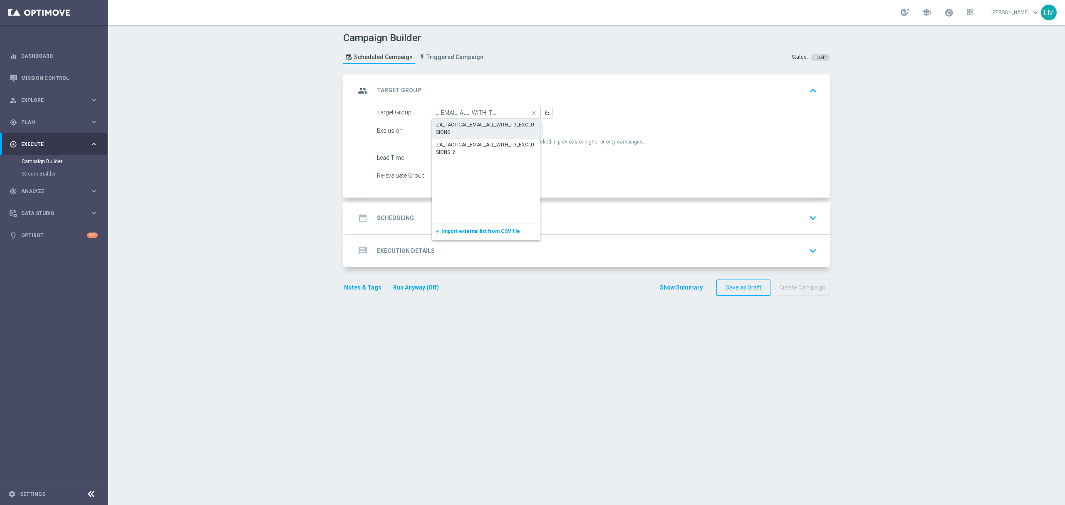
click at [476, 122] on div "ZA_TACTICAL_EMAIL_ALL_WITH_TG_EXCLUSIONS" at bounding box center [486, 128] width 101 height 15
type input "ZA_TACTICAL_EMAIL_ALL_WITH_TG_EXCLUSIONS"
click at [457, 201] on accordion "group Target Group keyboard_arrow_up Target Group ZA_TACTICAL_EMAIL_ALL_WITH_TG…" at bounding box center [586, 170] width 487 height 193
click at [457, 206] on div "date_range Scheduling keyboard_arrow_down" at bounding box center [587, 218] width 485 height 32
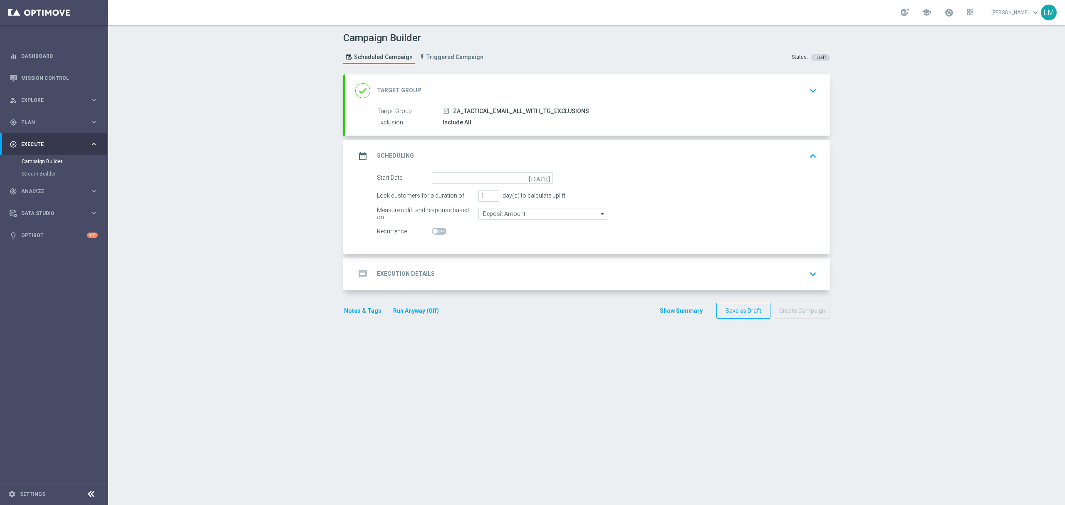
click at [543, 179] on icon "[DATE]" at bounding box center [541, 176] width 25 height 9
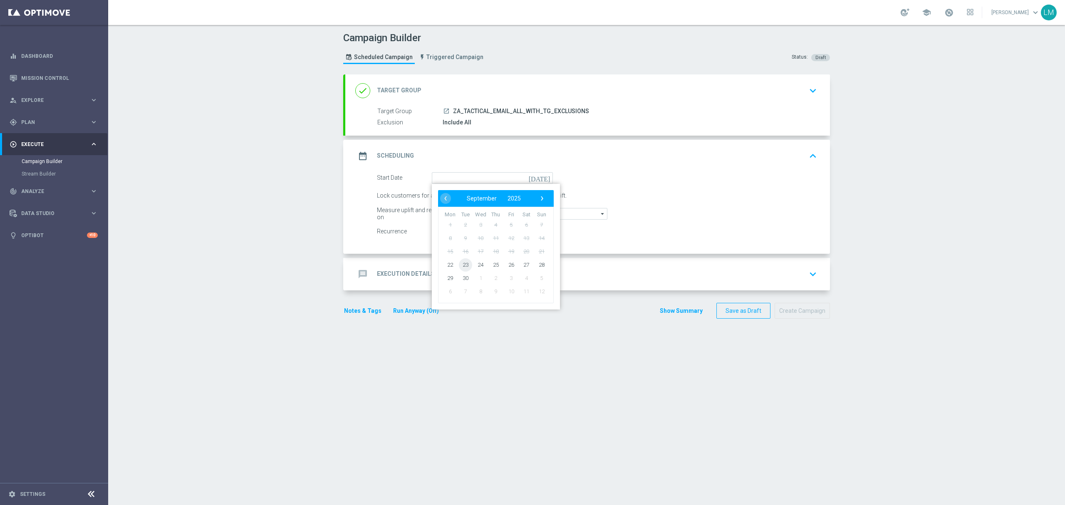
click at [459, 261] on span "23" at bounding box center [465, 264] width 13 height 13
type input "[DATE]"
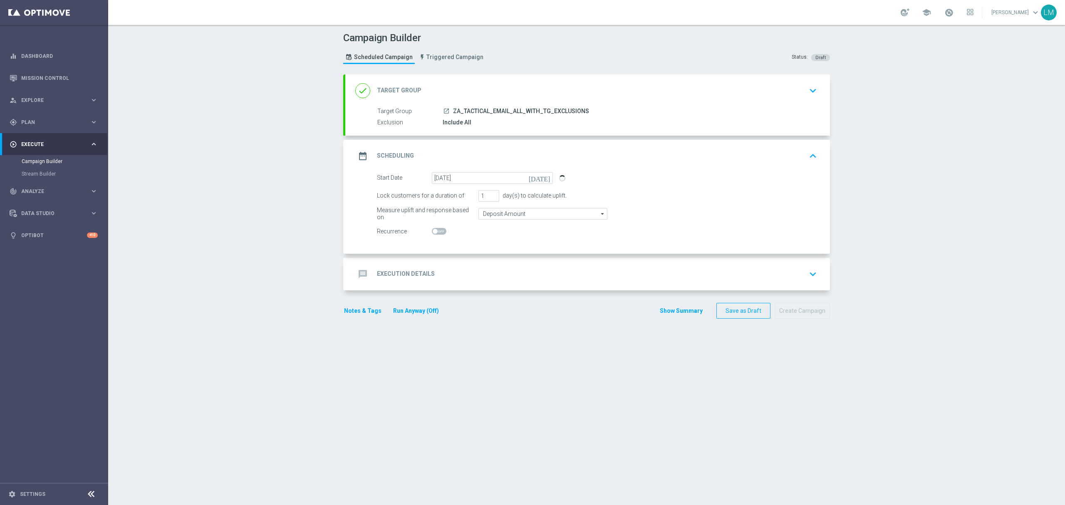
click at [465, 273] on div "message Execution Details keyboard_arrow_down" at bounding box center [587, 274] width 465 height 16
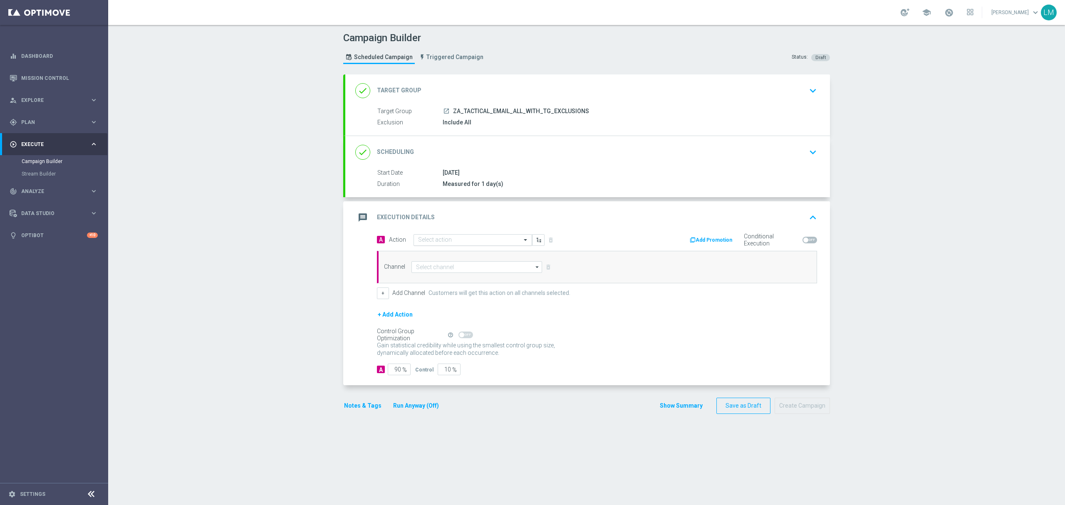
click at [505, 239] on input "text" at bounding box center [464, 240] width 93 height 7
paste input "ZA_TACTICAL_EMAIL_ALL_WITH_TG_EXCLUSIONS"
type input "ZA_TACTICAL_EMAIL_ALL_WITH_TG_EXCLUSIONS"
drag, startPoint x: 484, startPoint y: 255, endPoint x: 474, endPoint y: 256, distance: 10.1
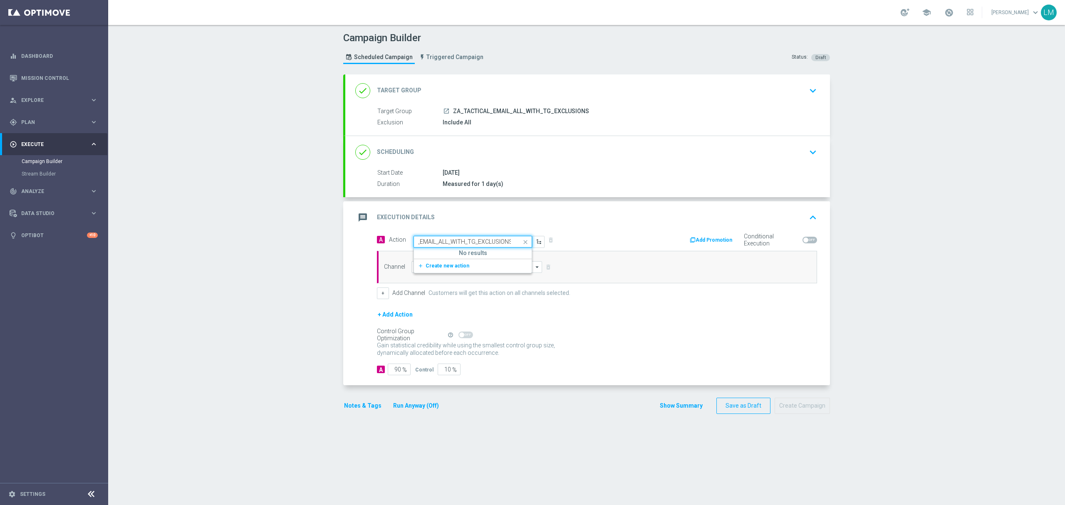
click at [475, 248] on ng-select "Quick find ZA_TACTICAL_EMAIL_ALL_WITH_TG_EXCLUSIONS No results add_new Create n…" at bounding box center [473, 242] width 119 height 12
click at [448, 266] on span "Create new action" at bounding box center [448, 266] width 44 height 6
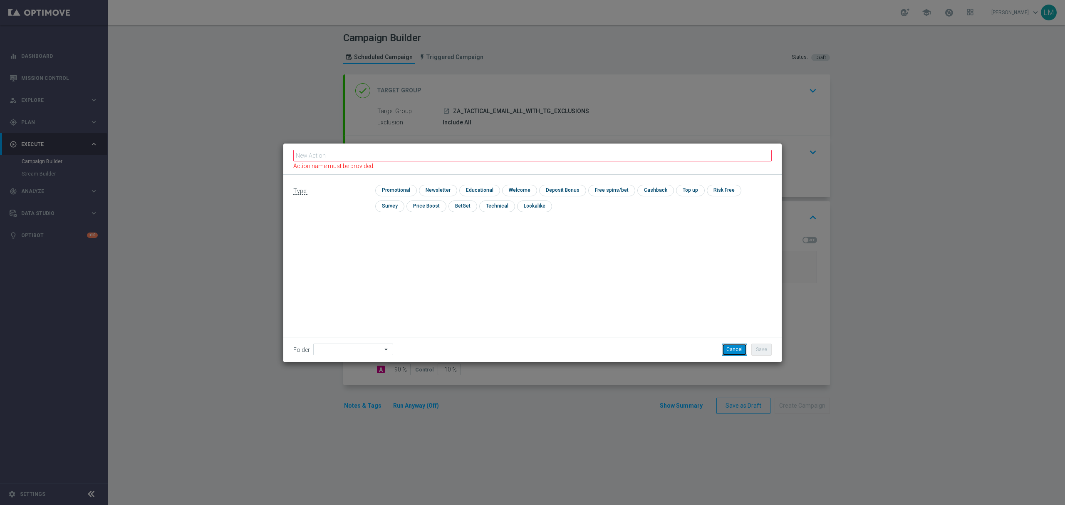
click at [730, 350] on button "Cancel" at bounding box center [734, 350] width 25 height 12
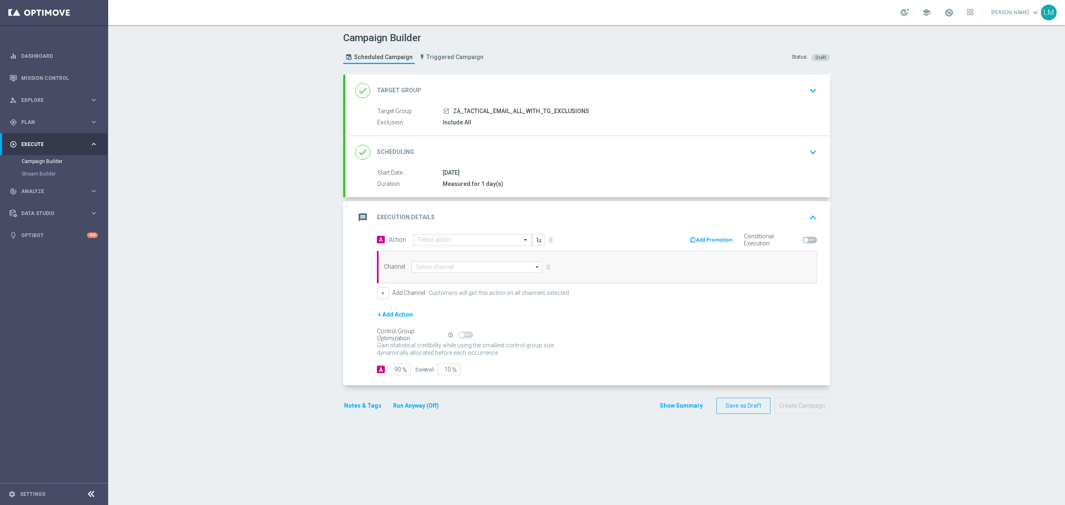
click at [438, 234] on div "A Action Select action delete_forever" at bounding box center [484, 240] width 226 height 12
click at [436, 240] on input "text" at bounding box center [464, 240] width 93 height 7
paste input "en_ZA__MYSTERY_BOX_REMINDER_REBRAND__EMT_ALL_EM_TAC_LT"
type input "en_ZA__MYSTERY_BOX_REMINDER_REBRAND__EMT_ALL_EM_TAC_LT"
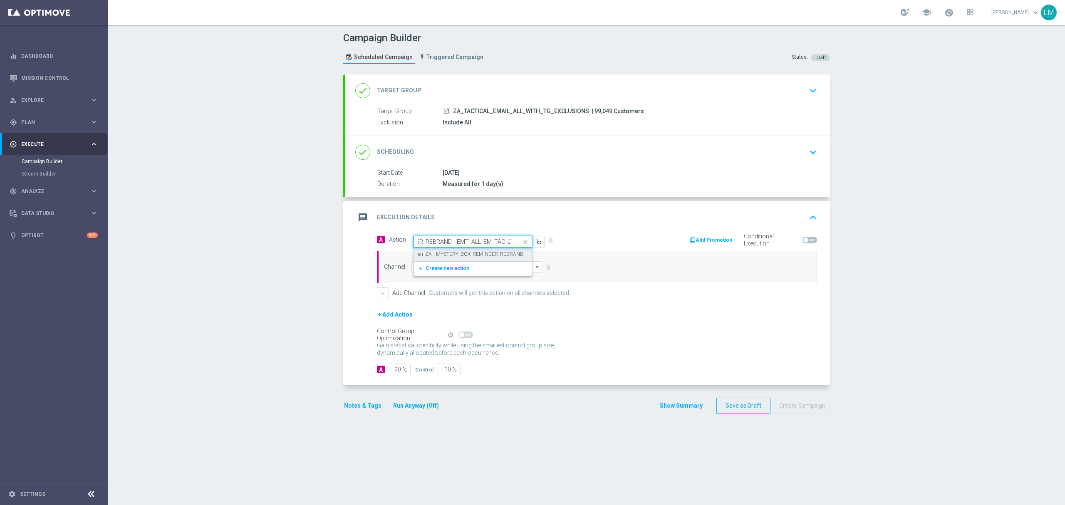
click at [439, 248] on div "en_ZA__MYSTERY_BOX_REMINDER_REBRAND__EMT_ALL_EM_TAC_LT edit" at bounding box center [472, 255] width 109 height 14
click at [462, 263] on input at bounding box center [477, 267] width 131 height 12
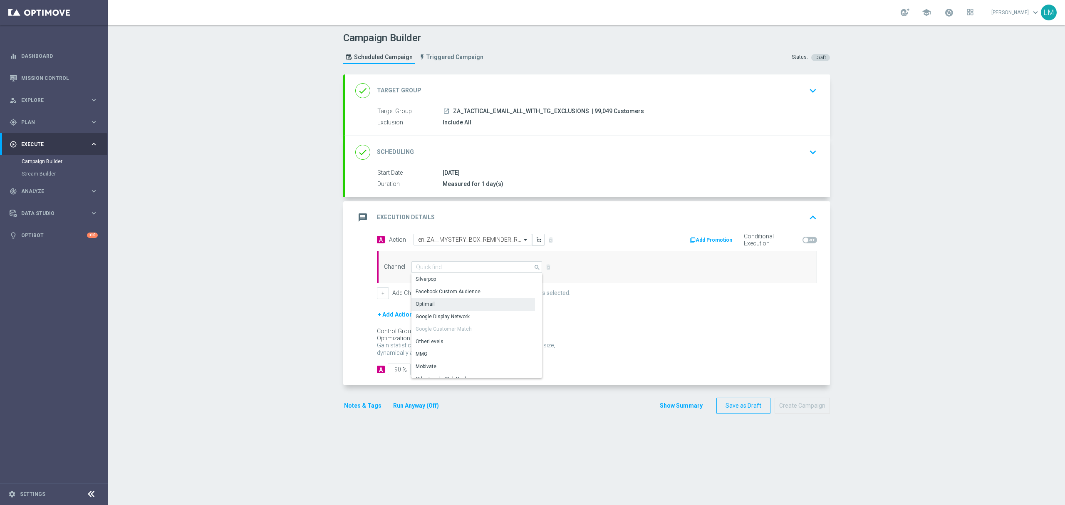
click at [463, 300] on div "Optimail" at bounding box center [474, 304] width 124 height 12
type input "Optimail"
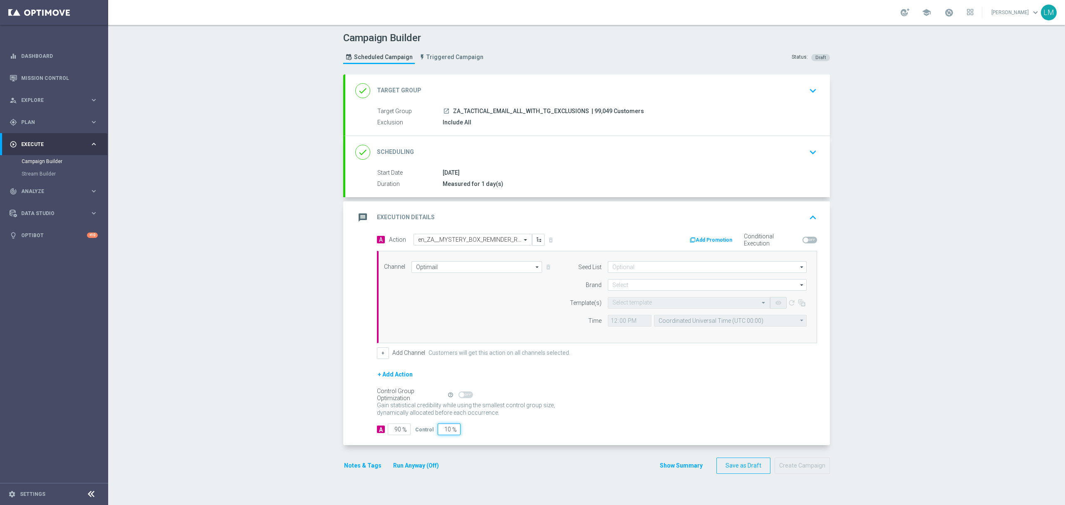
click at [443, 432] on input "10" at bounding box center [449, 430] width 23 height 12
type input "5"
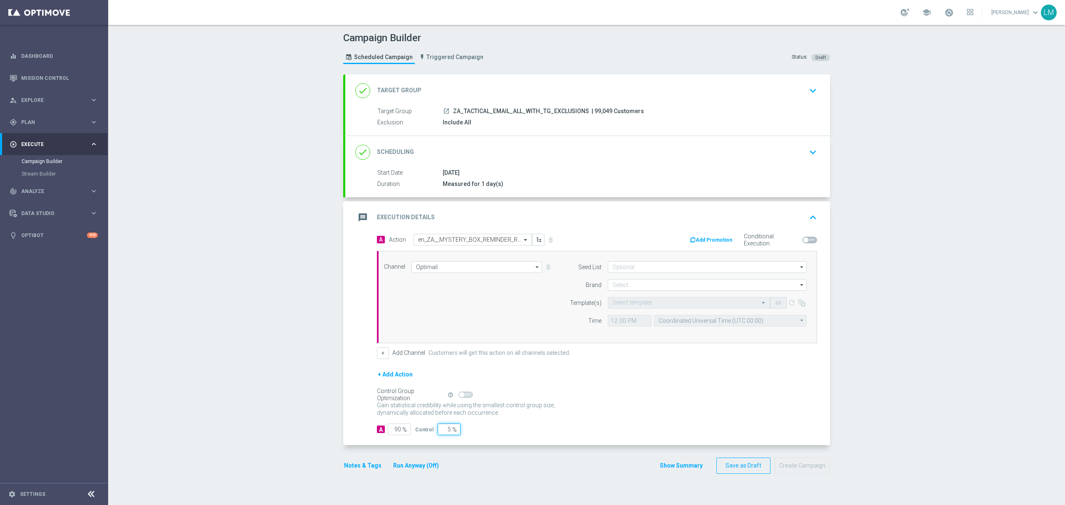
type input "95"
type input "5"
click at [617, 375] on div "+ Add Action" at bounding box center [597, 380] width 440 height 21
click at [627, 280] on input at bounding box center [707, 285] width 199 height 12
click at [628, 307] on div "lottoland" at bounding box center [707, 310] width 199 height 12
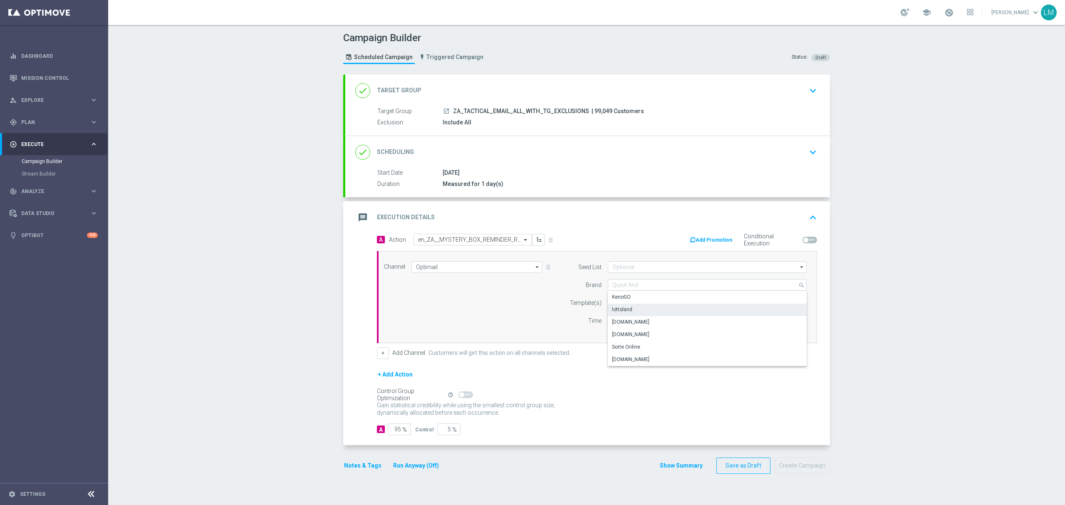
type input "lottoland"
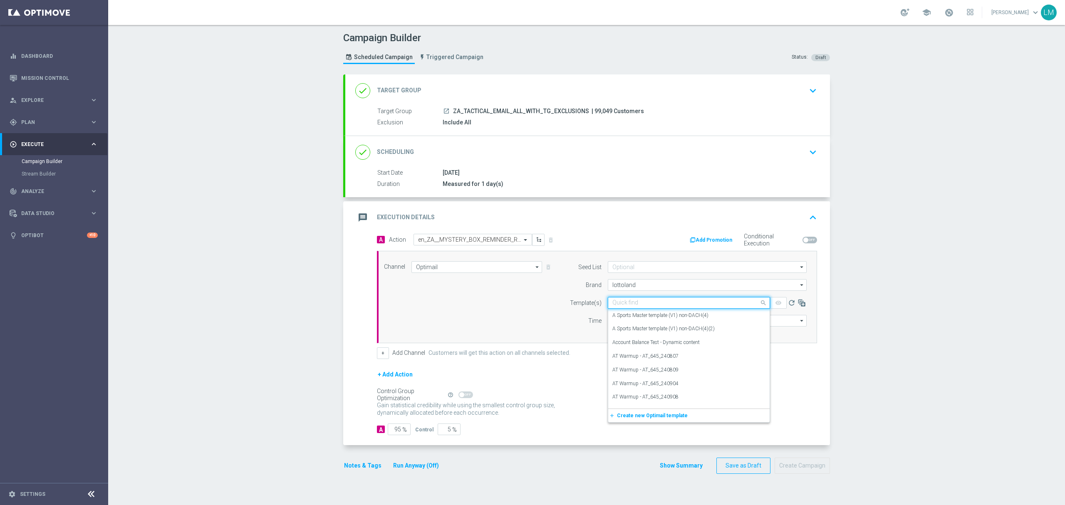
click at [628, 307] on input "text" at bounding box center [681, 303] width 136 height 7
paste input "en_ZA__MYSTERY_BOX_REMINDER_REBRAND__EMT_ALL_EM_TAC_LT"
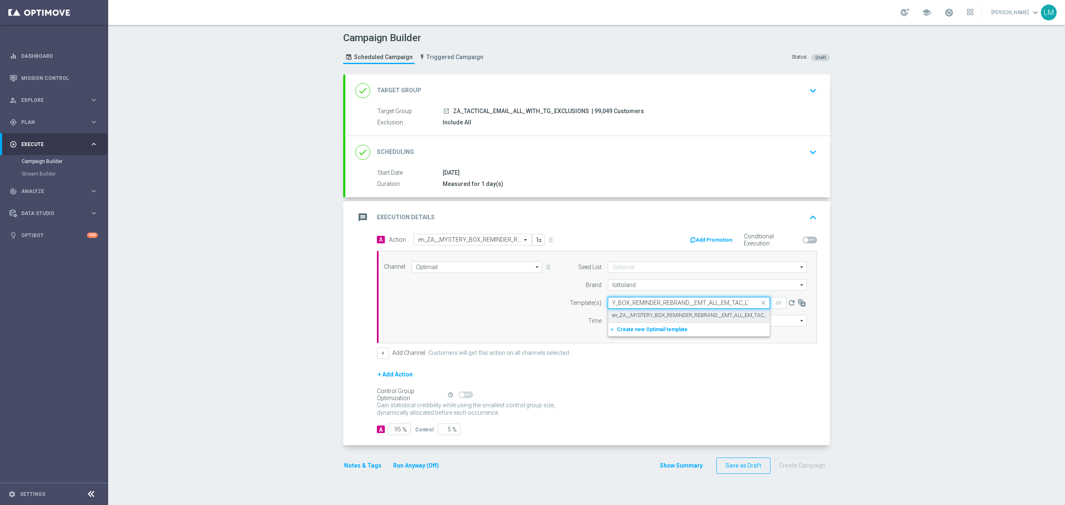
click at [630, 310] on div "en_ZA__MYSTERY_BOX_REMINDER_REBRAND__EMT_ALL_EM_TAC_LT" at bounding box center [689, 316] width 153 height 14
type input "en_ZA__MYSTERY_BOX_REMINDER_REBRAND__EMT_ALL_EM_TAC_LT"
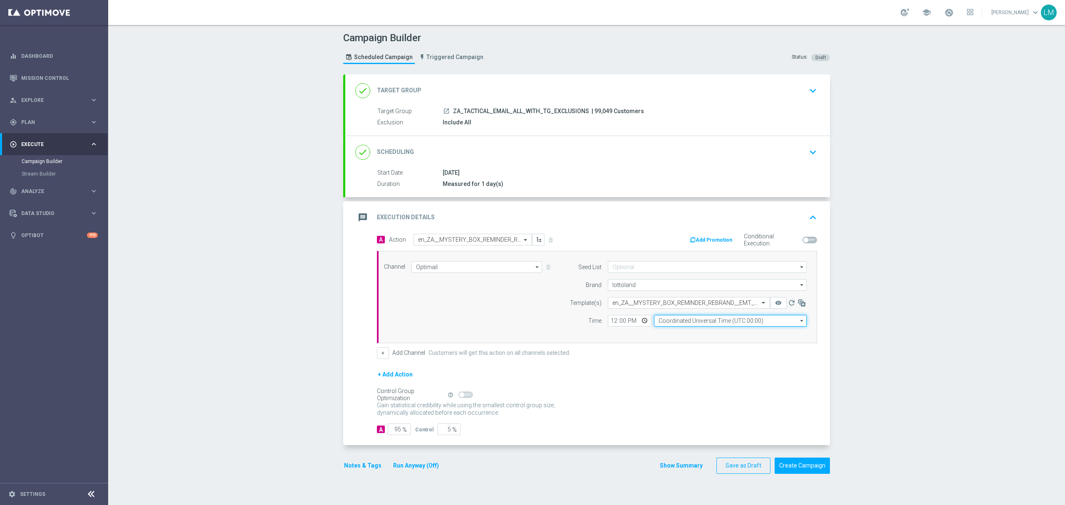
click at [657, 322] on input "Coordinated Universal Time (UTC 00:00)" at bounding box center [730, 321] width 153 height 12
click at [673, 331] on div "Central European Time ([GEOGRAPHIC_DATA]) (UTC +02:00)" at bounding box center [726, 332] width 136 height 7
type input "Central European Time ([GEOGRAPHIC_DATA]) (UTC +02:00)"
click at [638, 322] on input "12:00" at bounding box center [630, 321] width 44 height 12
click at [538, 314] on div "Channel Optimail Optimail arrow_drop_down Drag here to set row groups Drag here…" at bounding box center [595, 297] width 435 height 72
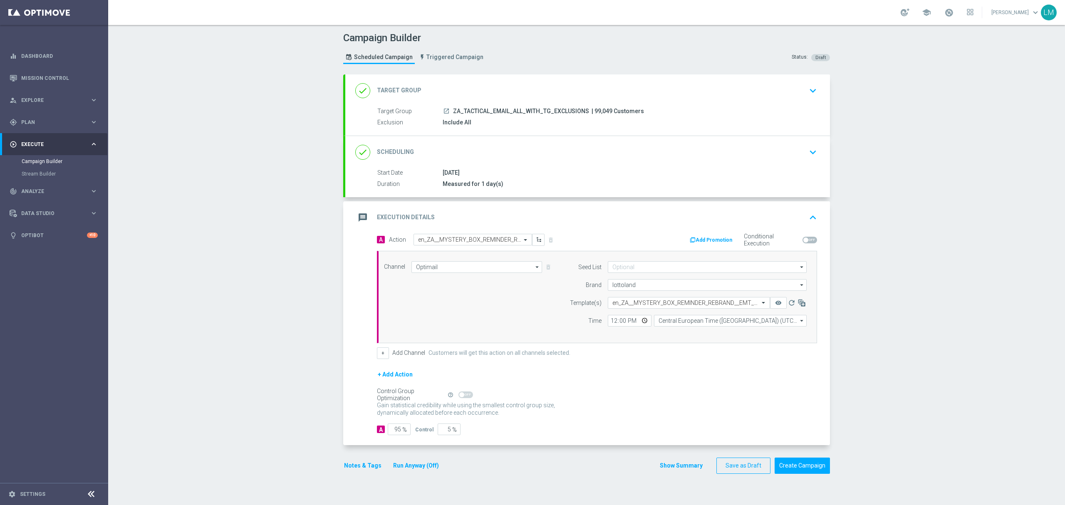
click at [263, 212] on div "Campaign Builder Scheduled Campaign Triggered Campaign Status: Draft done Targe…" at bounding box center [586, 265] width 957 height 480
click at [817, 470] on button "Create Campaign" at bounding box center [802, 466] width 55 height 16
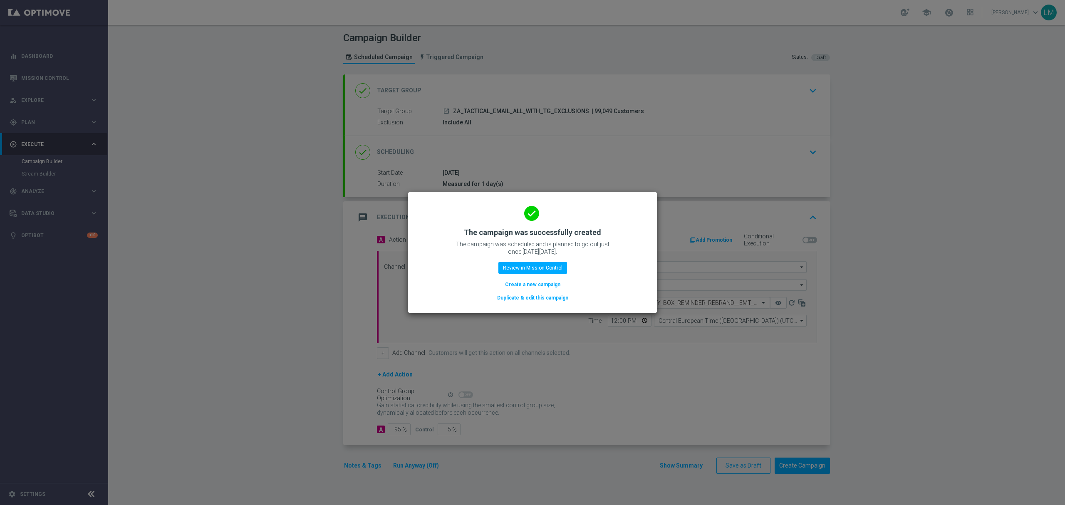
click at [546, 287] on button "Create a new campaign" at bounding box center [532, 284] width 57 height 9
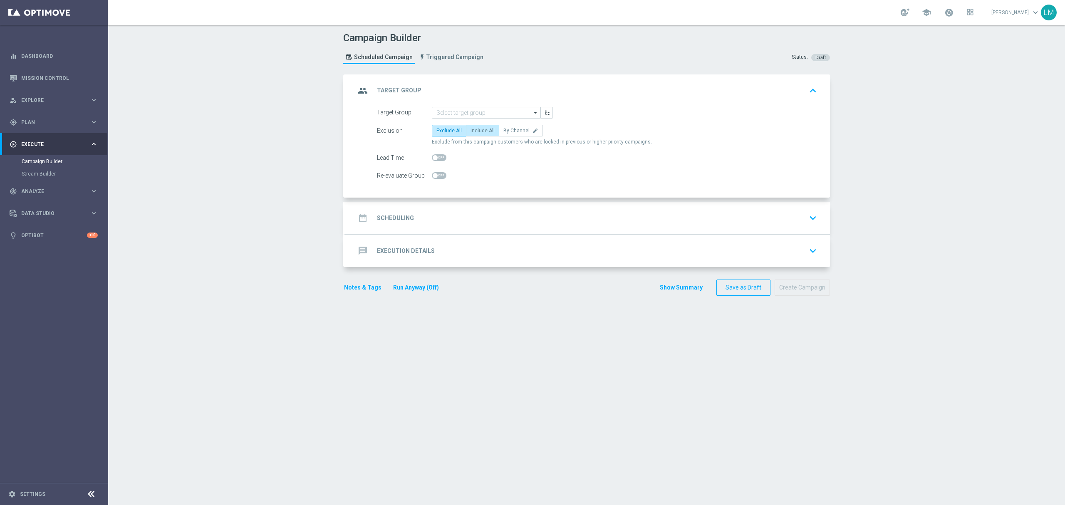
click at [475, 132] on span "Include All" at bounding box center [483, 131] width 24 height 6
click at [475, 132] on input "Include All" at bounding box center [473, 131] width 5 height 5
radio input "true"
click at [477, 110] on input at bounding box center [486, 113] width 109 height 12
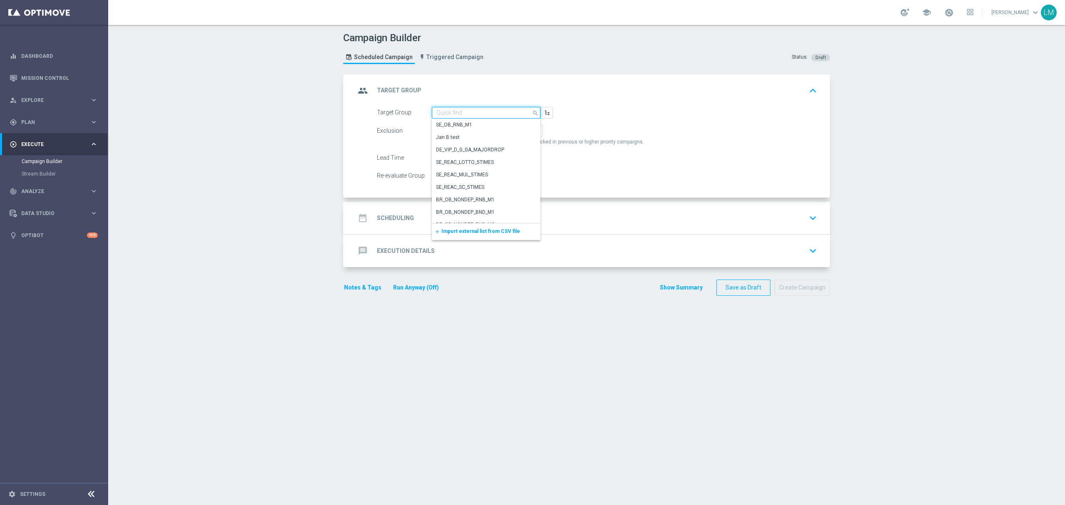
paste input "ZA_TACTICAL_EMAIL_ALL_EX_INC_1"
type input "ZA_TACTICAL_EMAIL_ALL_EX_INC_1"
drag, startPoint x: 476, startPoint y: 117, endPoint x: 477, endPoint y: 123, distance: 6.7
click at [476, 119] on div "ZA_TACTICAL_EMAIL_ALL_EX_INC_1 close Drag here to set row groups Drag here to s…" at bounding box center [486, 113] width 109 height 12
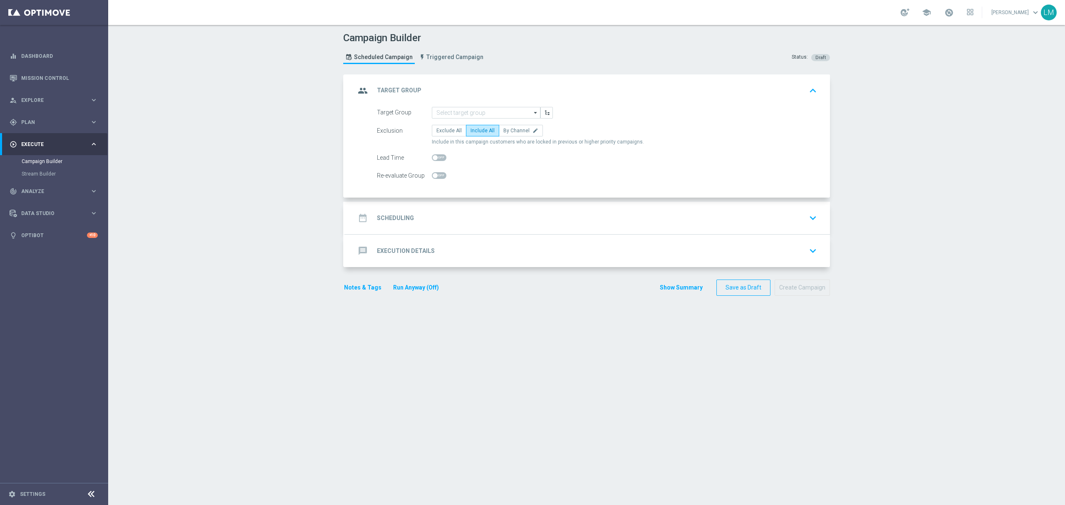
click at [477, 122] on form "Target Group arrow_drop_down Drag here to set row groups Drag here to set colum…" at bounding box center [597, 144] width 440 height 75
click at [478, 115] on input at bounding box center [486, 113] width 109 height 12
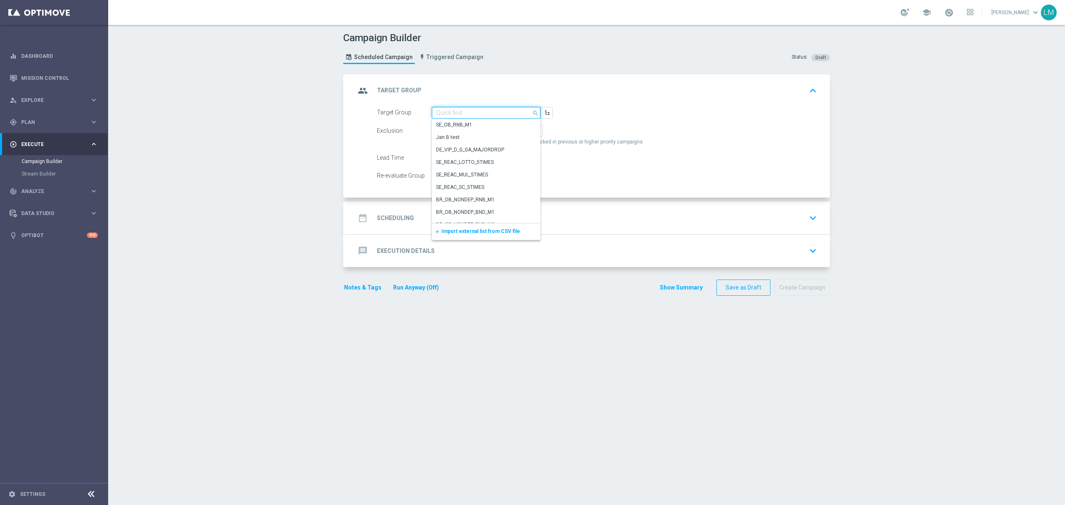
paste input "ZA_TACTICAL_EMAIL_ALL_EX_INC_1"
click at [477, 120] on div "ZA_TACTICAL_EMAIL_ALL_EX_INC_1" at bounding box center [483, 125] width 102 height 12
type input "ZA_TACTICAL_EMAIL_ALL_EX_INC_1"
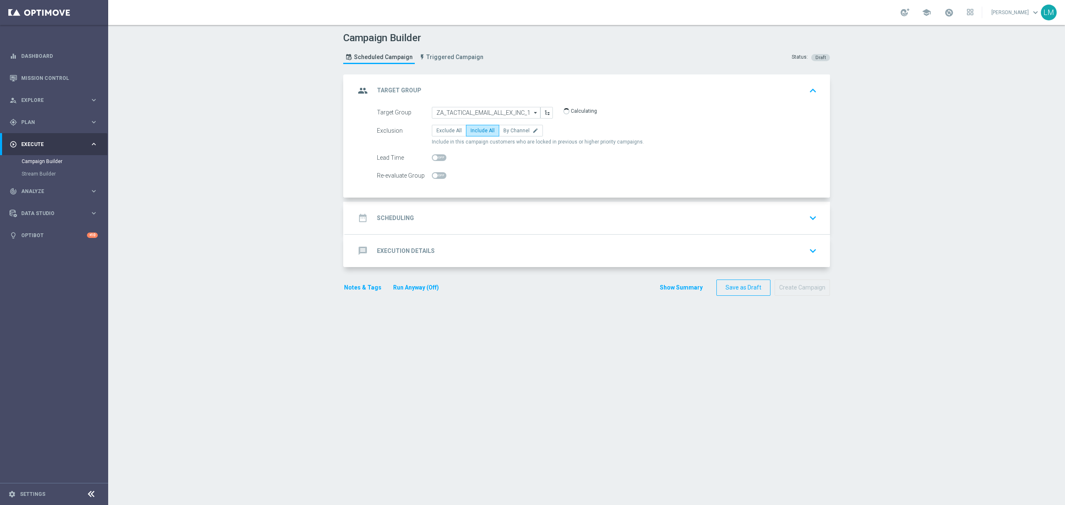
click at [483, 219] on div "date_range Scheduling keyboard_arrow_down" at bounding box center [587, 218] width 465 height 16
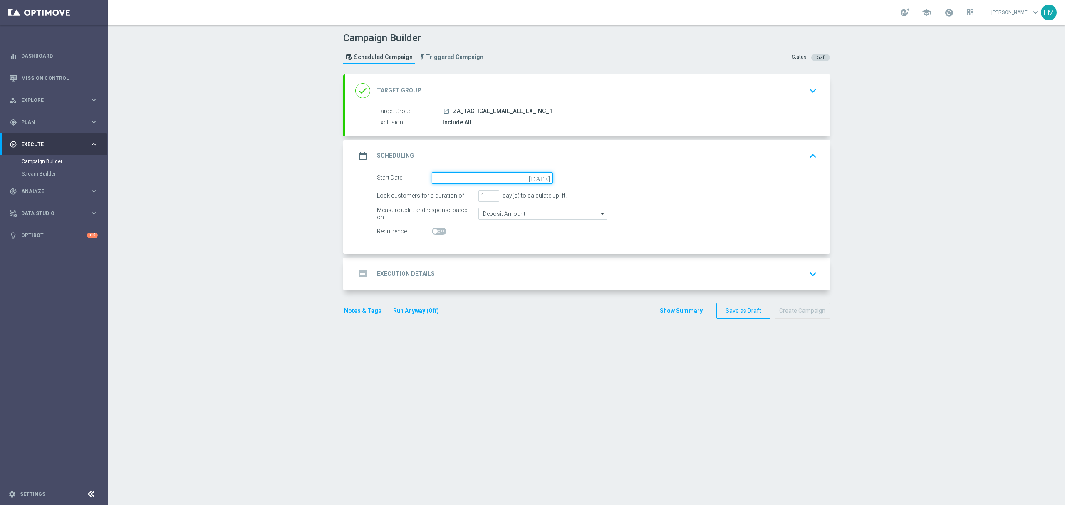
click at [538, 180] on input at bounding box center [492, 178] width 121 height 12
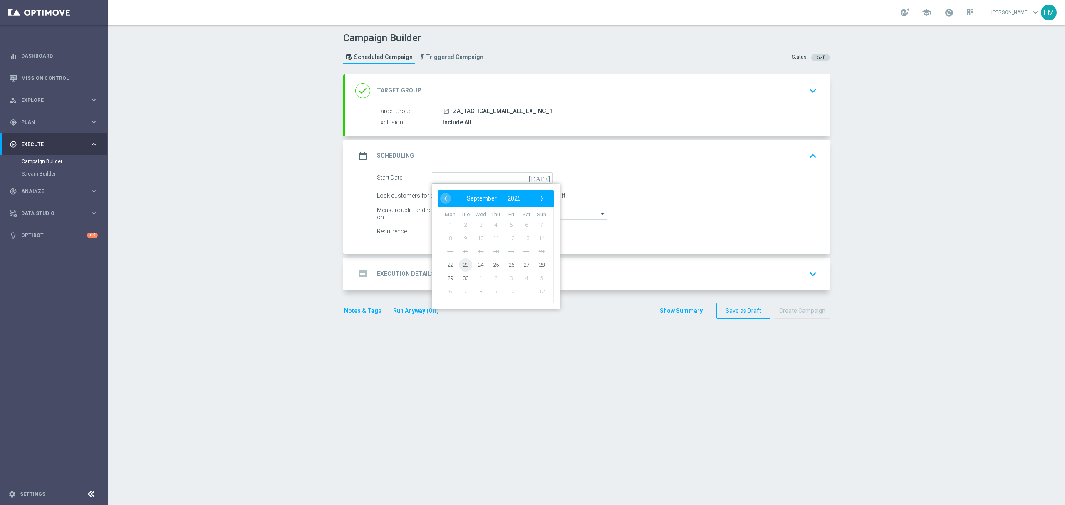
click at [462, 261] on span "23" at bounding box center [465, 264] width 13 height 13
type input "[DATE]"
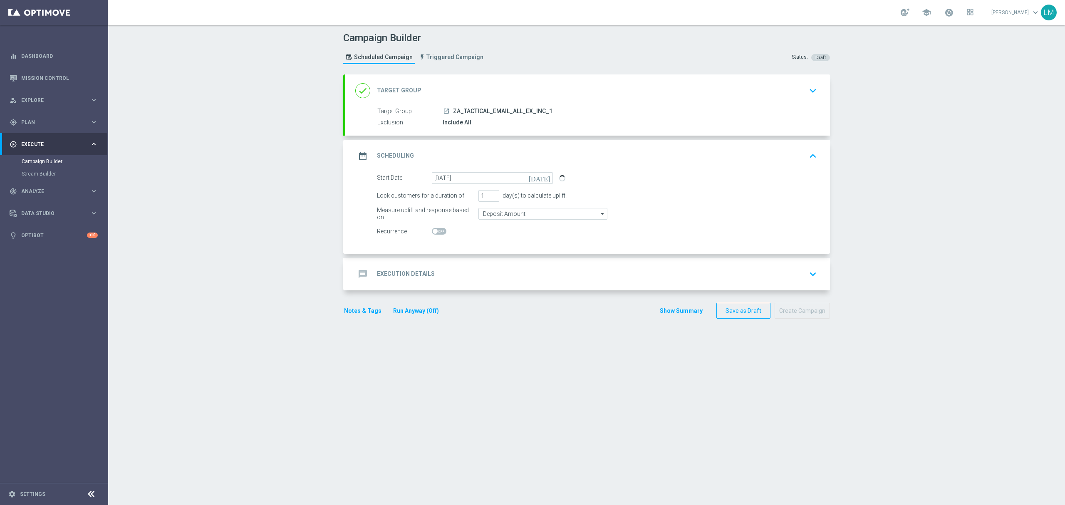
click at [468, 277] on div "message Execution Details keyboard_arrow_down" at bounding box center [587, 274] width 465 height 16
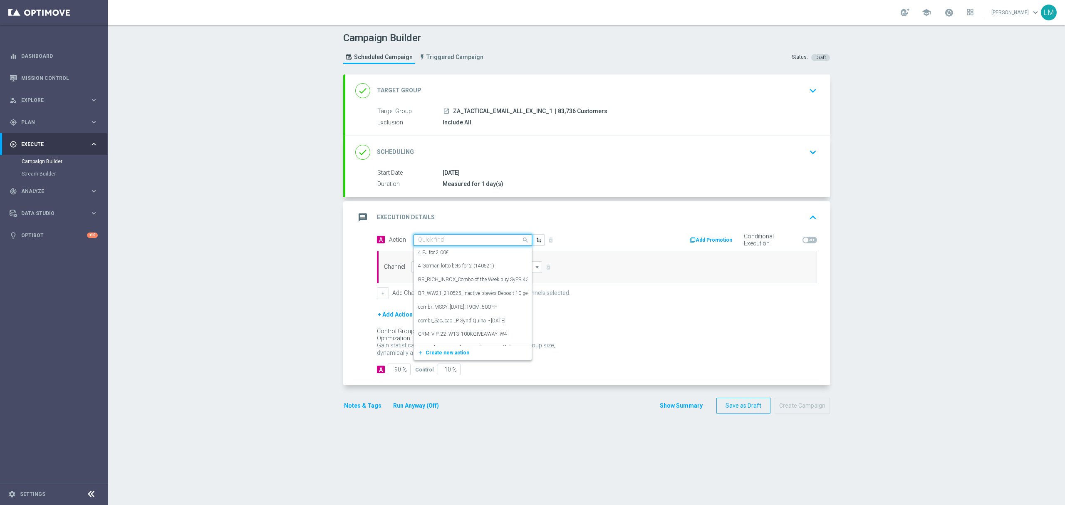
click at [453, 240] on input "text" at bounding box center [464, 240] width 93 height 7
paste input "en_ZA__MYSTERY_BOX_REMINDER_REBRAND__EMT_ALL_RI_TAC_LT"
type input "en_ZA__MYSTERY_BOX_REMINDER_REBRAND__EMT_ALL_RI_TAC_LT"
click at [454, 251] on label "en_ZA__MYSTERY_BOX_REMINDER_REBRAND__EMT_ALL_RI_TAC_LT" at bounding box center [495, 254] width 155 height 7
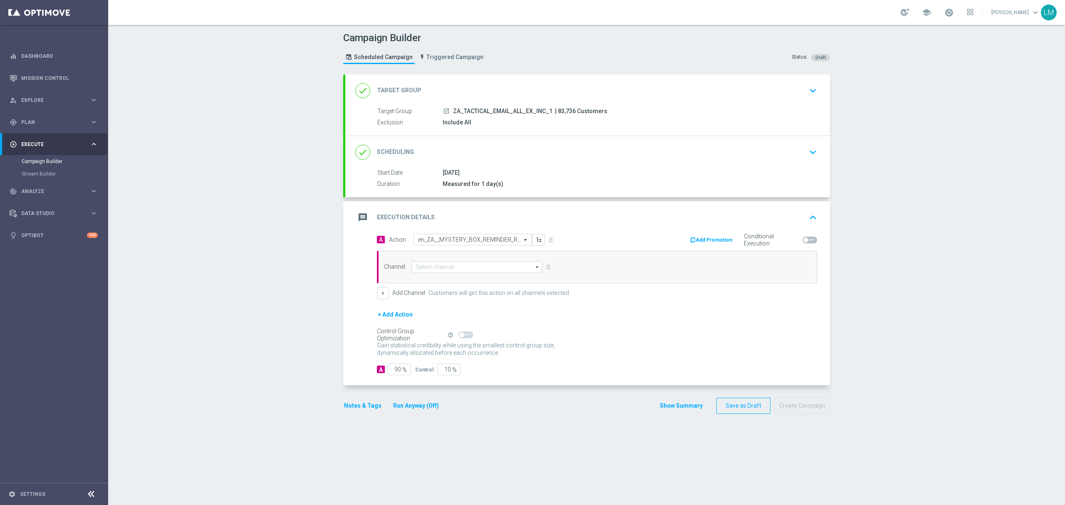
scroll to position [0, 0]
click at [454, 264] on input at bounding box center [477, 267] width 131 height 12
click at [427, 307] on div "Optimail" at bounding box center [425, 303] width 19 height 7
type input "Optimail"
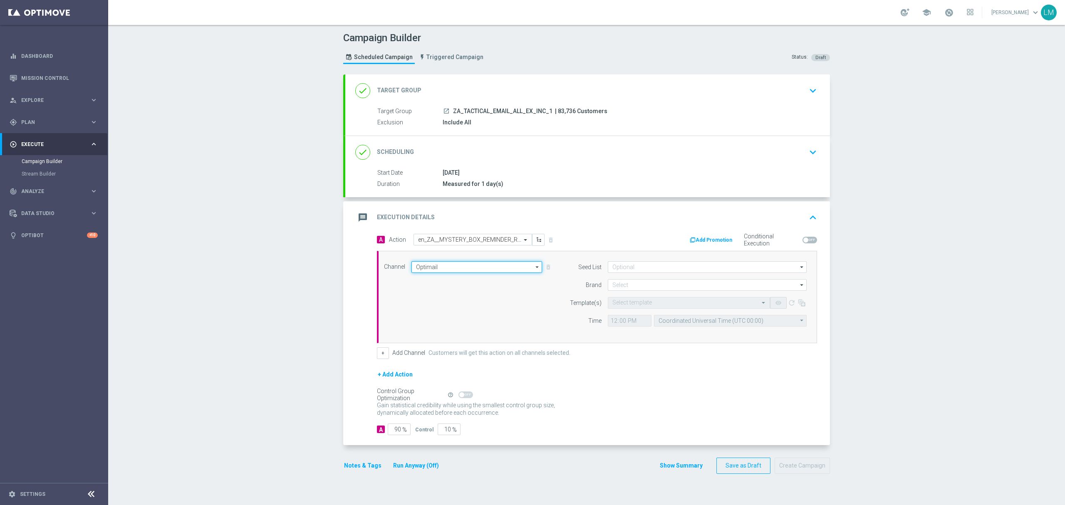
click at [429, 270] on input "Optimail" at bounding box center [477, 267] width 131 height 12
click at [436, 361] on div "Embedded Messaging" at bounding box center [442, 358] width 52 height 7
type input "Embedded Messaging"
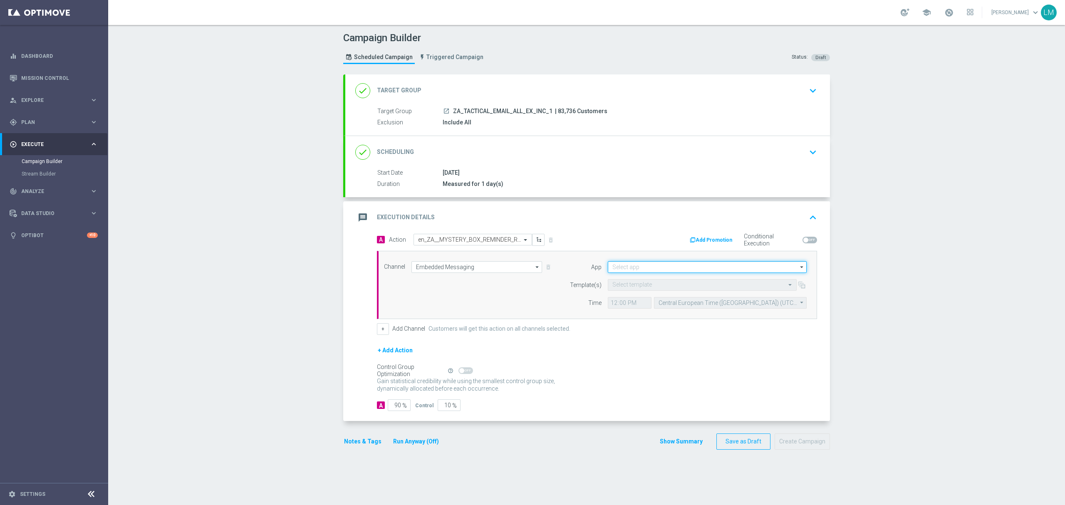
click at [644, 271] on input at bounding box center [707, 267] width 199 height 12
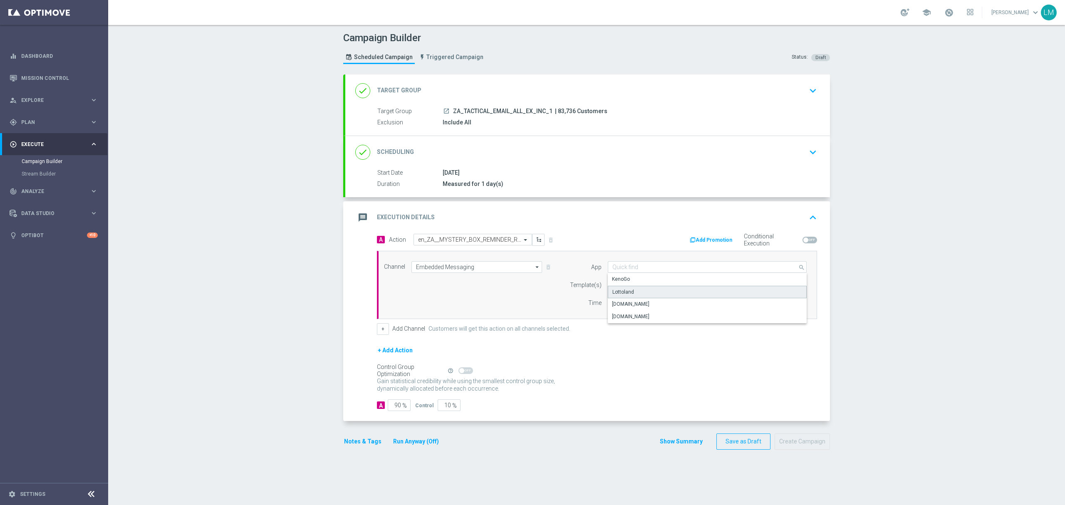
drag, startPoint x: 631, startPoint y: 295, endPoint x: 612, endPoint y: 305, distance: 21.2
click at [630, 295] on div "Lottoland" at bounding box center [707, 292] width 199 height 12
type input "Lottoland"
click at [692, 285] on input "text" at bounding box center [694, 285] width 163 height 7
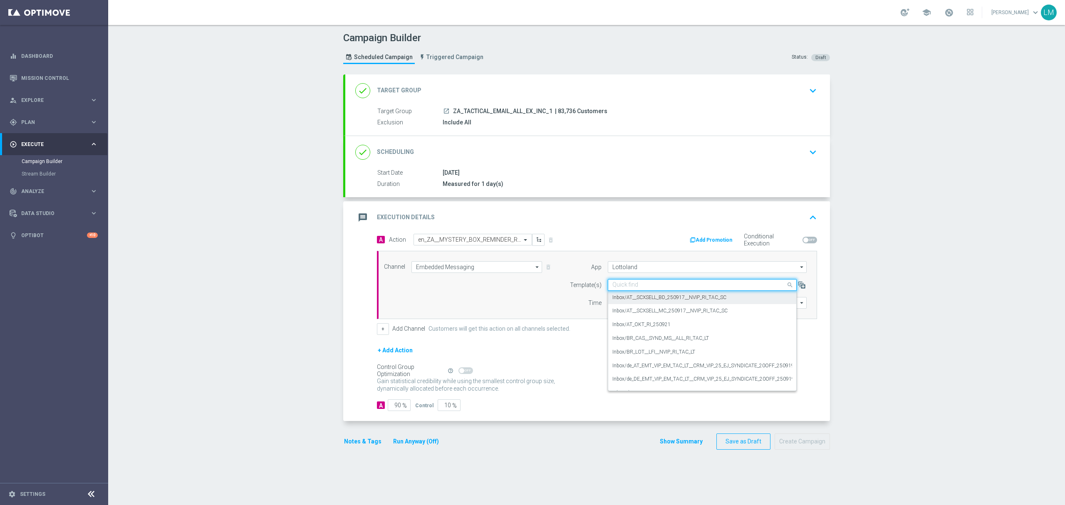
paste input "en_ZA__MYSTERY_BOX_REMINDER_REBRAND__EMT_ALL_RI_TAC_LT"
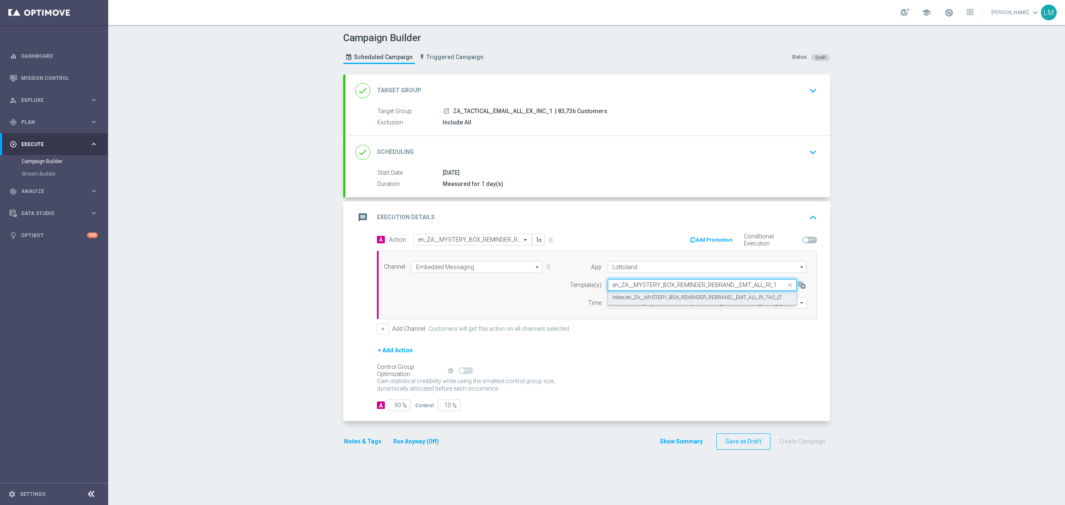
scroll to position [0, 15]
click at [633, 298] on label "Inbox/en_ZA__MYSTERY_BOX_REMINDER_REBRAND__EMT_ALL_RI_TAC_LT" at bounding box center [697, 297] width 169 height 7
type input "en_ZA__MYSTERY_BOX_REMINDER_REBRAND__EMT_ALL_RI_TAC_LT"
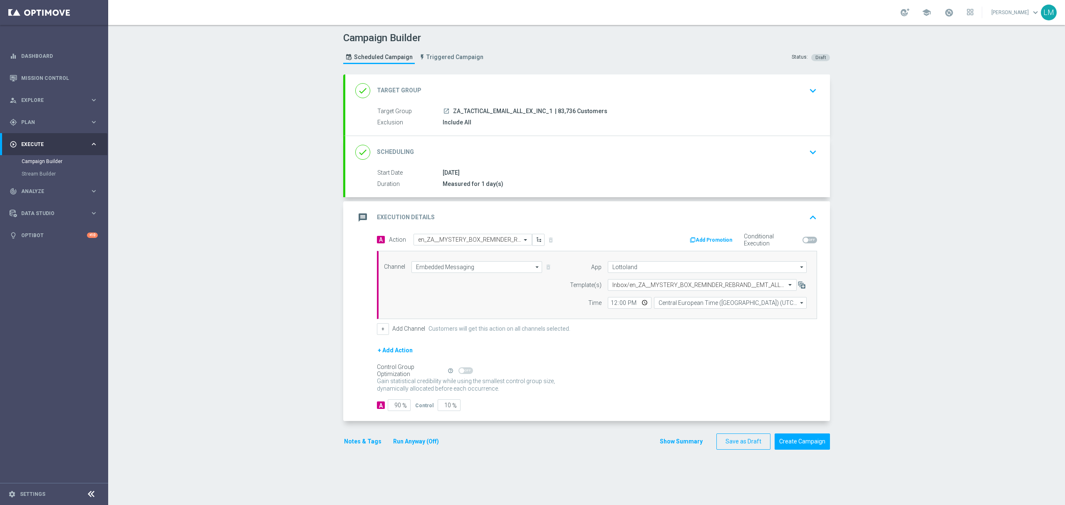
scroll to position [0, 0]
click at [664, 303] on input "Central European Time ([GEOGRAPHIC_DATA]) (UTC +02:00)" at bounding box center [730, 303] width 153 height 12
click at [680, 319] on div "Central European Time ([GEOGRAPHIC_DATA]) (UTC +02:00)" at bounding box center [727, 315] width 136 height 7
type input "Central European Time ([GEOGRAPHIC_DATA]) (UTC +02:00)"
click at [638, 307] on input "12:00" at bounding box center [630, 303] width 44 height 12
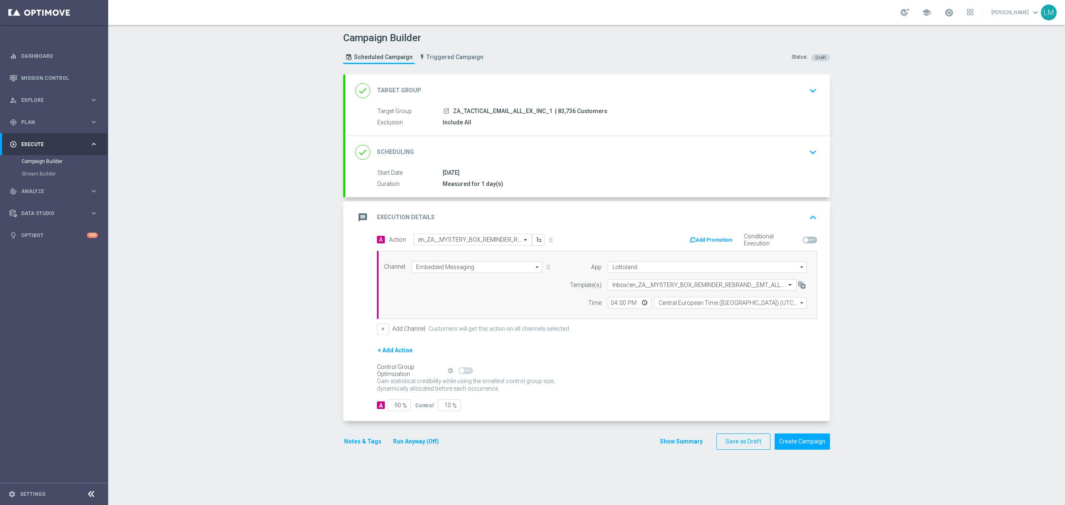
type input "16:00"
click at [545, 300] on div "Channel Embedded Messaging Embedded Messaging arrow_drop_down Drag here to set …" at bounding box center [595, 284] width 435 height 47
click at [438, 408] on input "10" at bounding box center [449, 406] width 23 height 12
type input "5"
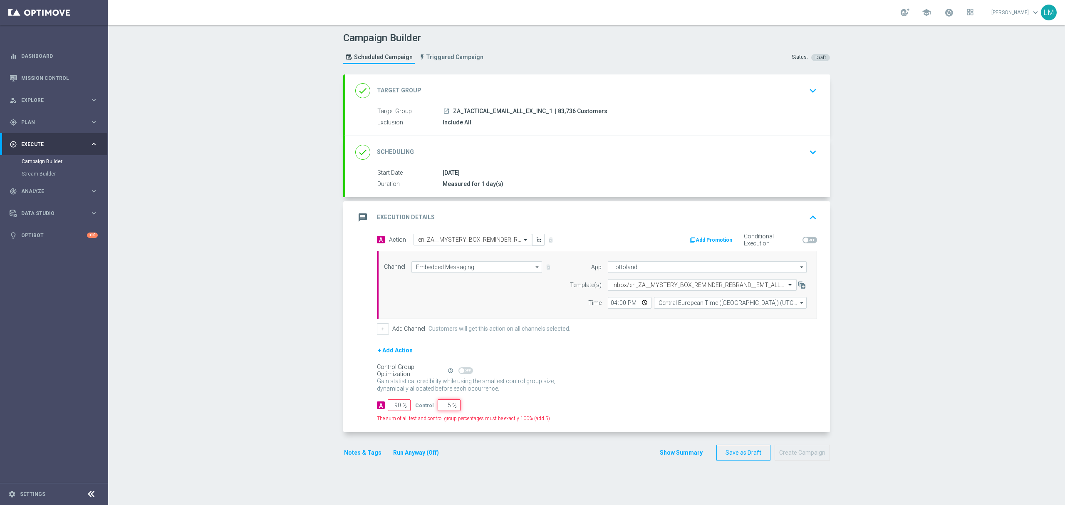
type input "95"
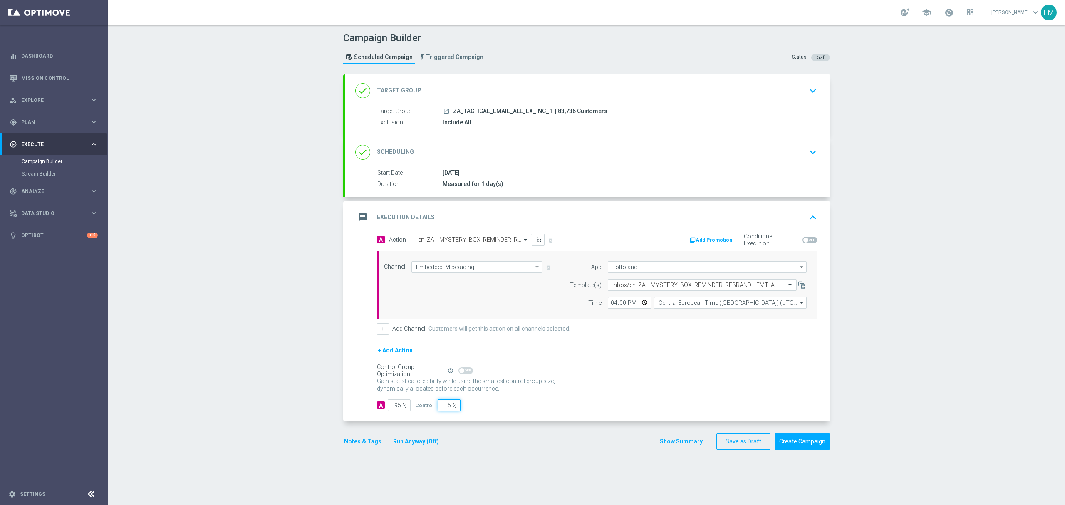
type input "5"
click at [617, 378] on div "Gain statistical credibility while using the smallest control group size, dynam…" at bounding box center [597, 385] width 440 height 20
drag, startPoint x: 308, startPoint y: 161, endPoint x: 304, endPoint y: 164, distance: 5.3
click at [305, 164] on div "Campaign Builder Scheduled Campaign Triggered Campaign Status: Draft done Targe…" at bounding box center [586, 265] width 957 height 480
click at [789, 440] on button "Create Campaign" at bounding box center [802, 442] width 55 height 16
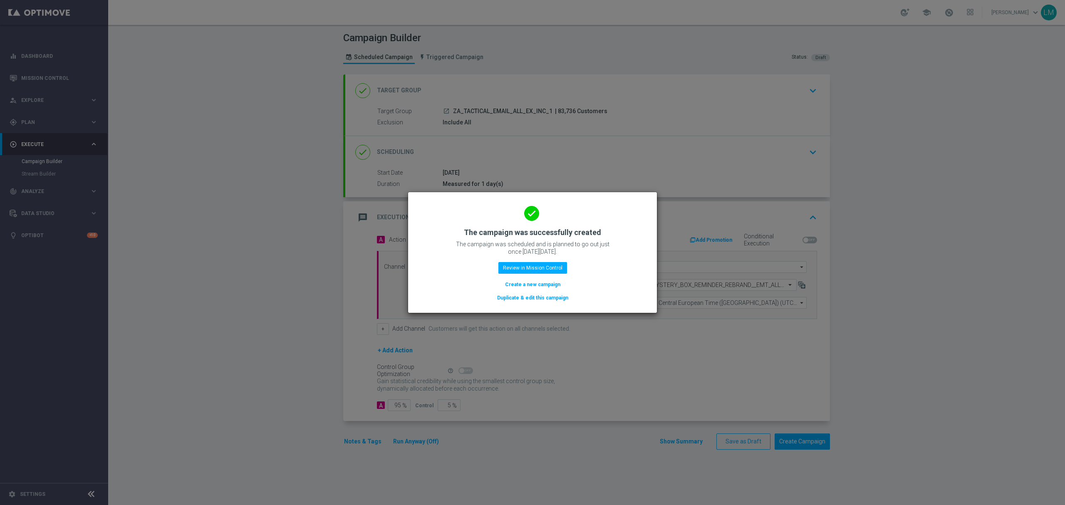
click at [553, 282] on button "Create a new campaign" at bounding box center [532, 284] width 57 height 9
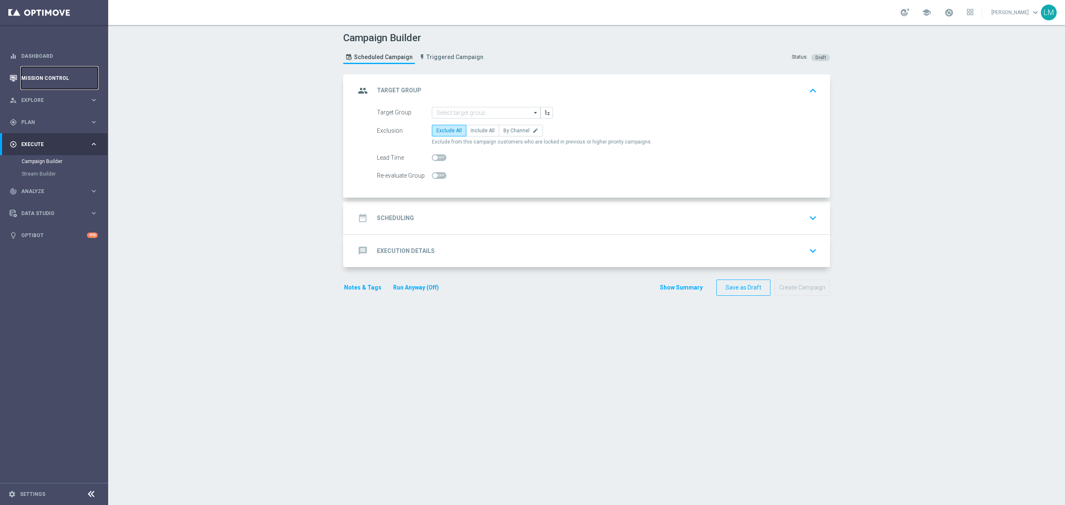
click at [80, 75] on link "Mission Control" at bounding box center [59, 78] width 77 height 22
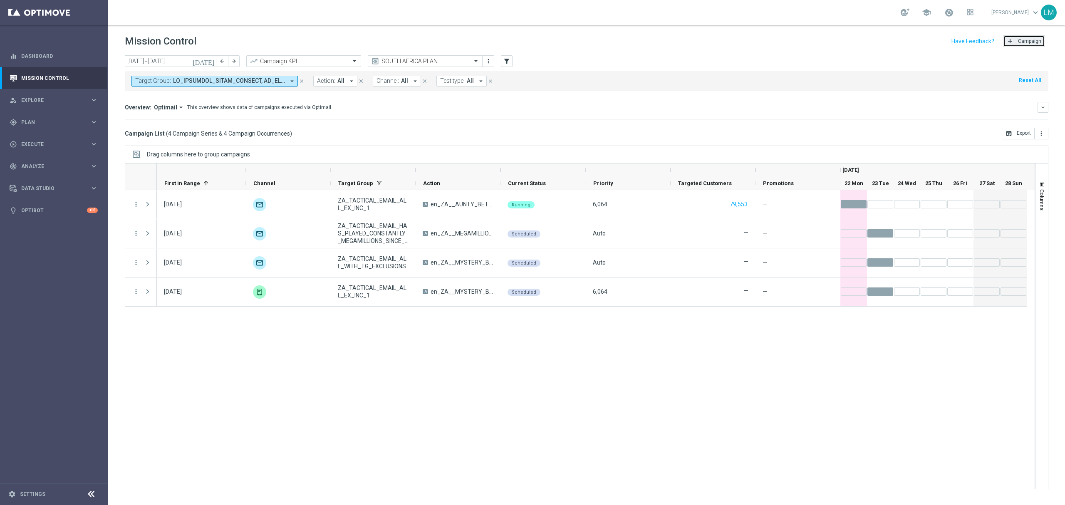
click at [1042, 40] on button "add Campaign" at bounding box center [1024, 41] width 42 height 12
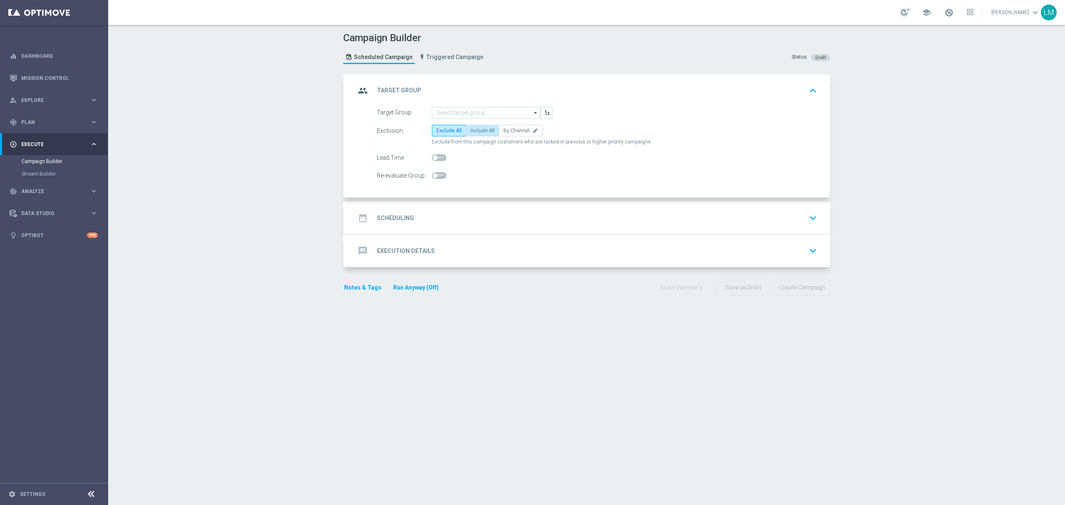
click at [466, 132] on label "Include All" at bounding box center [482, 131] width 33 height 12
click at [471, 132] on input "Include All" at bounding box center [473, 131] width 5 height 5
radio input "true"
click at [468, 113] on input at bounding box center [486, 113] width 109 height 12
paste input "ZA_TACTICAL_EMAIL_HAS_NOT_PLAYED_LAST_7_DAYS_BUT_HAS_PLAYED_THIS_MONTH"
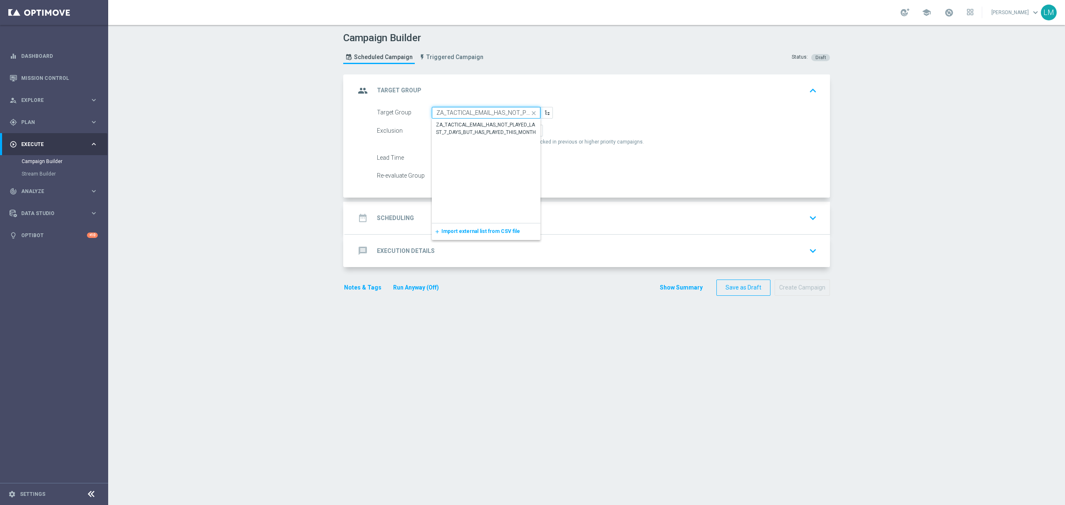
scroll to position [0, 137]
click at [467, 116] on input "ZA_TACTICAL_EMAIL_HAS_NOT_PLAYED_LAST_7_DAYS_BUT_HAS_PLAYED_THIS_MONTH" at bounding box center [486, 113] width 109 height 12
click at [464, 122] on div "ZA_TACTICAL_EMAIL_HAS_NOT_PLAYED_LAST_7_DAYS_BUT_HAS_PLAYED_THIS_MONTH" at bounding box center [487, 133] width 100 height 22
type input "ZA_TACTICAL_EMAIL_HAS_NOT_PLAYED_LAST_7_DAYS_BUT_HAS_PLAYED_THIS_MONTH"
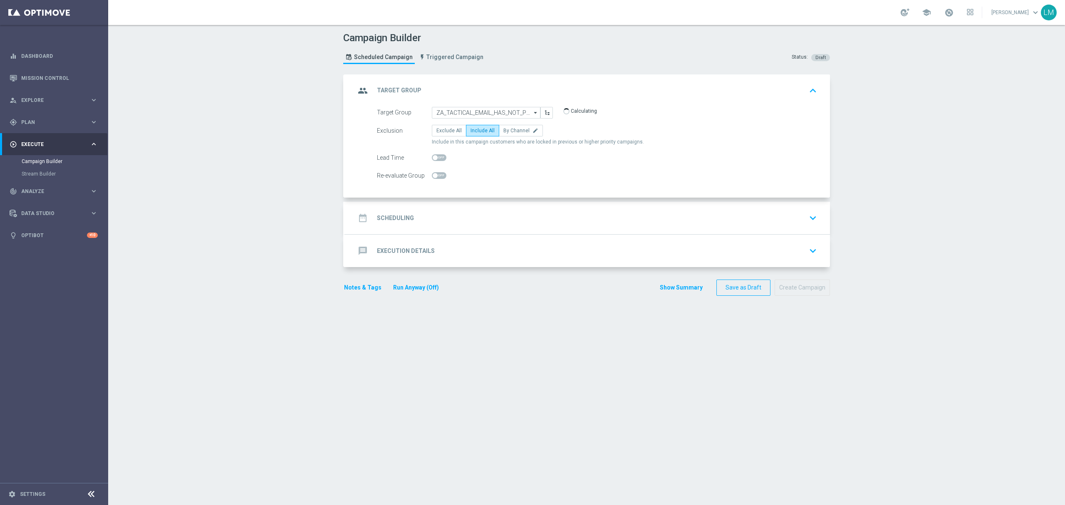
click at [491, 216] on div "date_range Scheduling keyboard_arrow_down" at bounding box center [587, 218] width 465 height 16
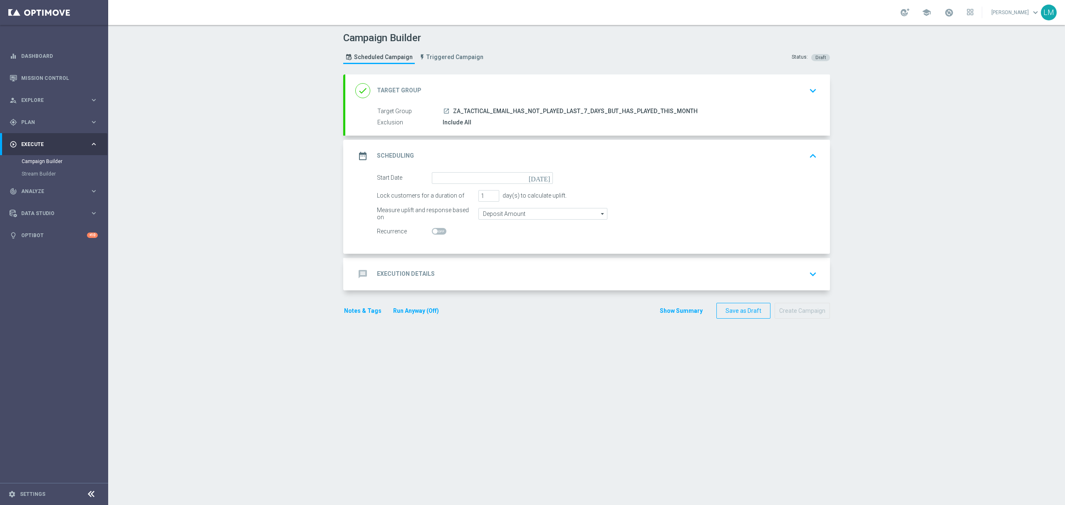
click at [540, 176] on icon "[DATE]" at bounding box center [541, 176] width 25 height 9
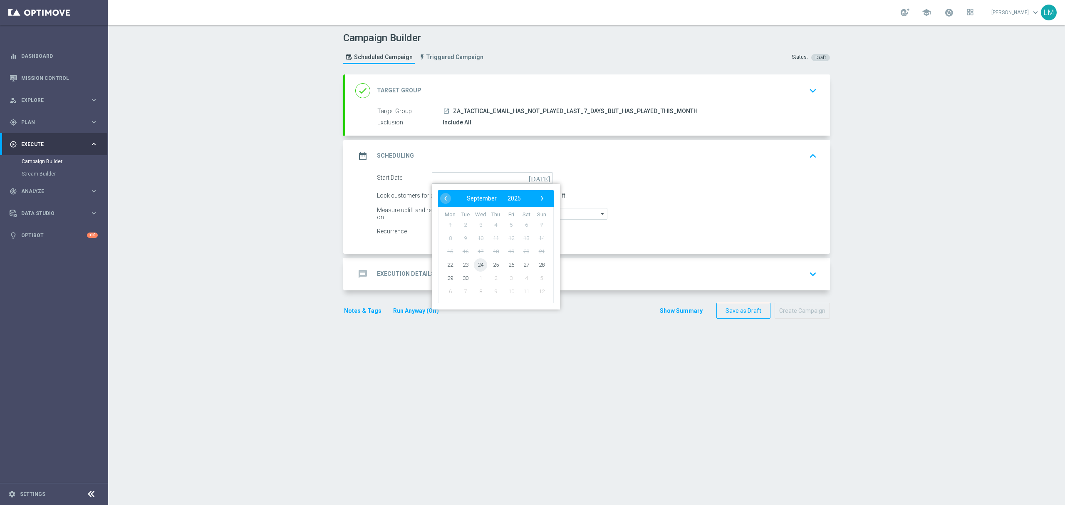
click at [475, 268] on span "24" at bounding box center [480, 264] width 13 height 13
type input "[DATE]"
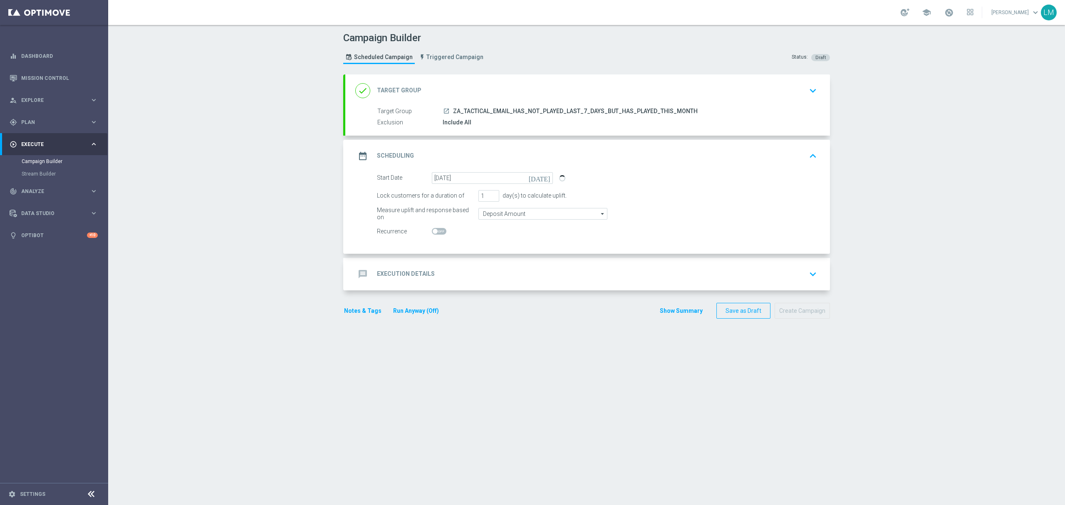
click at [480, 275] on div "message Execution Details keyboard_arrow_down" at bounding box center [587, 274] width 465 height 16
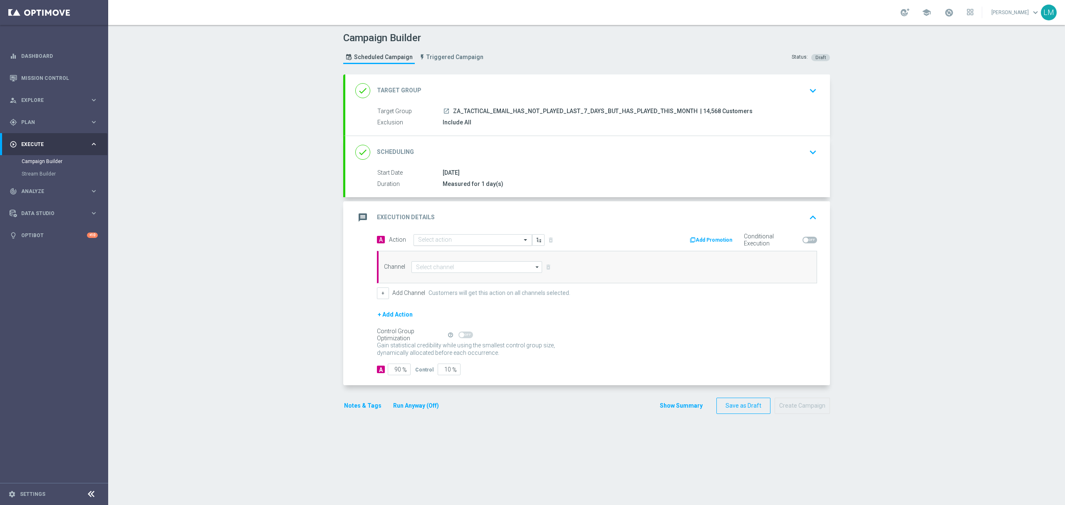
click at [447, 237] on input "text" at bounding box center [464, 240] width 93 height 7
paste input "en_ZA__WACKY_WEDNESDAY_SEPTEMBER25_REMINDER3__ALL_EMA_TAC_LT"
type input "en_ZA__WACKY_WEDNESDAY_SEPTEMBER25_REMINDER3__ALL_EMA_TAC_LT"
click at [439, 261] on button "add_new Create new action" at bounding box center [471, 266] width 115 height 10
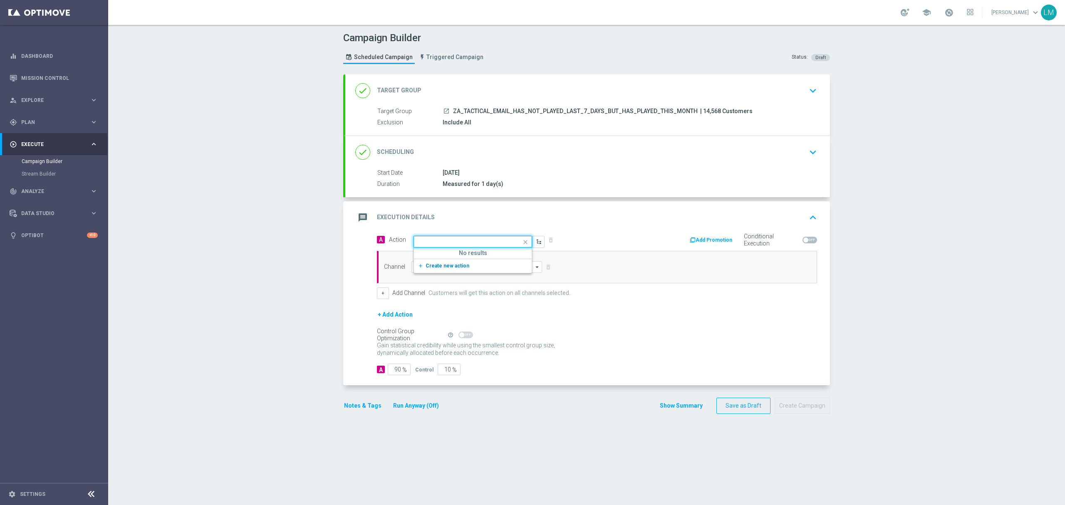
scroll to position [0, 0]
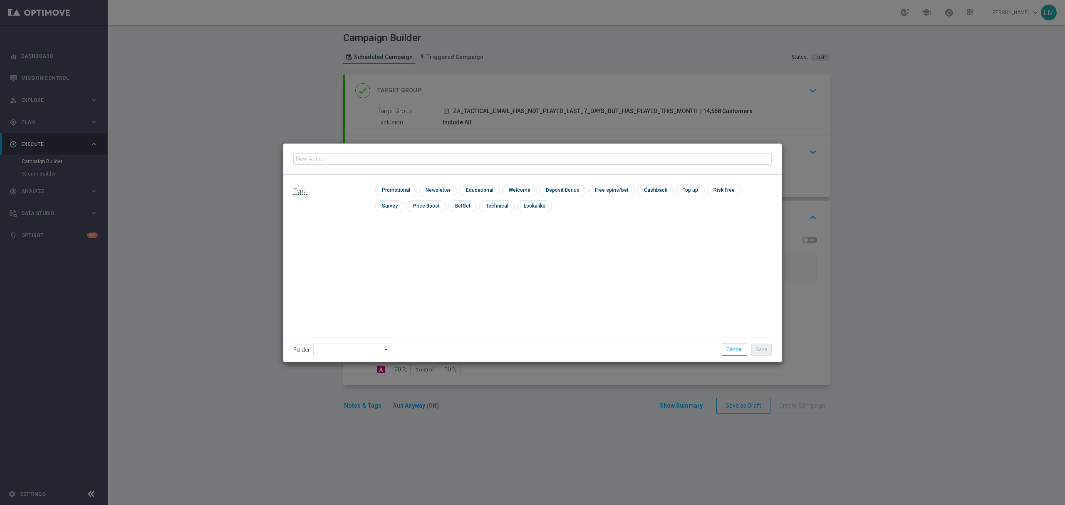
type input "en_ZA__WACKY_WEDNESDAY_SEPTEMBER25_REMINDER3__ALL_EMA_TAC_LT"
click at [408, 185] on input "checkbox" at bounding box center [395, 190] width 40 height 11
checkbox input "true"
click at [753, 347] on button "Save" at bounding box center [762, 350] width 20 height 12
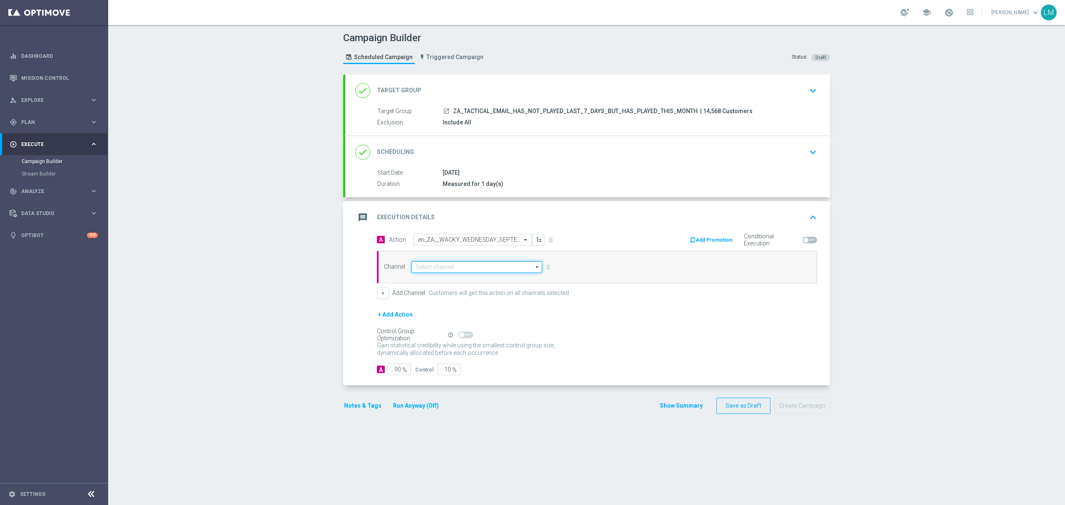
click at [501, 265] on input at bounding box center [477, 267] width 131 height 12
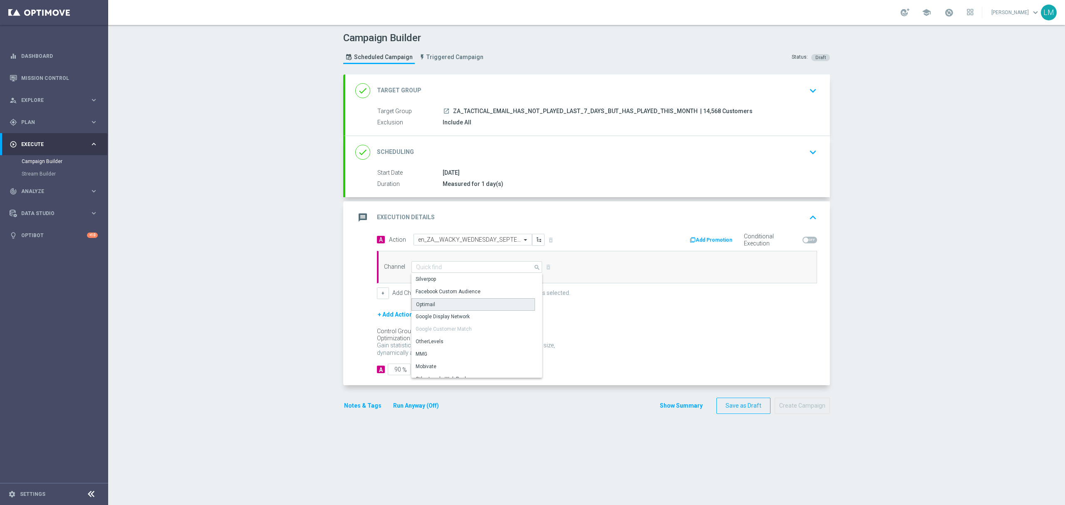
click at [433, 307] on div "Optimail" at bounding box center [474, 304] width 124 height 12
type input "Optimail"
click at [444, 330] on div "+ Add Action" at bounding box center [597, 320] width 440 height 21
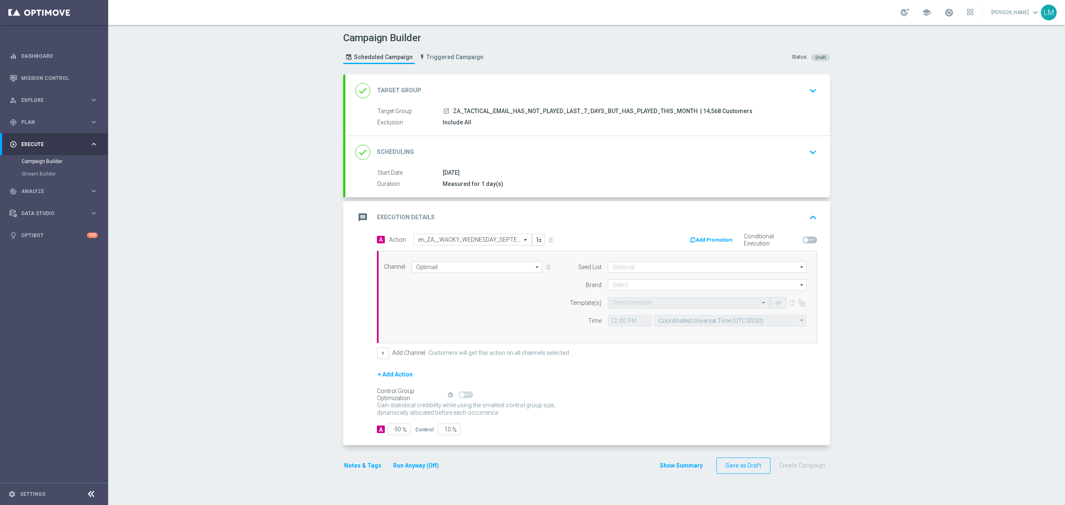
click at [444, 372] on div "+ Add Action" at bounding box center [597, 380] width 440 height 21
click at [439, 432] on input "10" at bounding box center [449, 430] width 23 height 12
click at [438, 432] on input "10" at bounding box center [449, 430] width 23 height 12
click at [441, 429] on input "10" at bounding box center [449, 430] width 23 height 12
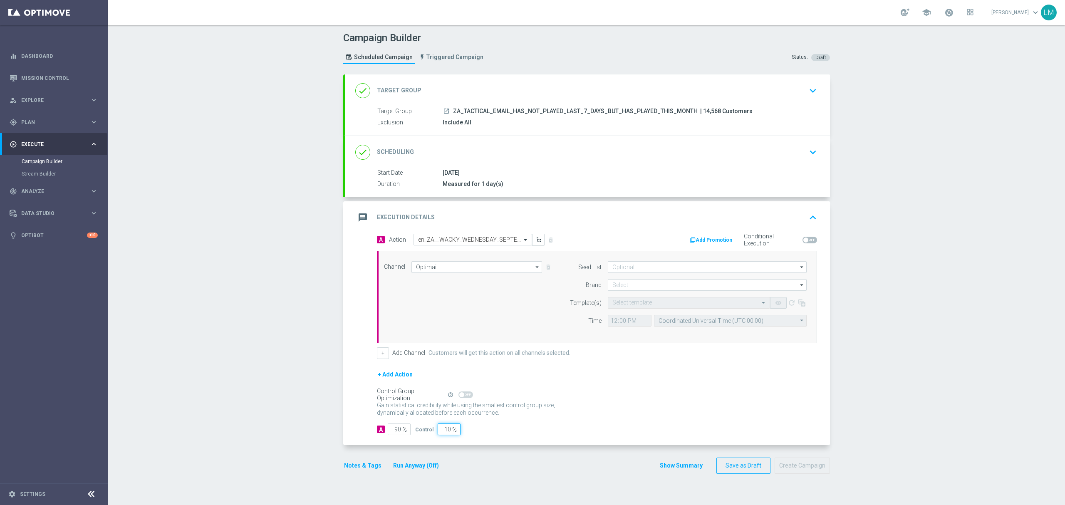
click at [441, 429] on input "10" at bounding box center [449, 430] width 23 height 12
type input "5"
type input "95"
type input "5"
click at [625, 359] on div "+ Add Channel Customers will get this action on all channels selected." at bounding box center [597, 353] width 440 height 12
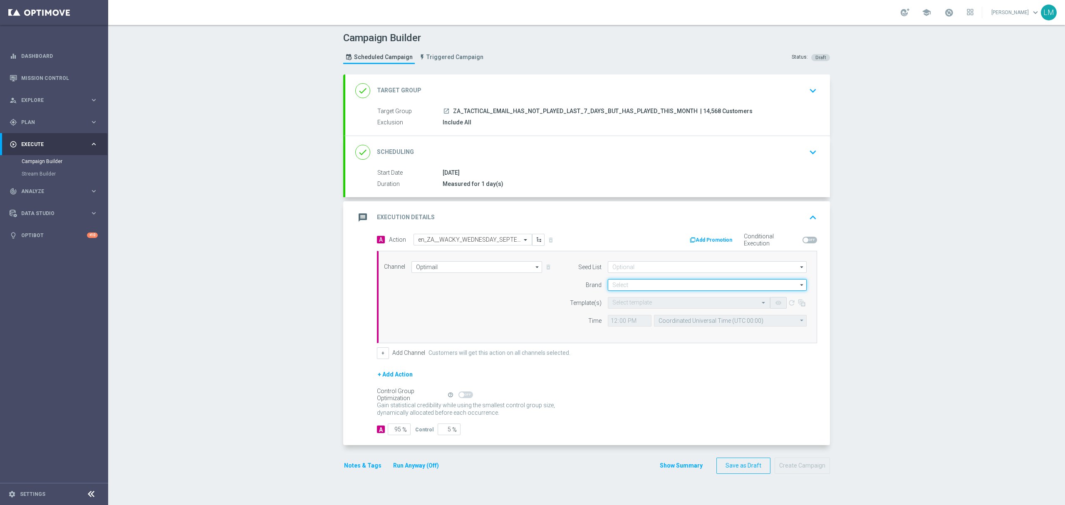
click at [629, 284] on input at bounding box center [707, 285] width 199 height 12
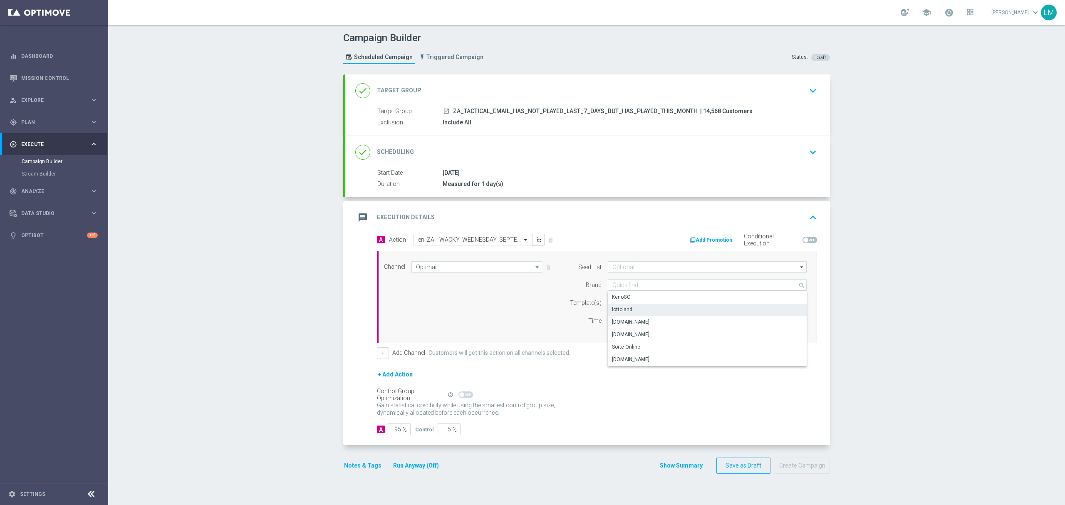
click at [625, 308] on div "lottoland" at bounding box center [622, 309] width 20 height 7
type input "lottoland"
click at [626, 301] on input "text" at bounding box center [681, 303] width 136 height 7
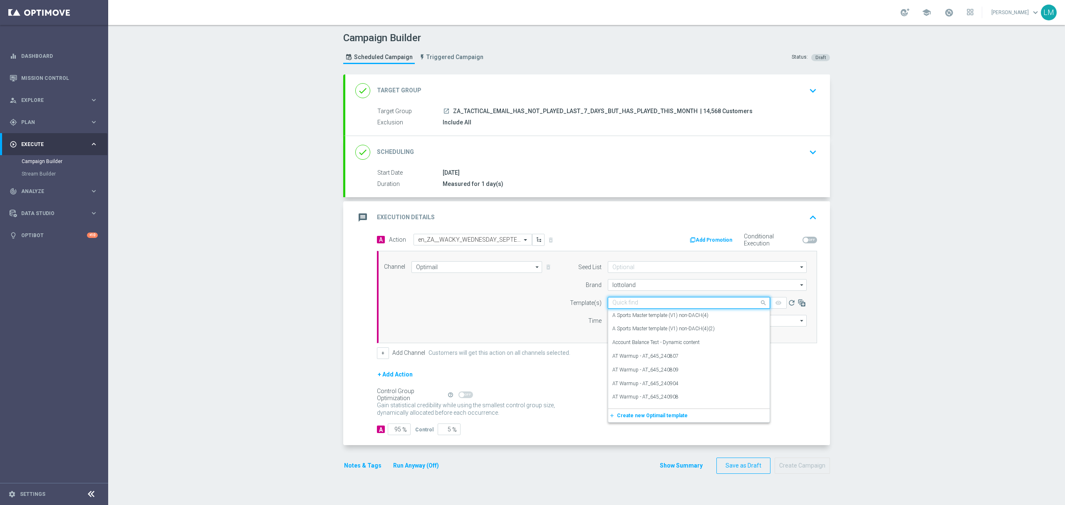
paste input "en_ZA__WACKY_WEDNESDAY_SEPTEMBER25_REMINDER3__ALL_EMA_TAC_LT"
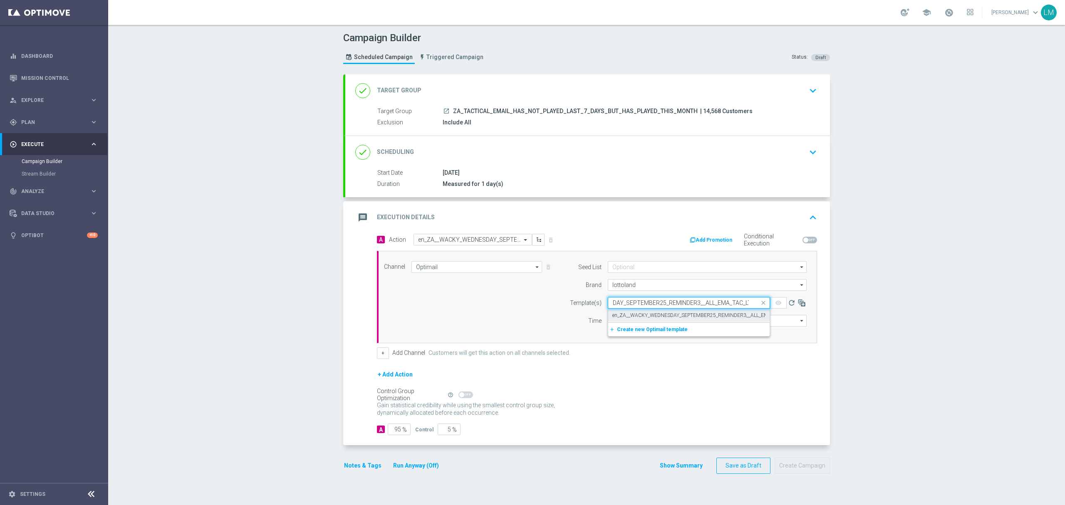
click at [630, 306] on input "en_ZA__WACKY_WEDNESDAY_SEPTEMBER25_REMINDER3__ALL_EMA_TAC_LT" at bounding box center [681, 303] width 136 height 7
click at [651, 318] on label "en_ZA__WACKY_WEDNESDAY_SEPTEMBER25_REMINDER3__ALL_EMA_TAC_LT" at bounding box center [702, 315] width 178 height 7
type input "en_ZA__WACKY_WEDNESDAY_SEPTEMBER25_REMINDER3__ALL_EMA_TAC_LT"
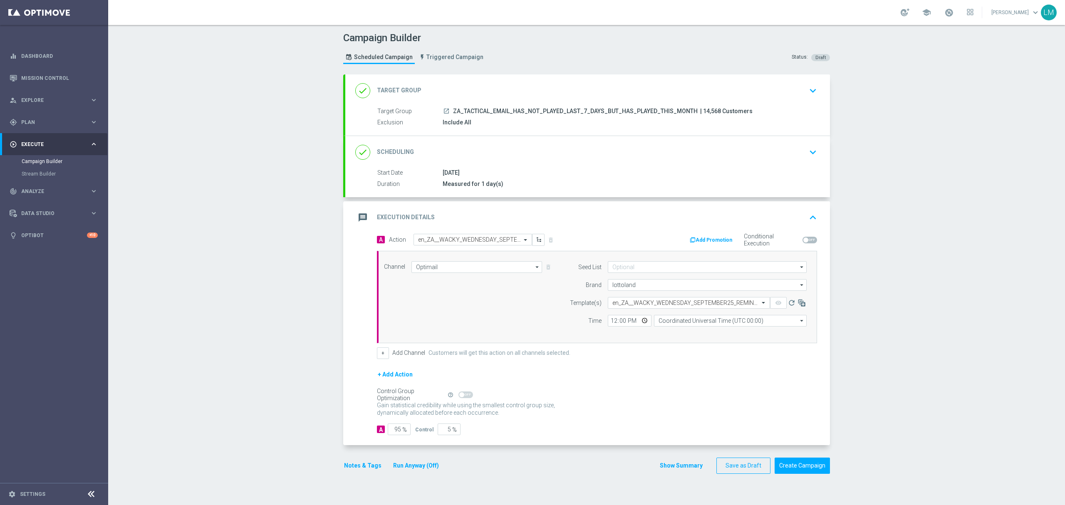
scroll to position [0, 0]
click at [684, 325] on input "Coordinated Universal Time (UTC 00:00)" at bounding box center [730, 321] width 153 height 12
click at [693, 334] on div "Central European Time ([GEOGRAPHIC_DATA]) (UTC +02:00)" at bounding box center [727, 333] width 136 height 7
type input "Central European Time ([GEOGRAPHIC_DATA]) (UTC +02:00)"
click at [259, 173] on div "Campaign Builder Scheduled Campaign Triggered Campaign Status: Draft done Targe…" at bounding box center [586, 265] width 957 height 480
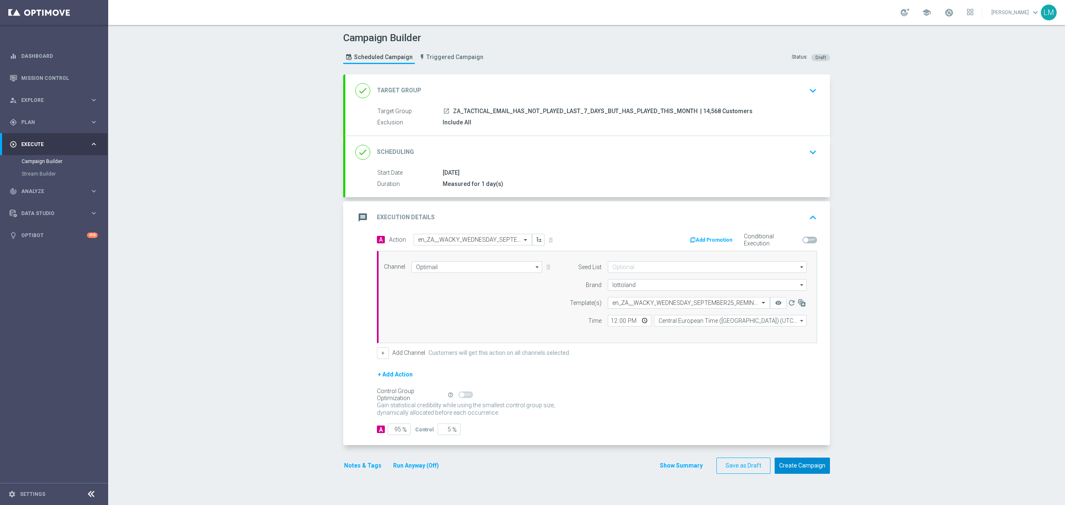
click at [811, 474] on button "Create Campaign" at bounding box center [802, 466] width 55 height 16
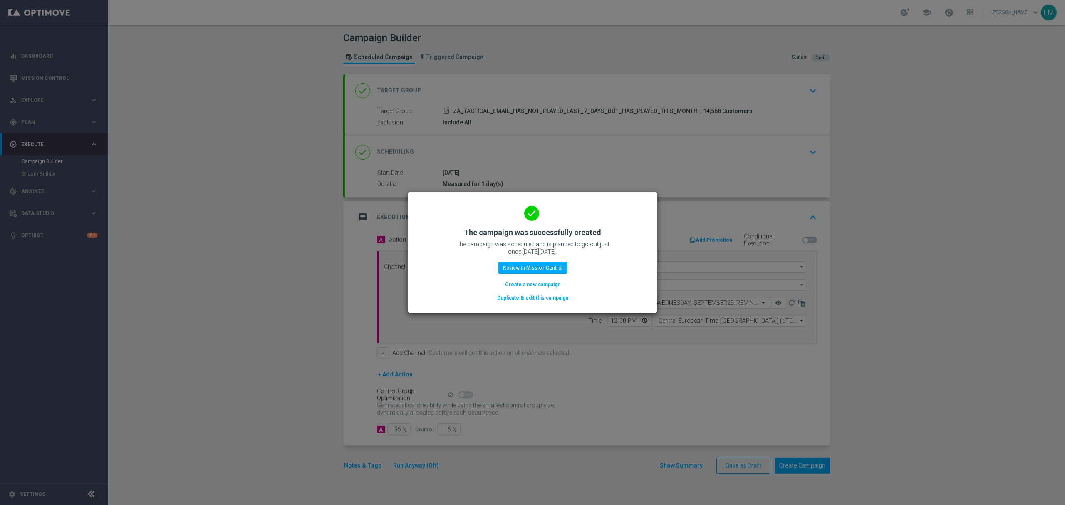
click at [540, 282] on button "Create a new campaign" at bounding box center [532, 284] width 57 height 9
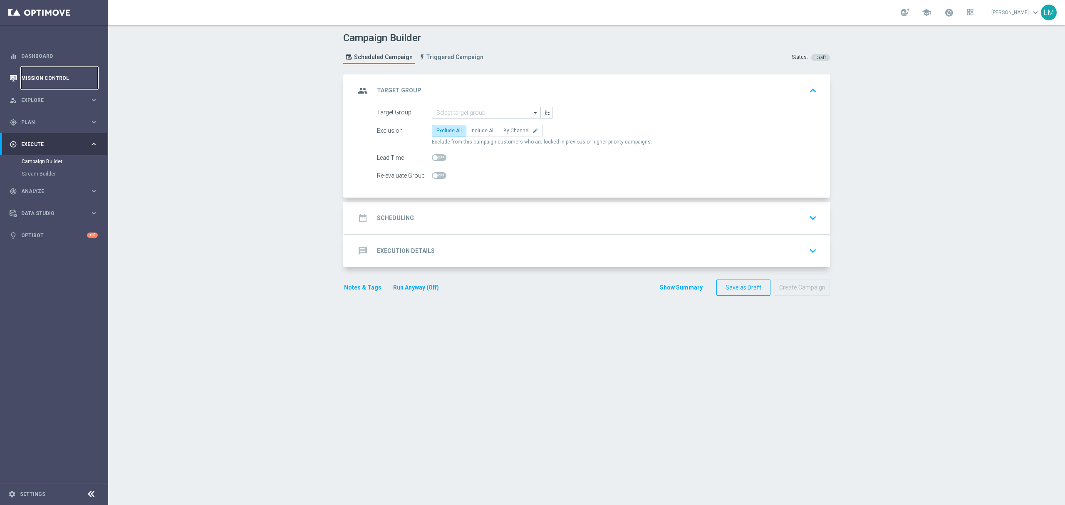
click at [42, 72] on link "Mission Control" at bounding box center [59, 78] width 77 height 22
